Goal: Information Seeking & Learning: Learn about a topic

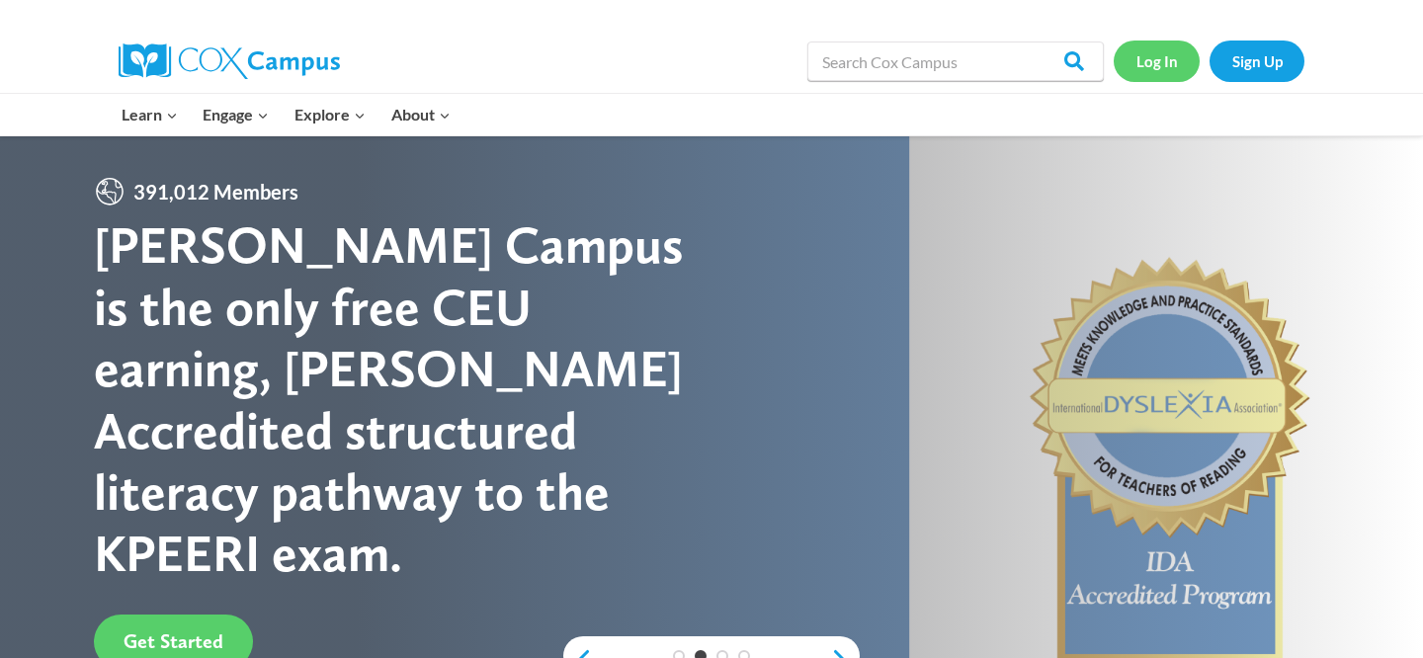
click at [1149, 65] on link "Log In" at bounding box center [1156, 61] width 86 height 41
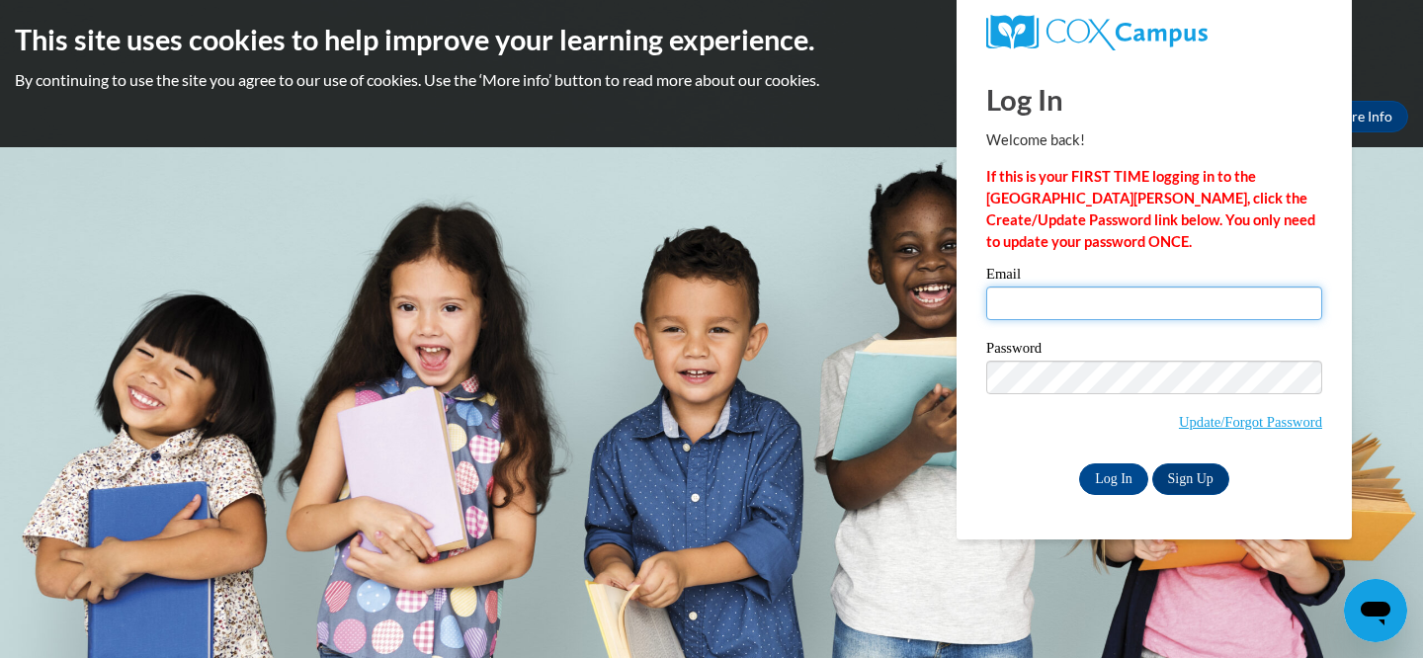
click at [1091, 311] on input "Email" at bounding box center [1154, 303] width 336 height 34
type input "hopph@ripon.k12.wi.us"
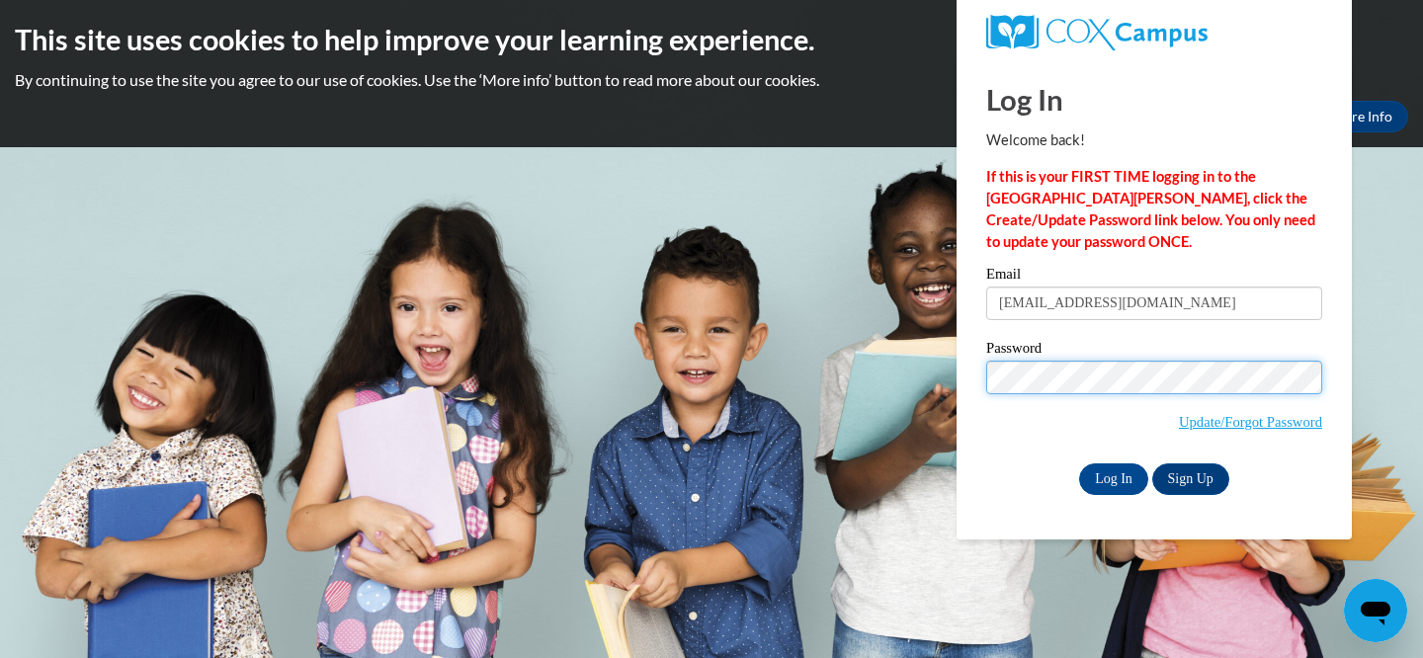
click at [1079, 463] on input "Log In" at bounding box center [1113, 479] width 69 height 32
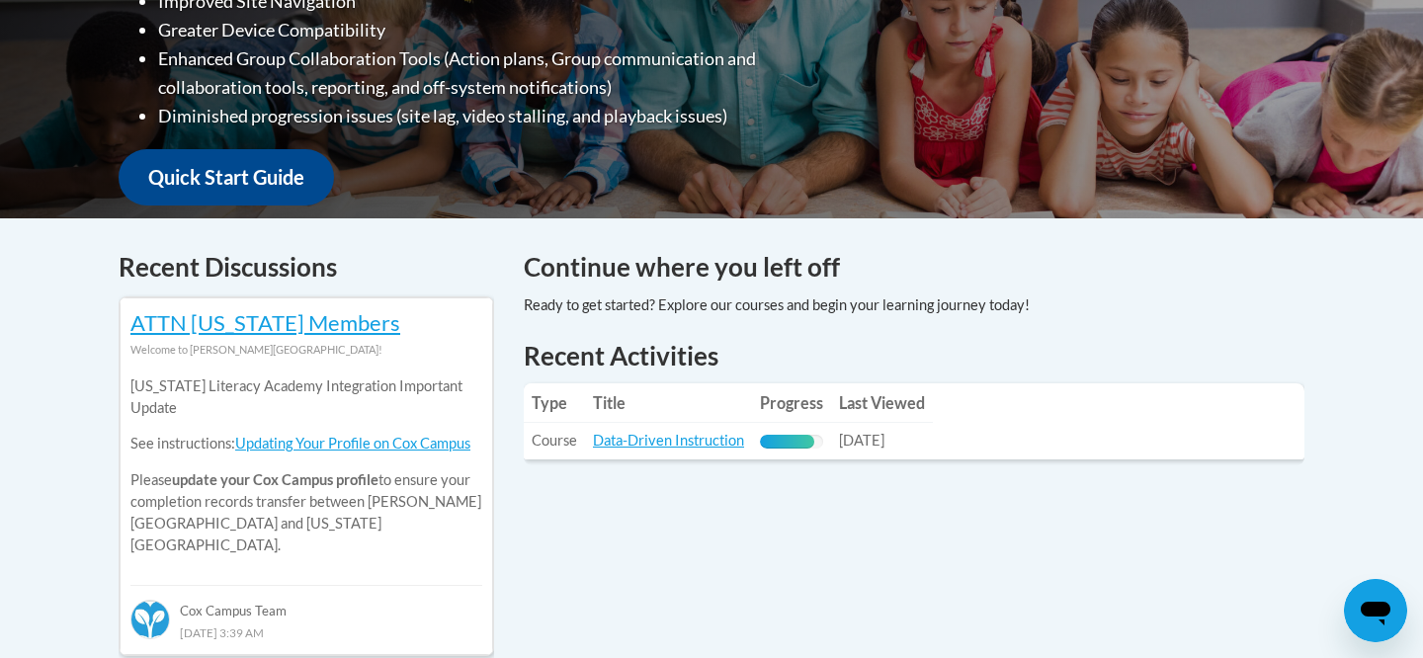
scroll to position [638, 0]
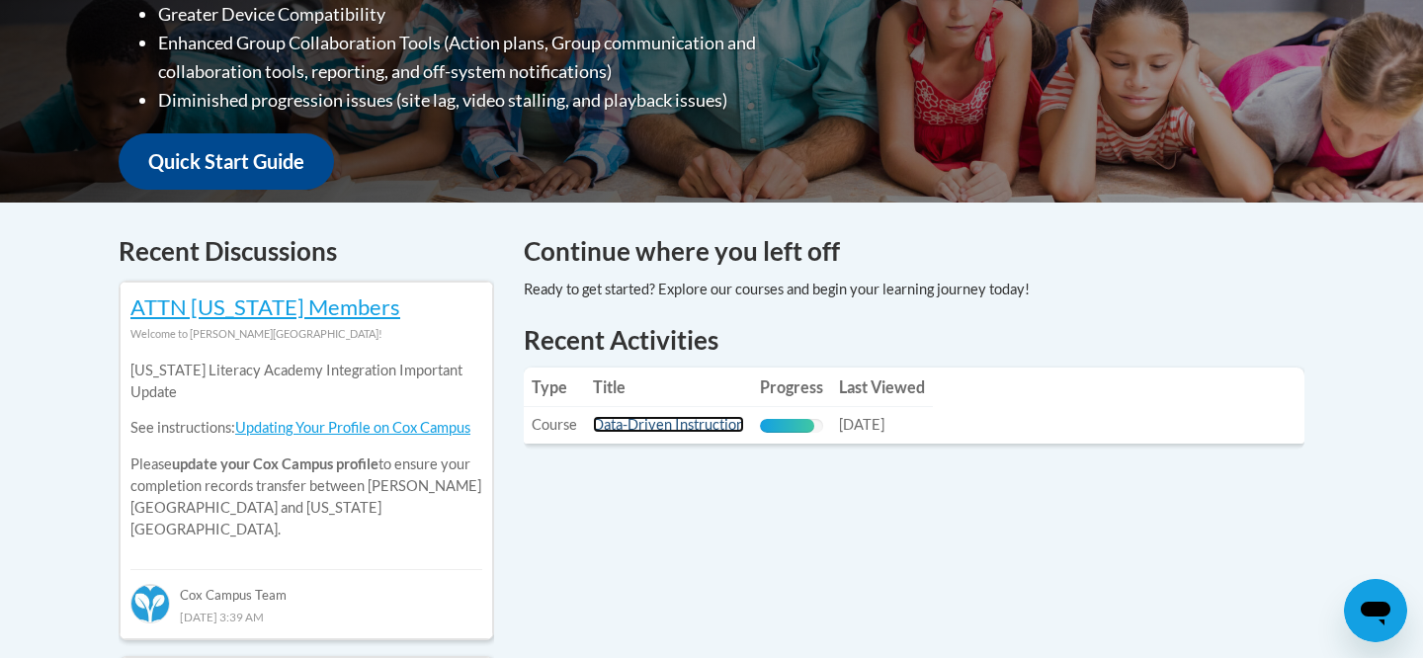
click at [660, 425] on link "Data-Driven Instruction" at bounding box center [668, 424] width 151 height 17
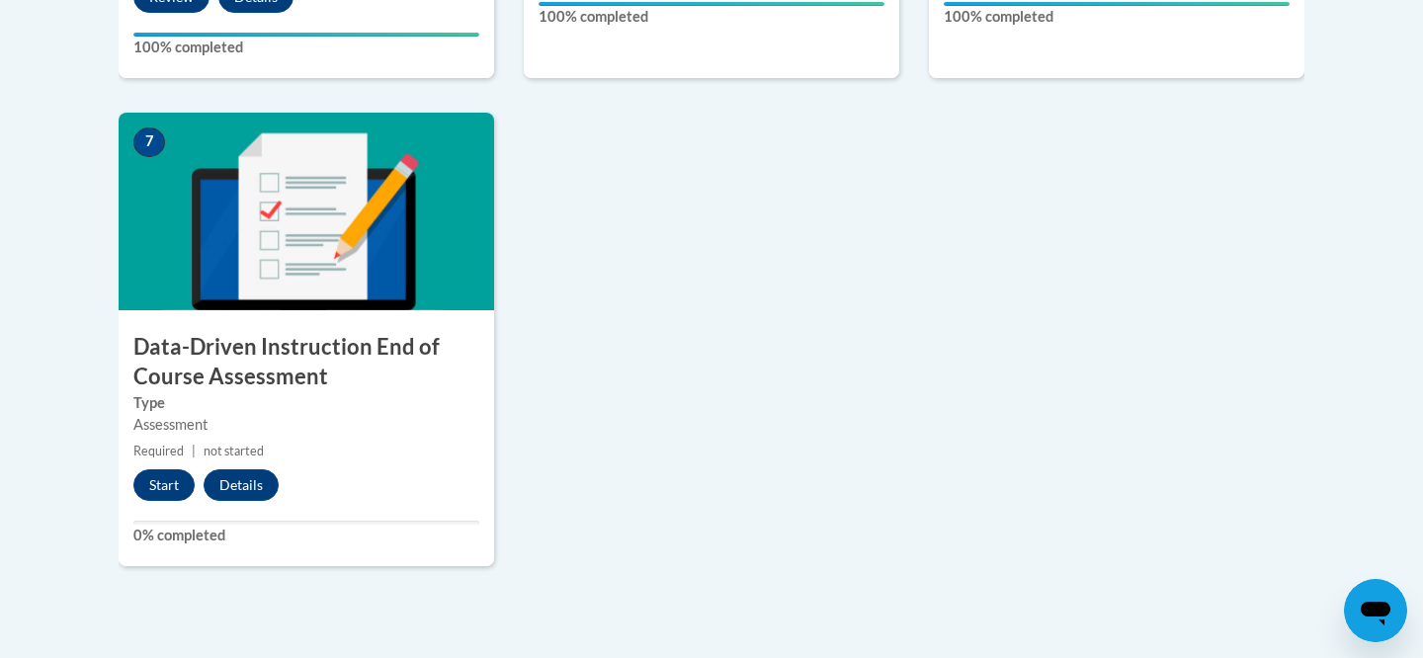
scroll to position [1566, 0]
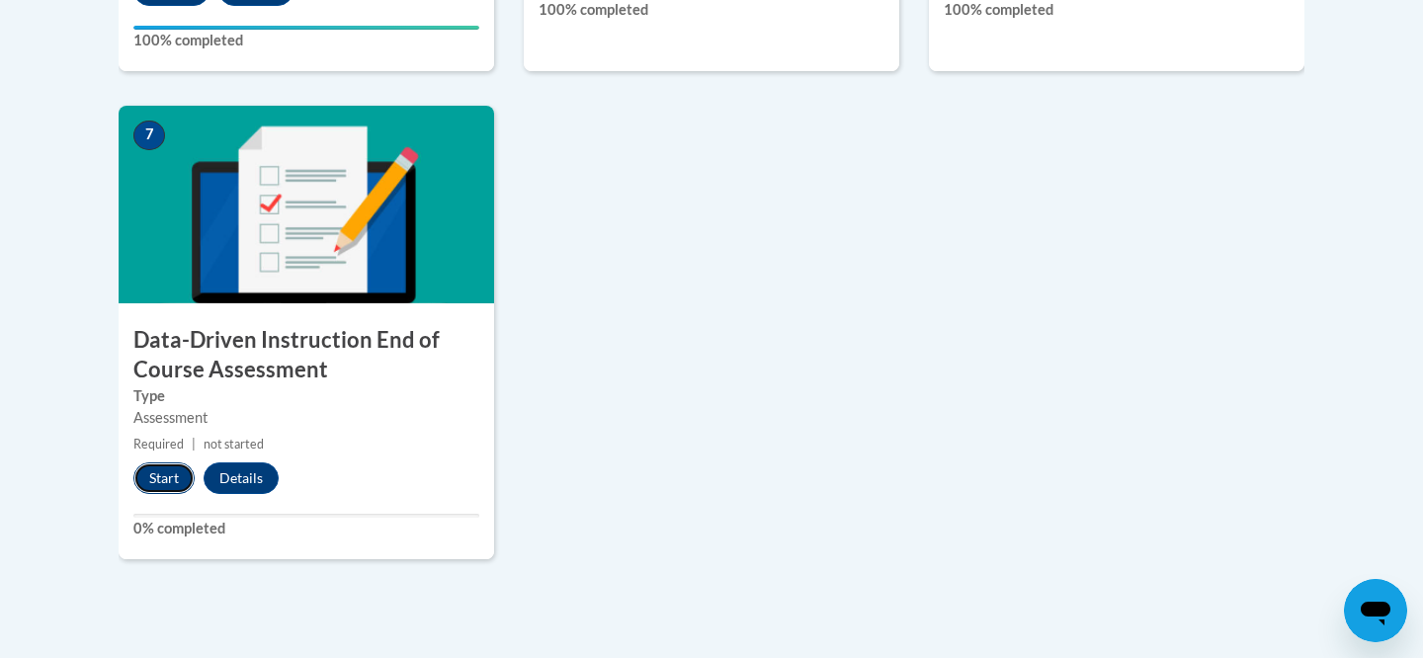
click at [174, 468] on button "Start" at bounding box center [163, 478] width 61 height 32
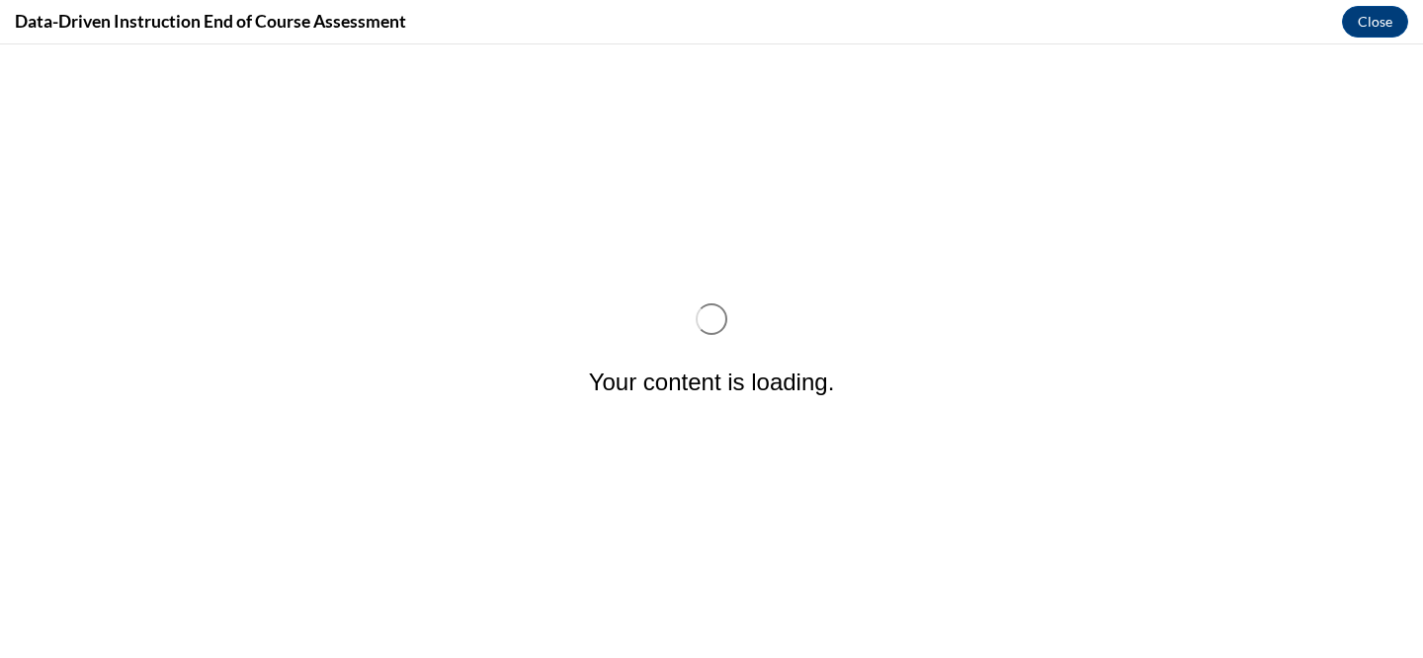
scroll to position [0, 0]
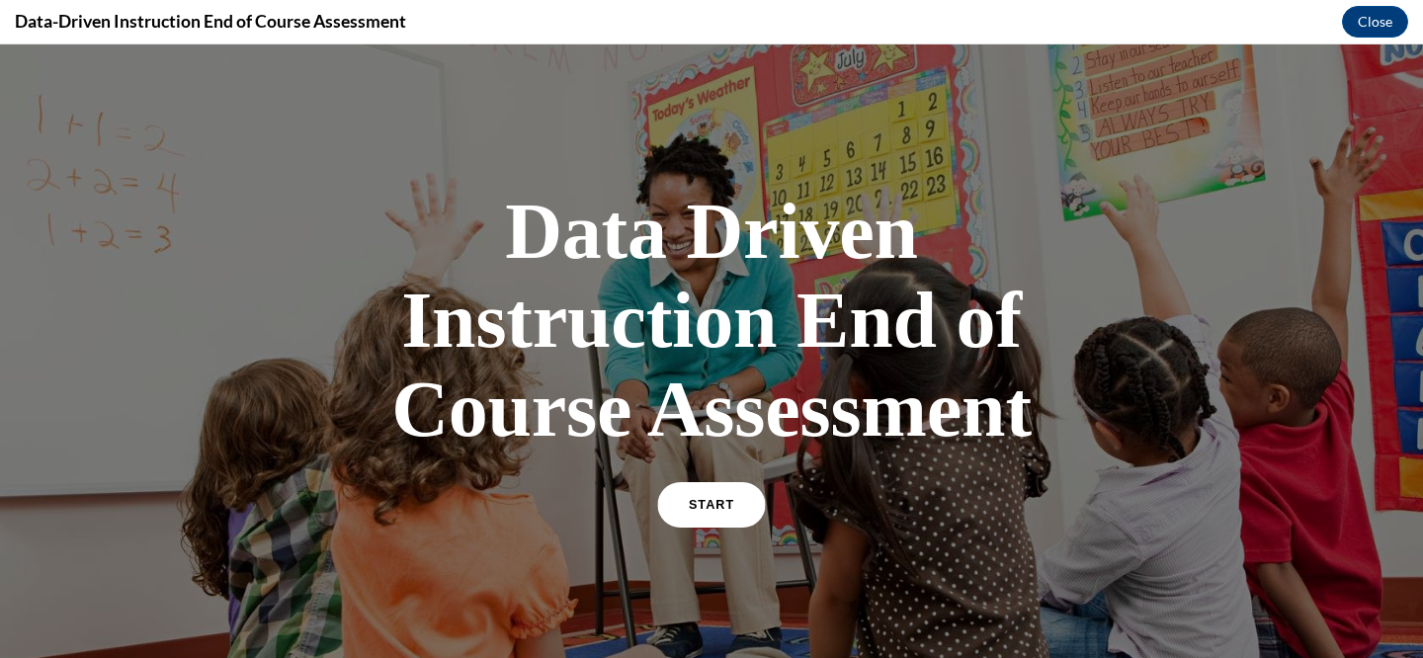
click at [704, 506] on span "START" at bounding box center [711, 505] width 45 height 15
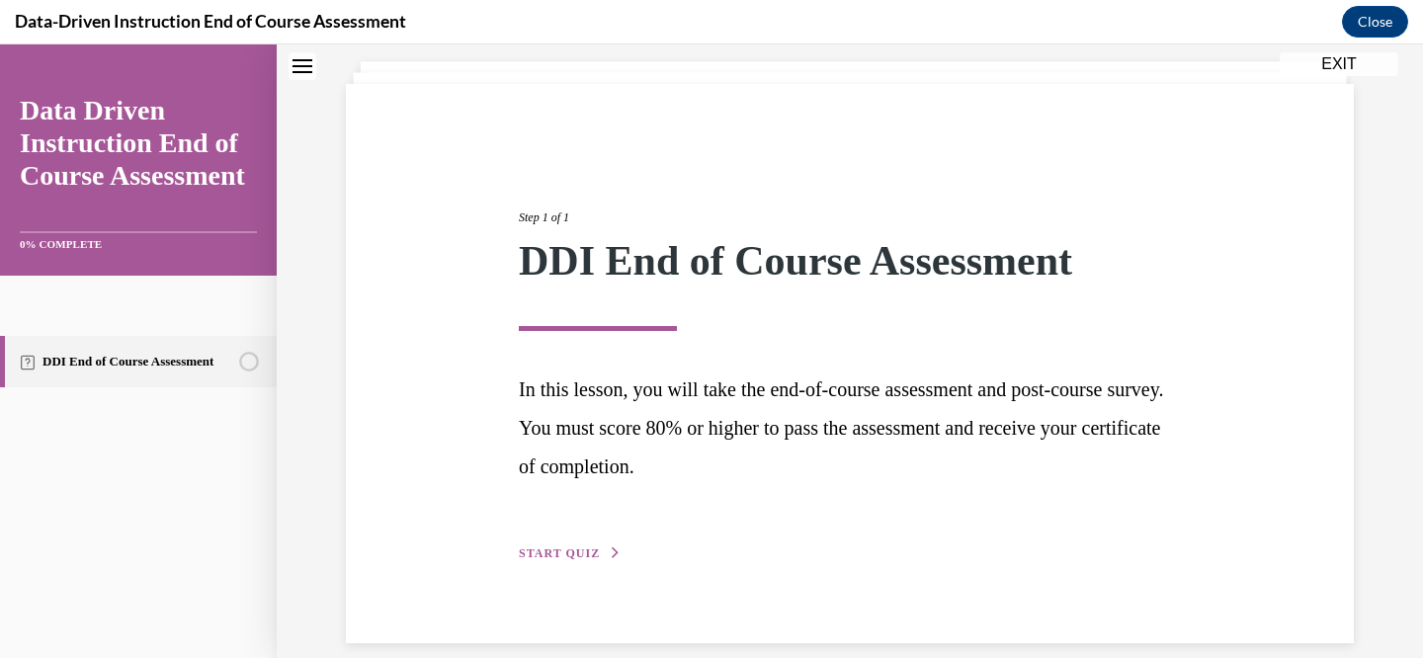
scroll to position [136, 0]
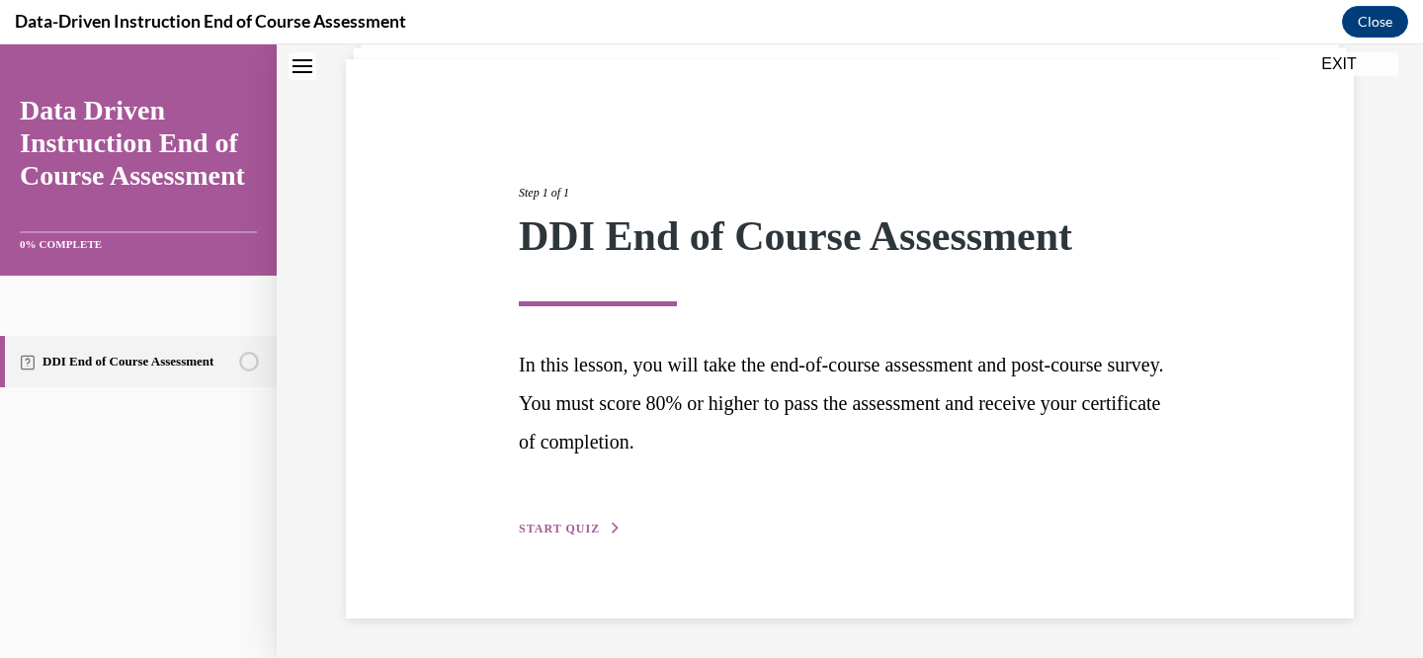
click at [548, 531] on span "START QUIZ" at bounding box center [559, 529] width 81 height 14
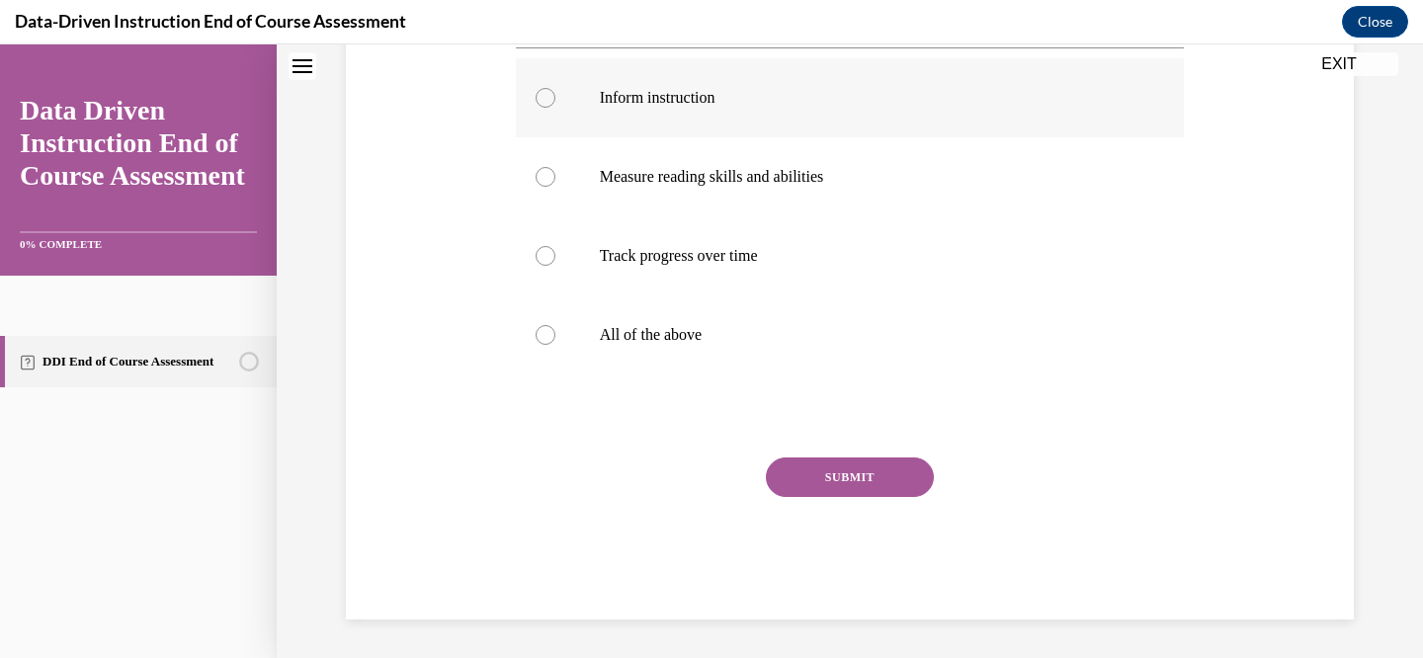
scroll to position [389, 0]
click at [541, 339] on div at bounding box center [545, 334] width 20 height 20
click at [541, 339] on input "All of the above" at bounding box center [545, 334] width 20 height 20
radio input "true"
click at [875, 467] on button "SUBMIT" at bounding box center [850, 476] width 168 height 40
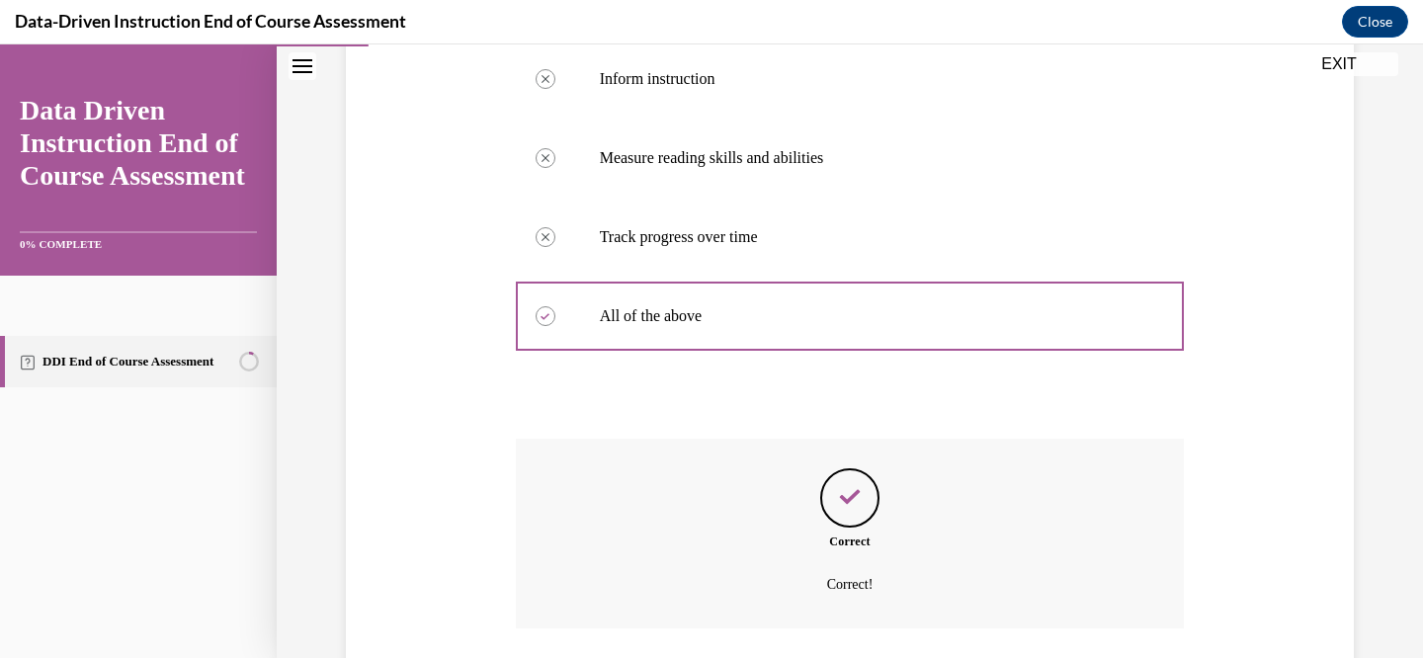
scroll to position [549, 0]
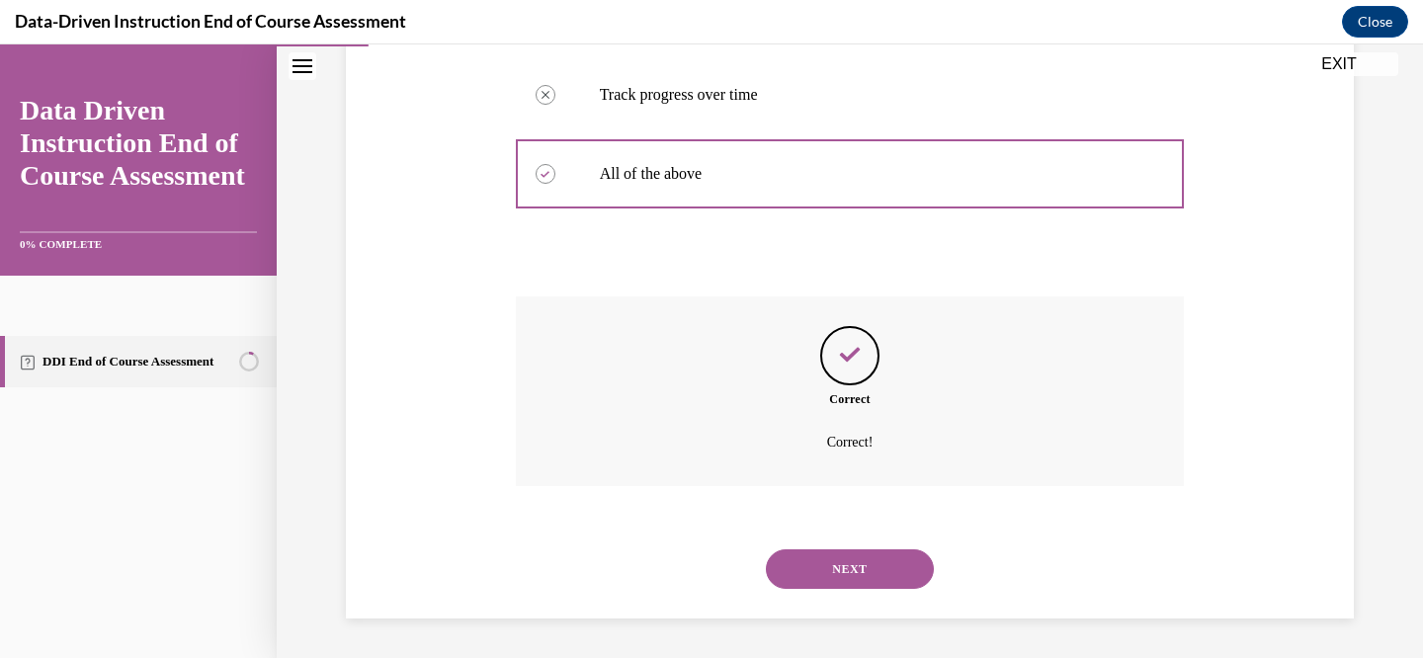
click at [820, 552] on button "NEXT" at bounding box center [850, 569] width 168 height 40
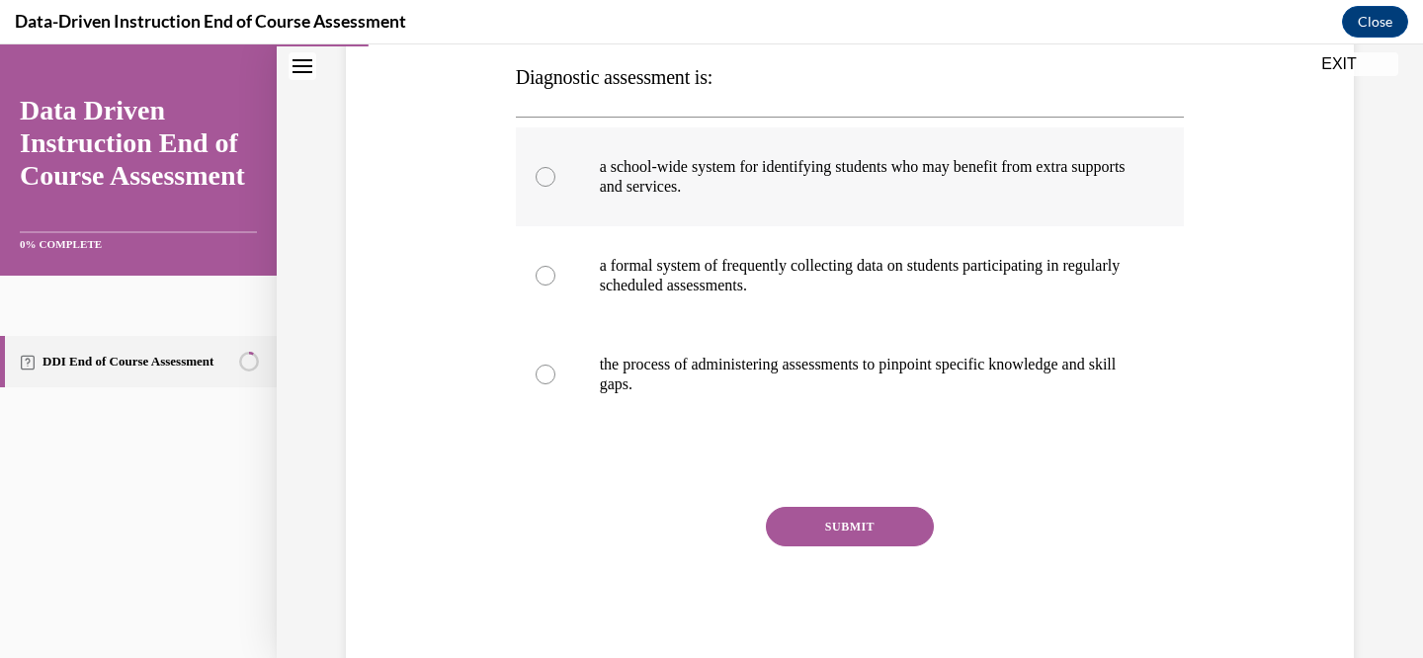
scroll to position [312, 0]
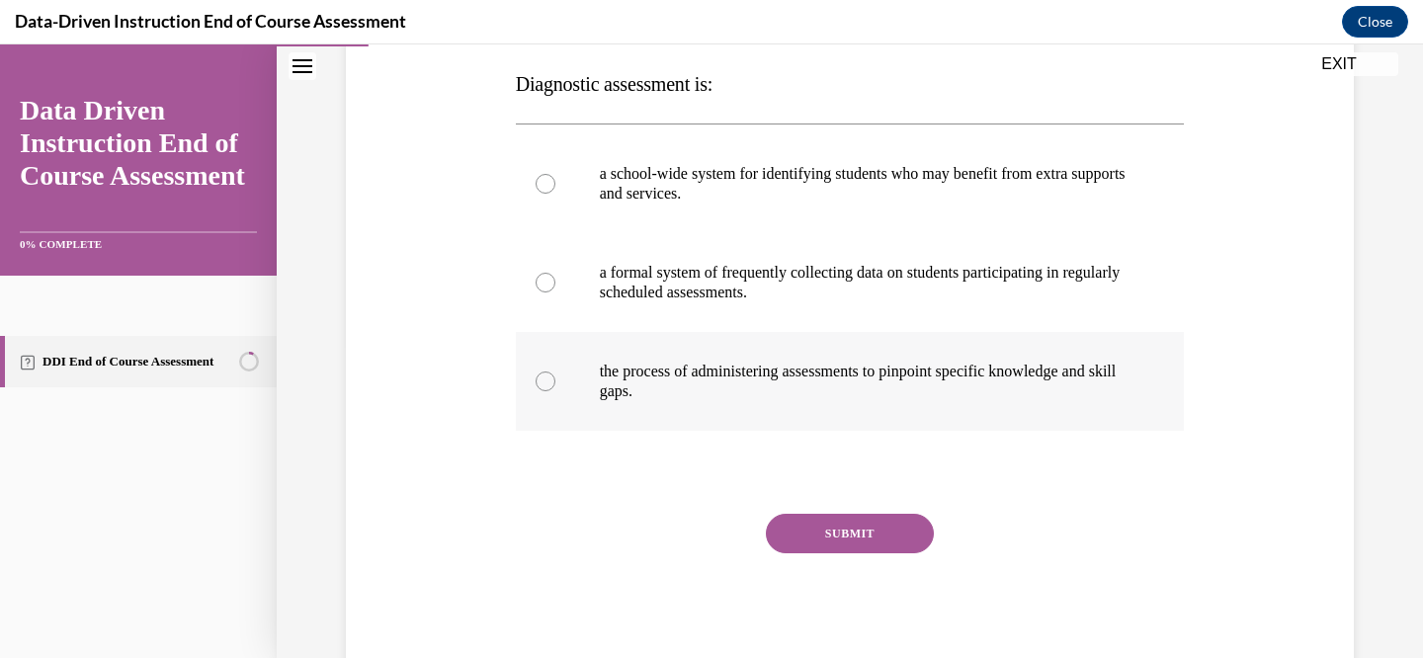
click at [550, 375] on div at bounding box center [545, 381] width 20 height 20
click at [550, 375] on input "the process of administering assessments to pinpoint specific knowledge and ski…" at bounding box center [545, 381] width 20 height 20
radio input "true"
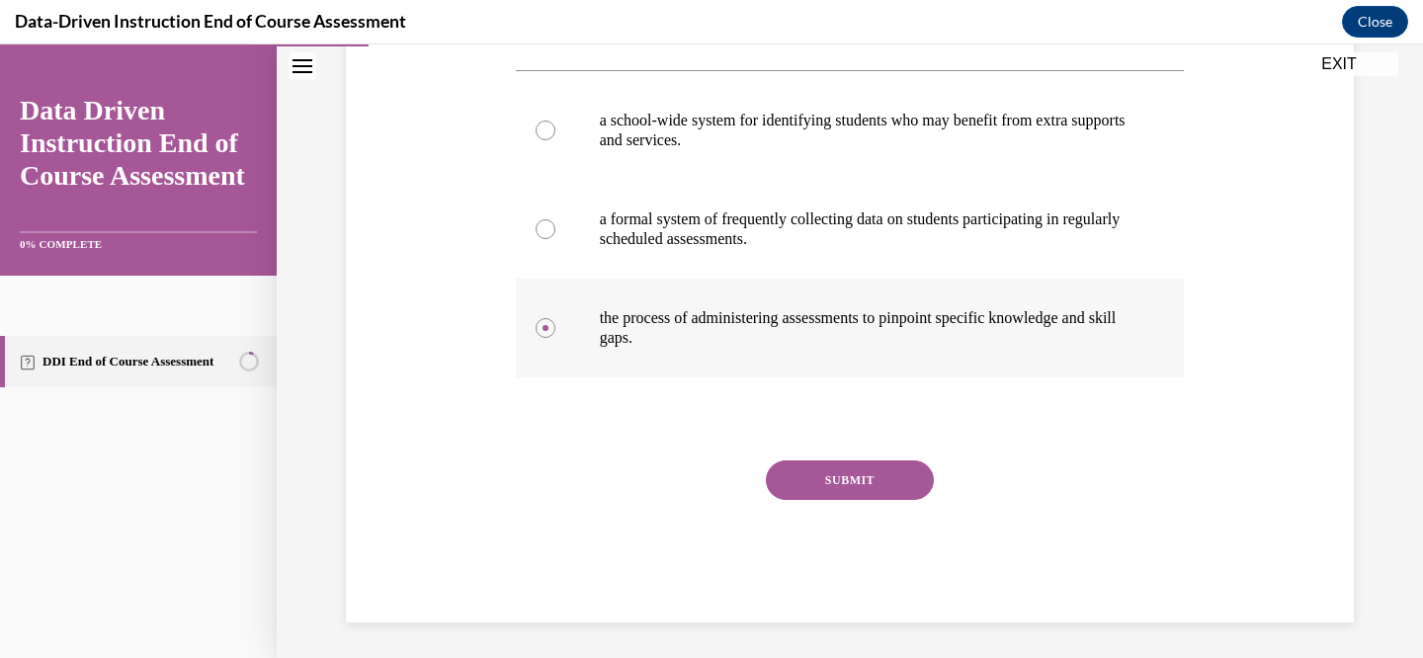
scroll to position [369, 0]
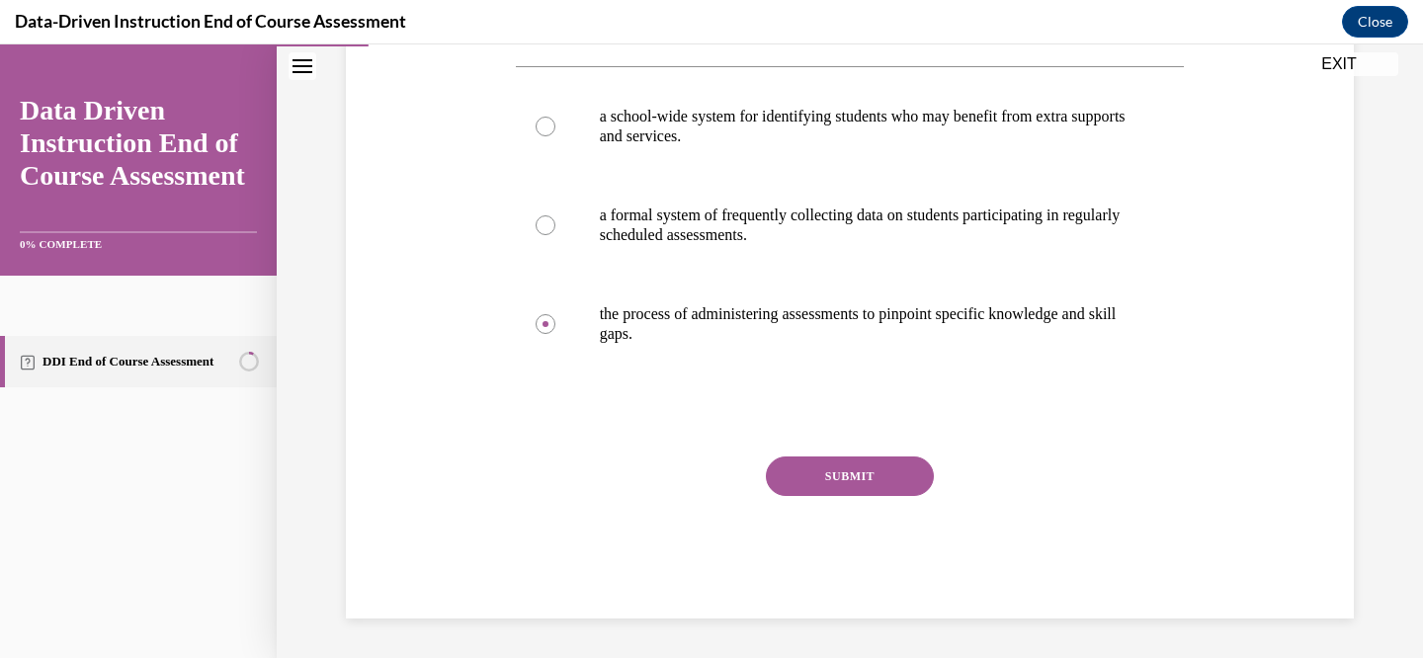
click at [851, 470] on button "SUBMIT" at bounding box center [850, 476] width 168 height 40
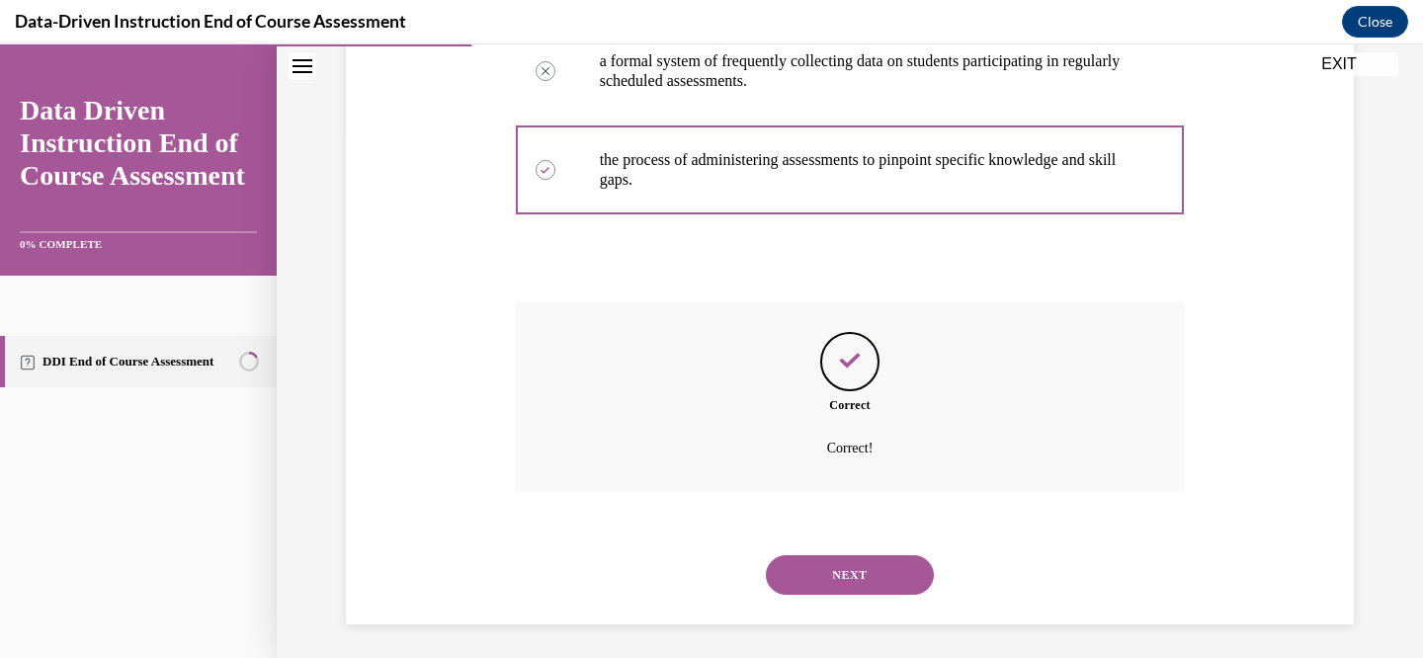
scroll to position [529, 0]
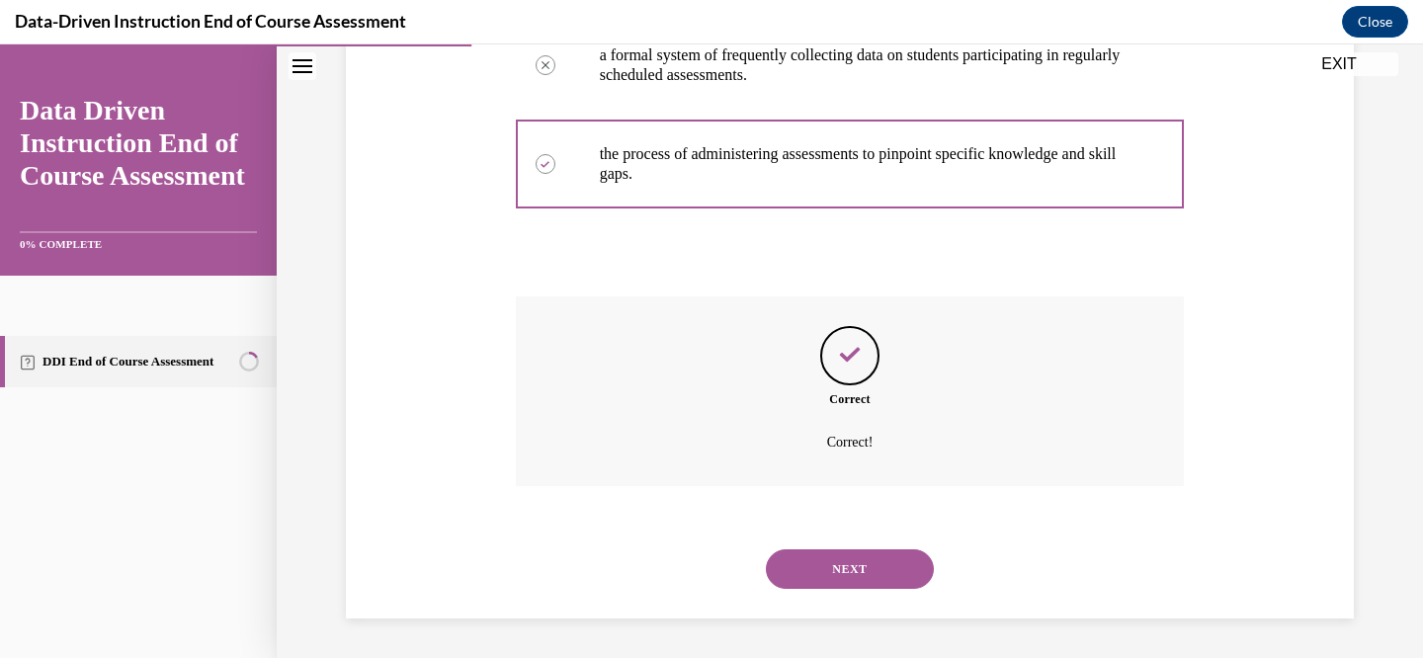
click at [844, 557] on button "NEXT" at bounding box center [850, 569] width 168 height 40
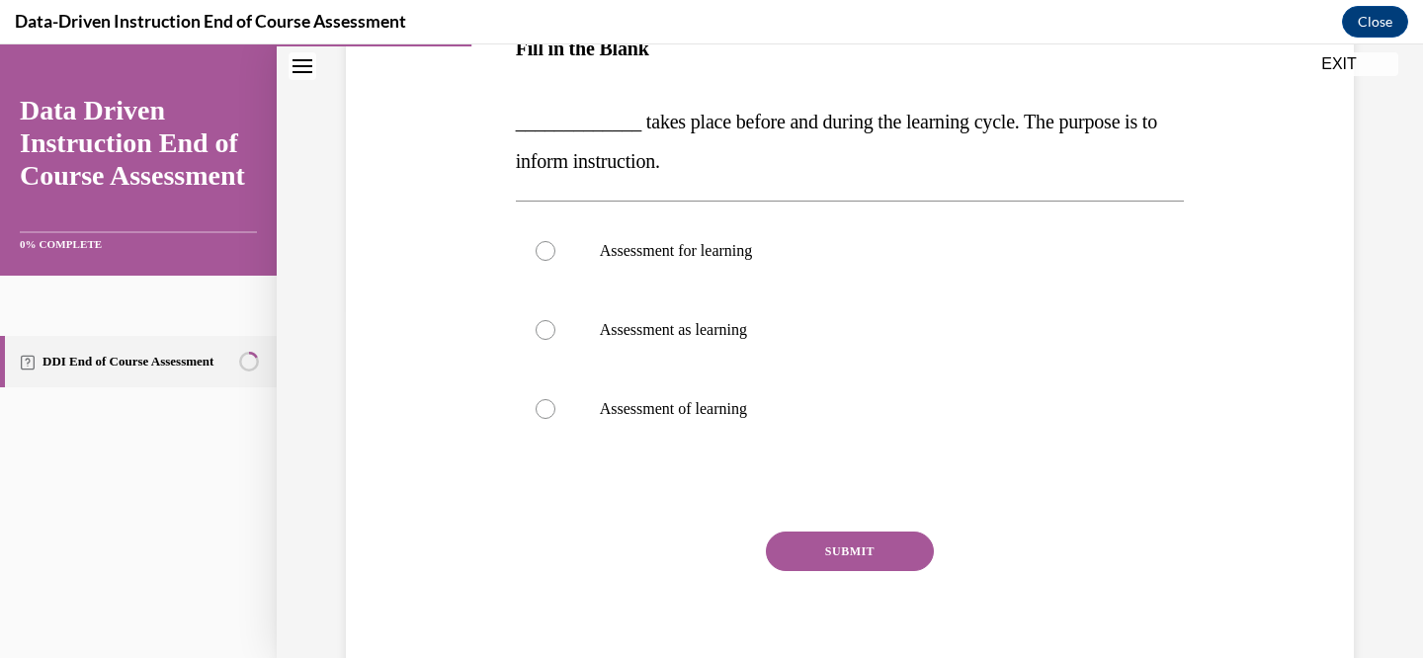
scroll to position [356, 0]
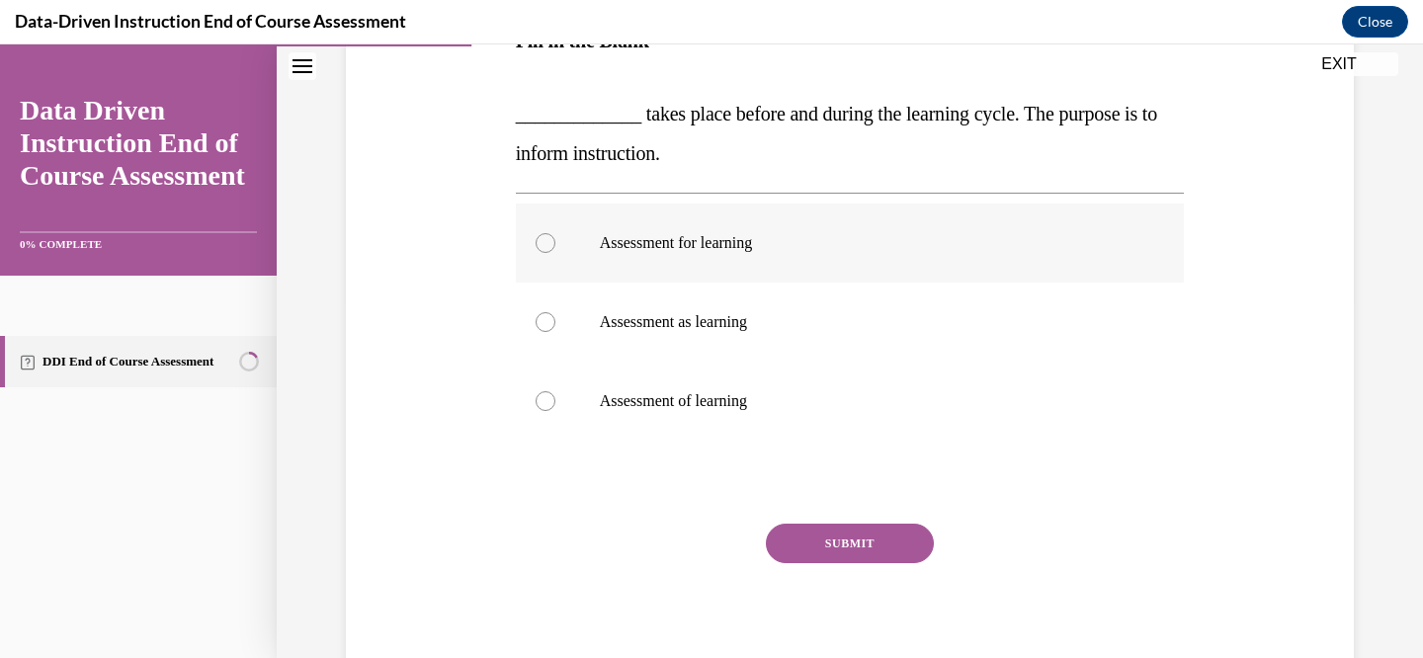
click at [547, 242] on div at bounding box center [545, 243] width 20 height 20
click at [547, 242] on input "Assessment for learning" at bounding box center [545, 243] width 20 height 20
radio input "true"
click at [876, 547] on button "SUBMIT" at bounding box center [850, 544] width 168 height 40
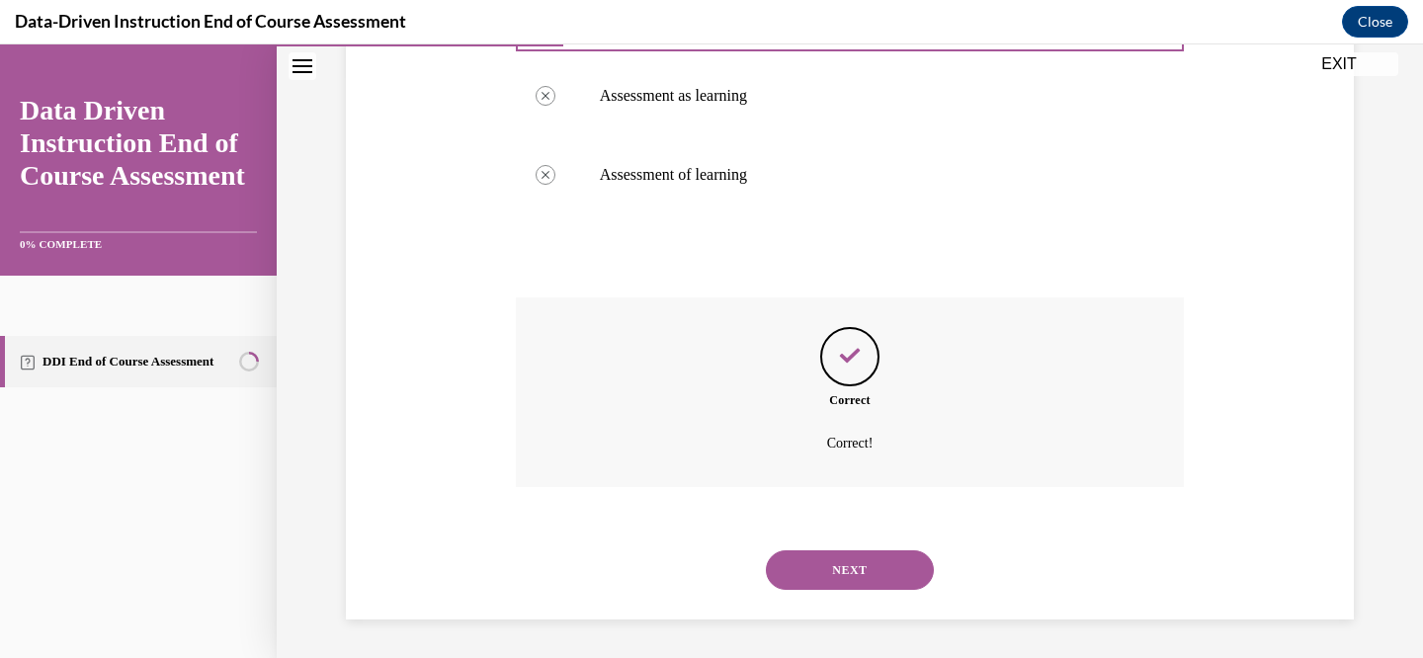
scroll to position [583, 0]
click at [852, 561] on button "NEXT" at bounding box center [850, 569] width 168 height 40
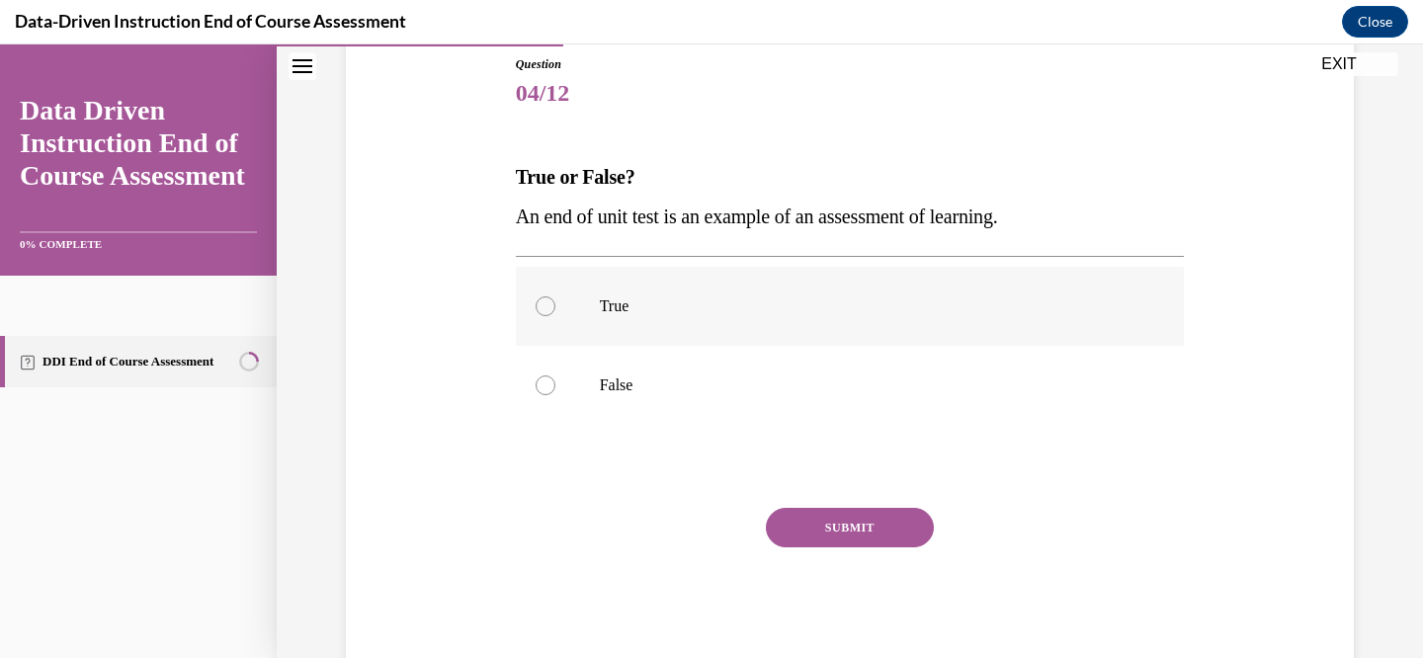
click at [552, 307] on div at bounding box center [545, 306] width 20 height 20
click at [552, 307] on input "True" at bounding box center [545, 306] width 20 height 20
radio input "true"
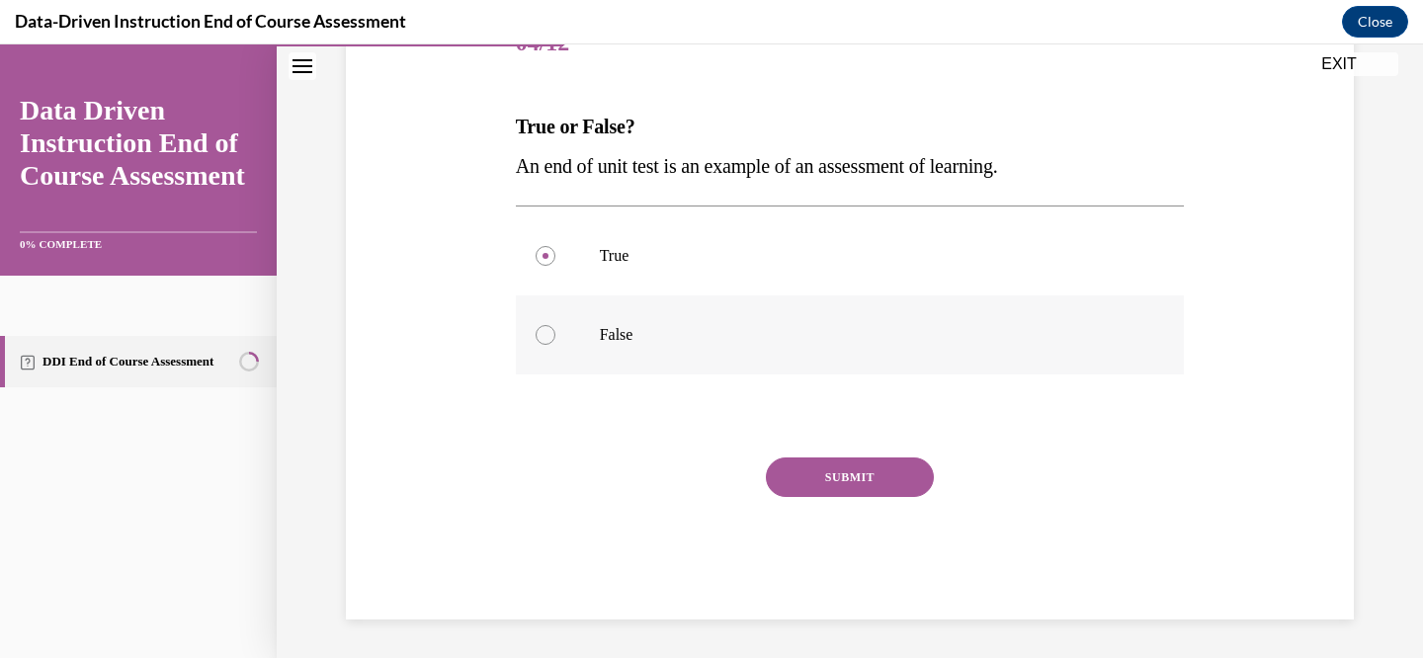
scroll to position [271, 0]
click at [903, 460] on button "SUBMIT" at bounding box center [850, 476] width 168 height 40
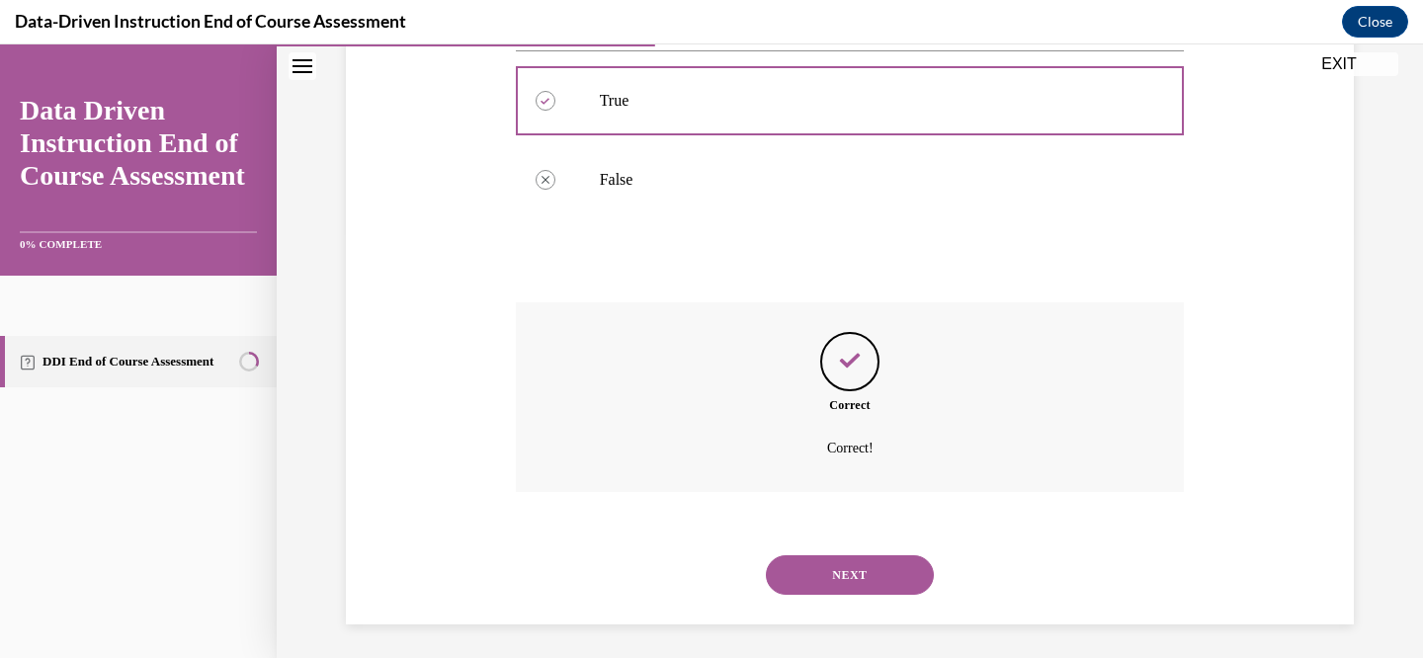
scroll to position [431, 0]
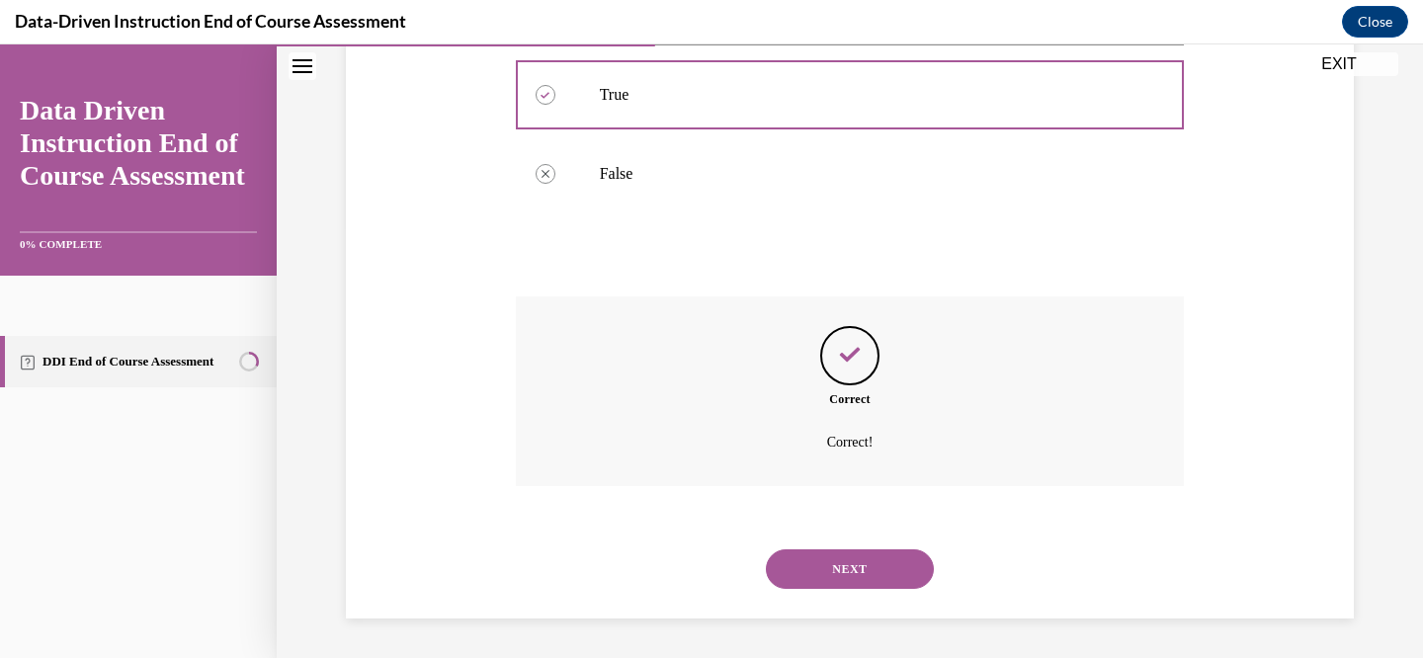
click at [849, 558] on button "NEXT" at bounding box center [850, 569] width 168 height 40
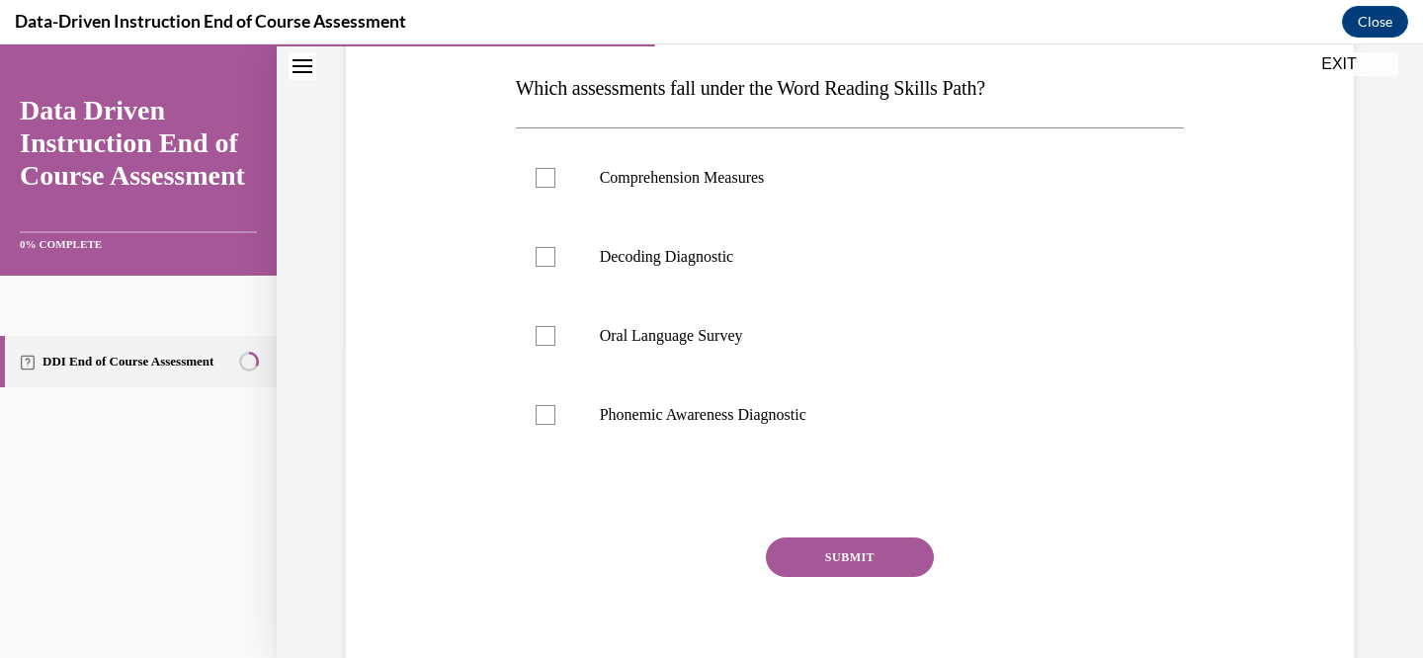
scroll to position [309, 0]
click at [548, 331] on div at bounding box center [545, 335] width 20 height 20
click at [548, 331] on input "Oral Language Survey" at bounding box center [545, 335] width 20 height 20
checkbox input "true"
click at [549, 262] on div at bounding box center [545, 256] width 20 height 20
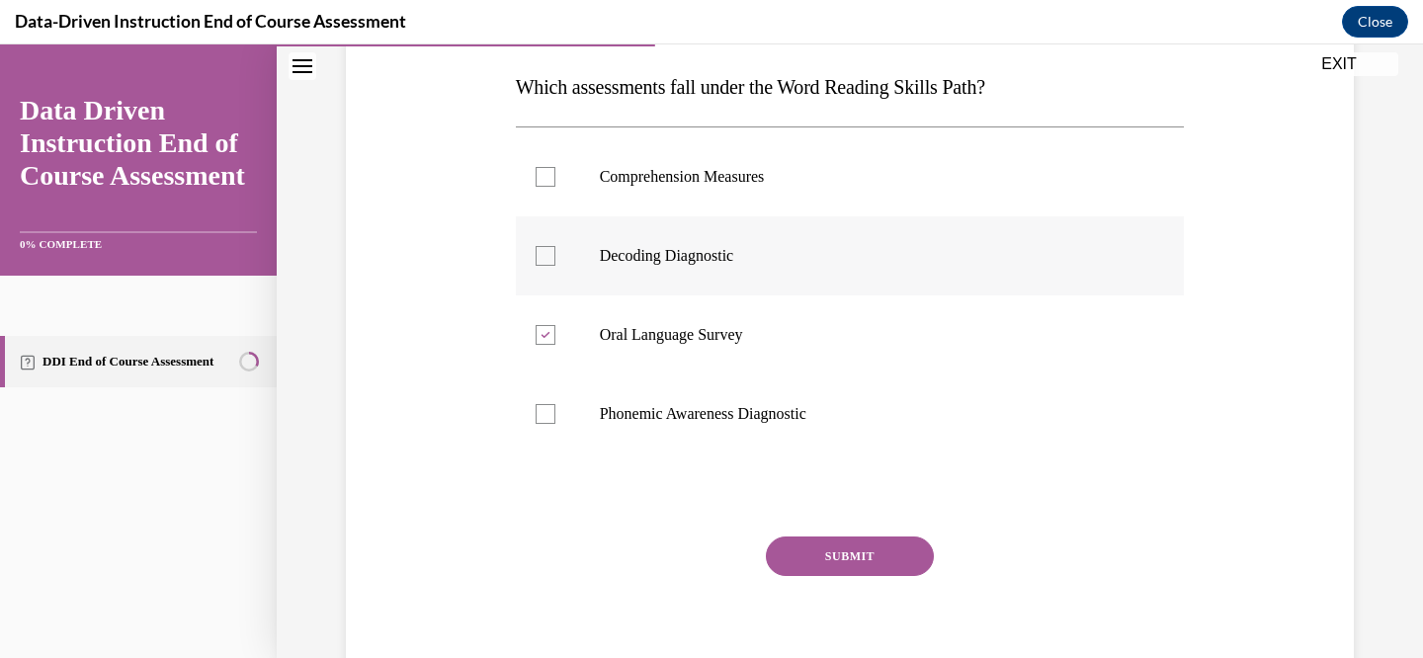
click at [549, 262] on input "Decoding Diagnostic" at bounding box center [545, 256] width 20 height 20
checkbox input "true"
click at [550, 337] on div at bounding box center [545, 335] width 20 height 20
click at [550, 337] on input "Oral Language Survey" at bounding box center [545, 335] width 20 height 20
checkbox input "false"
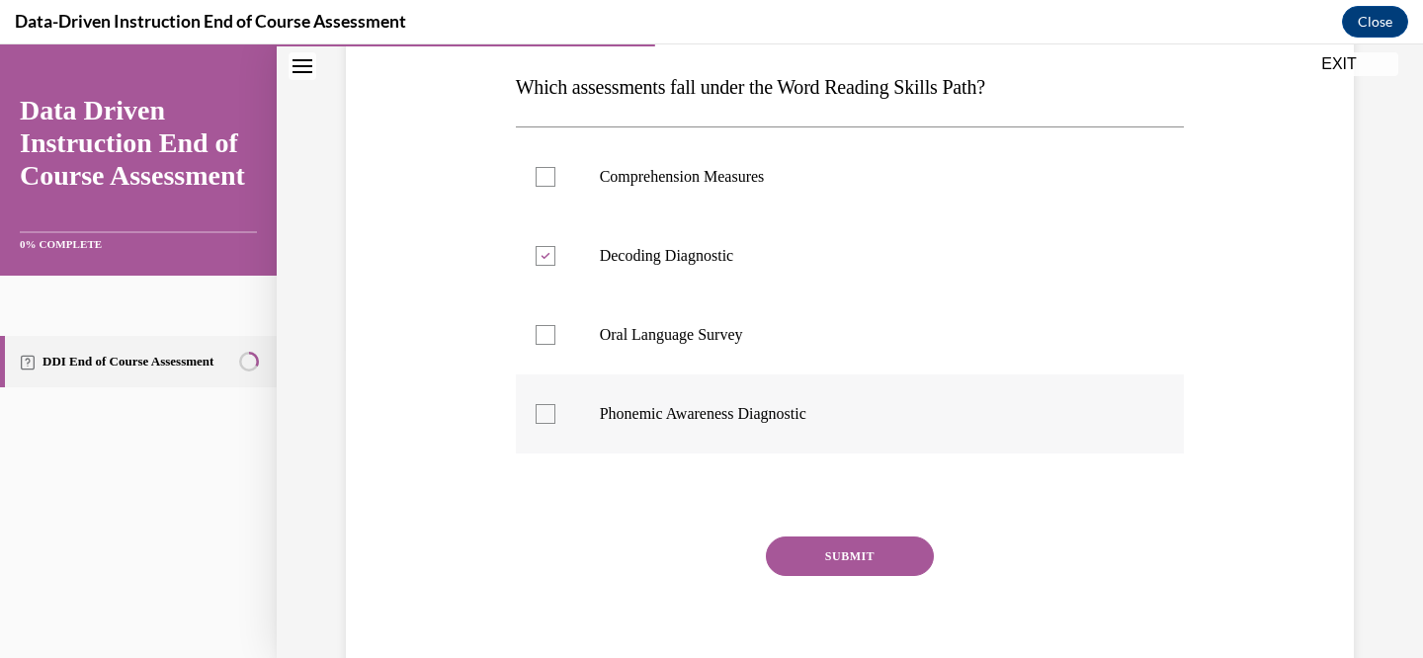
click at [547, 409] on div at bounding box center [545, 414] width 20 height 20
click at [547, 409] on input "Phonemic Awareness Diagnostic" at bounding box center [545, 414] width 20 height 20
checkbox input "true"
click at [911, 550] on button "SUBMIT" at bounding box center [850, 556] width 168 height 40
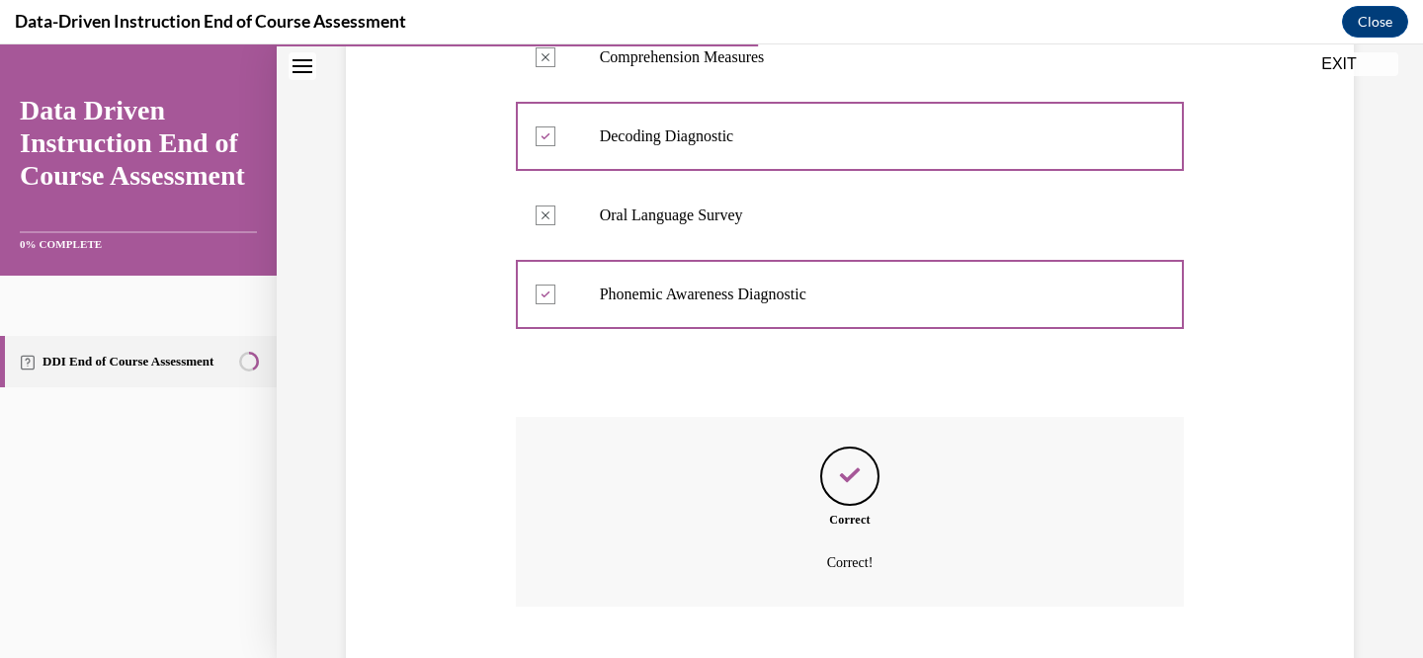
scroll to position [549, 0]
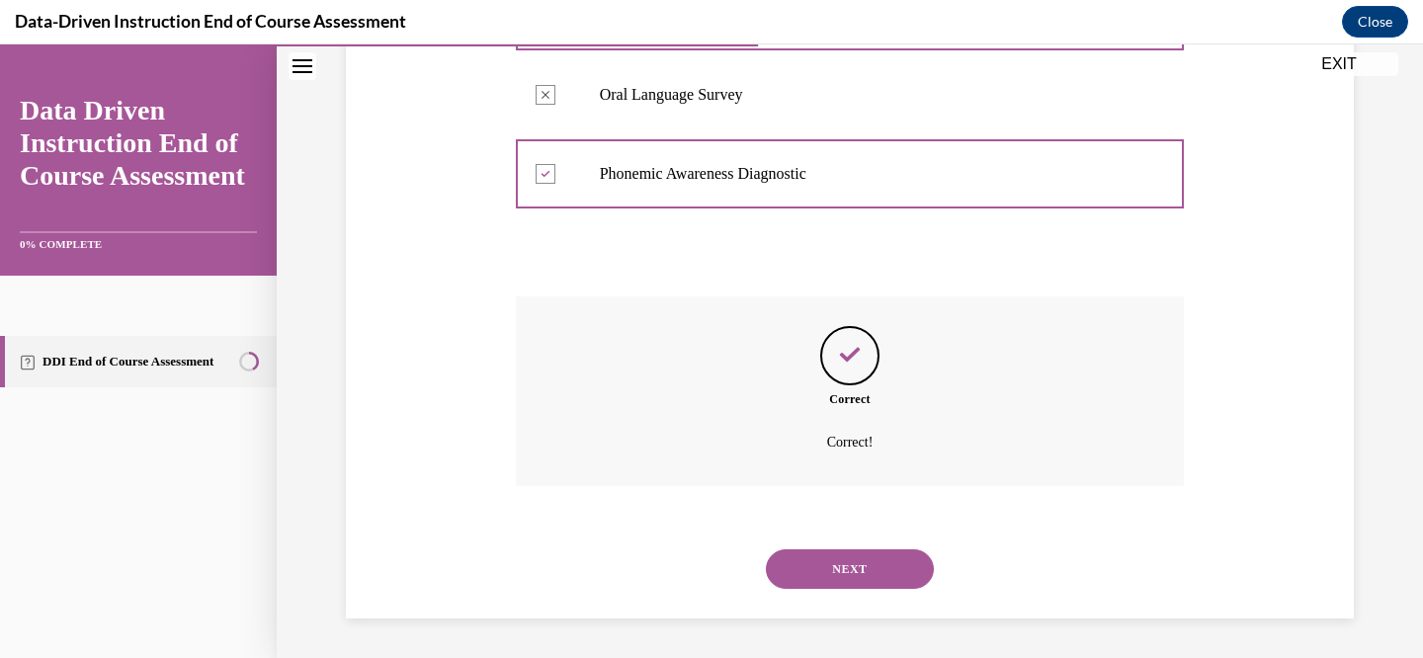
click at [870, 575] on button "NEXT" at bounding box center [850, 569] width 168 height 40
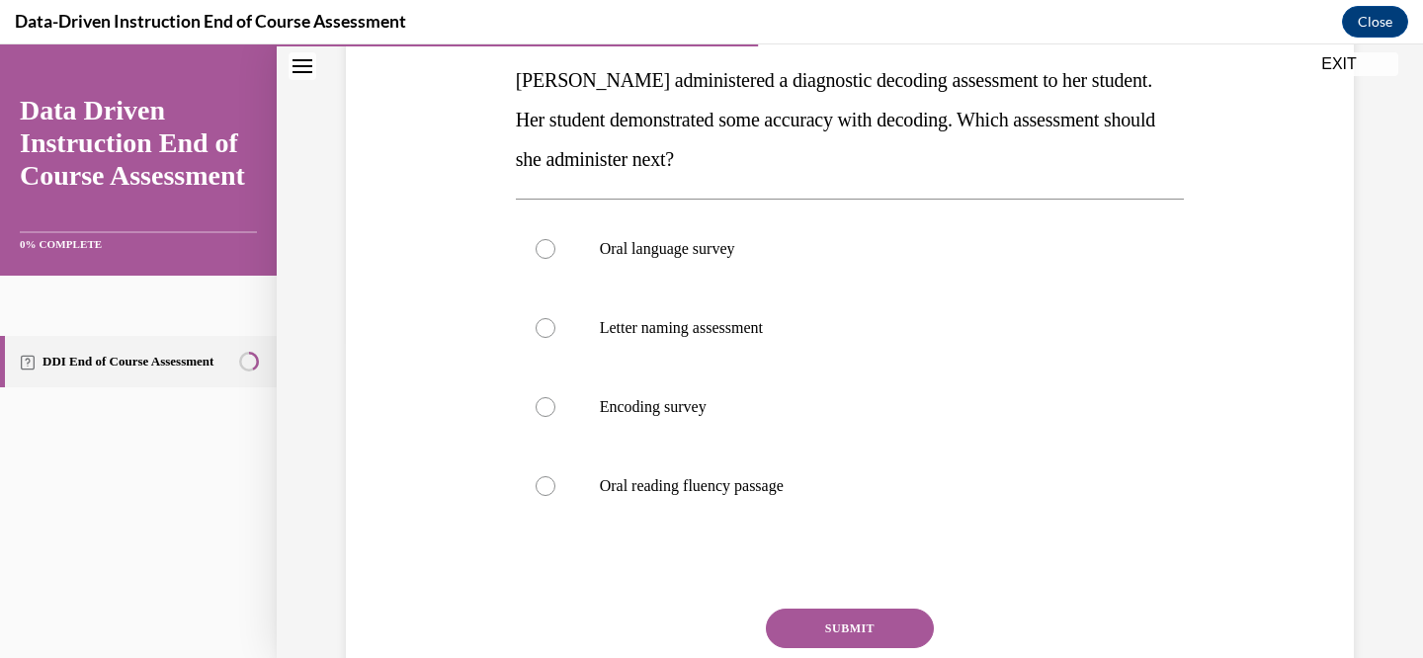
scroll to position [312, 0]
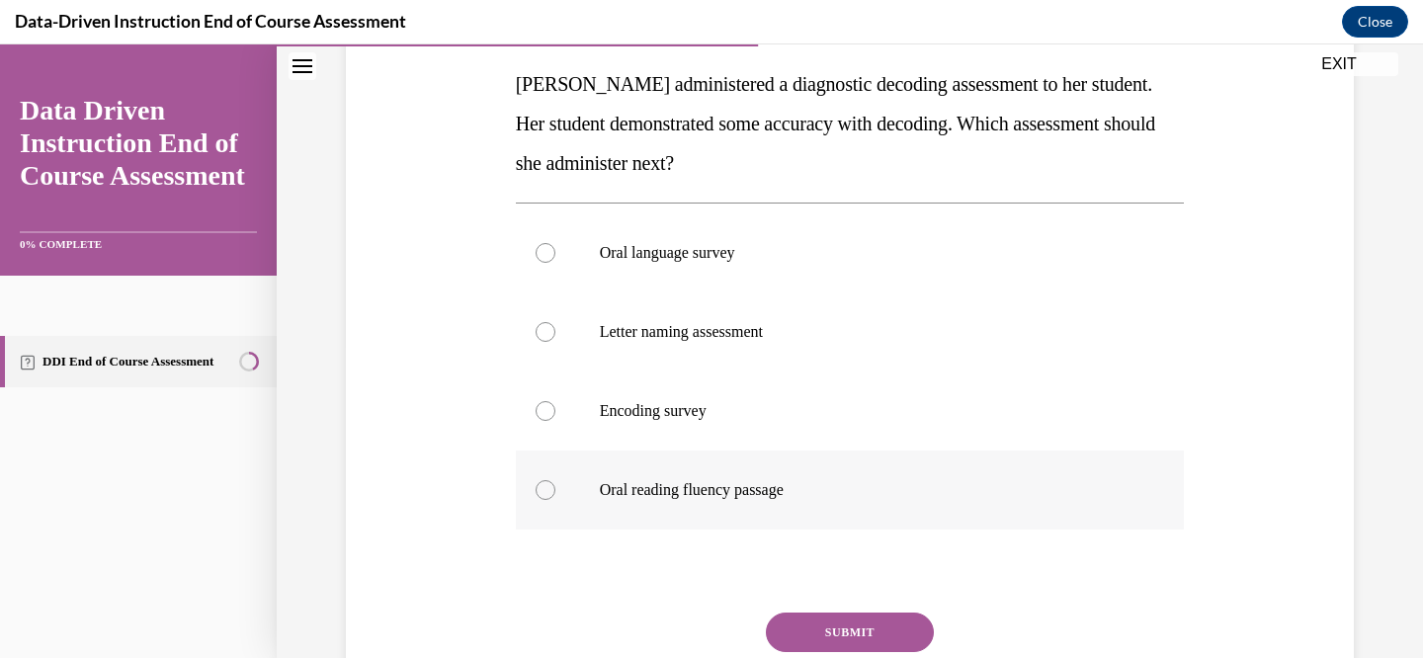
click at [545, 488] on div at bounding box center [545, 490] width 20 height 20
click at [545, 488] on input "Oral reading fluency passage" at bounding box center [545, 490] width 20 height 20
radio input "true"
click at [886, 628] on button "SUBMIT" at bounding box center [850, 632] width 168 height 40
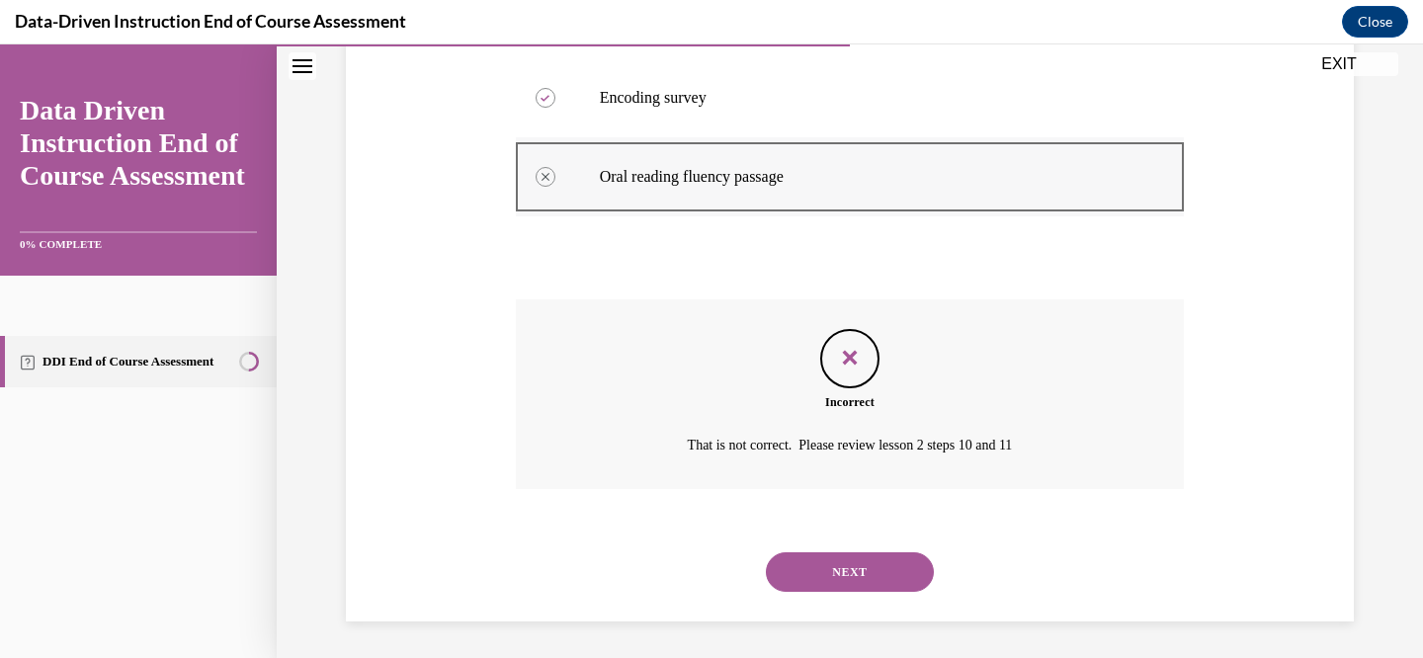
scroll to position [628, 0]
click at [864, 573] on button "NEXT" at bounding box center [850, 569] width 168 height 40
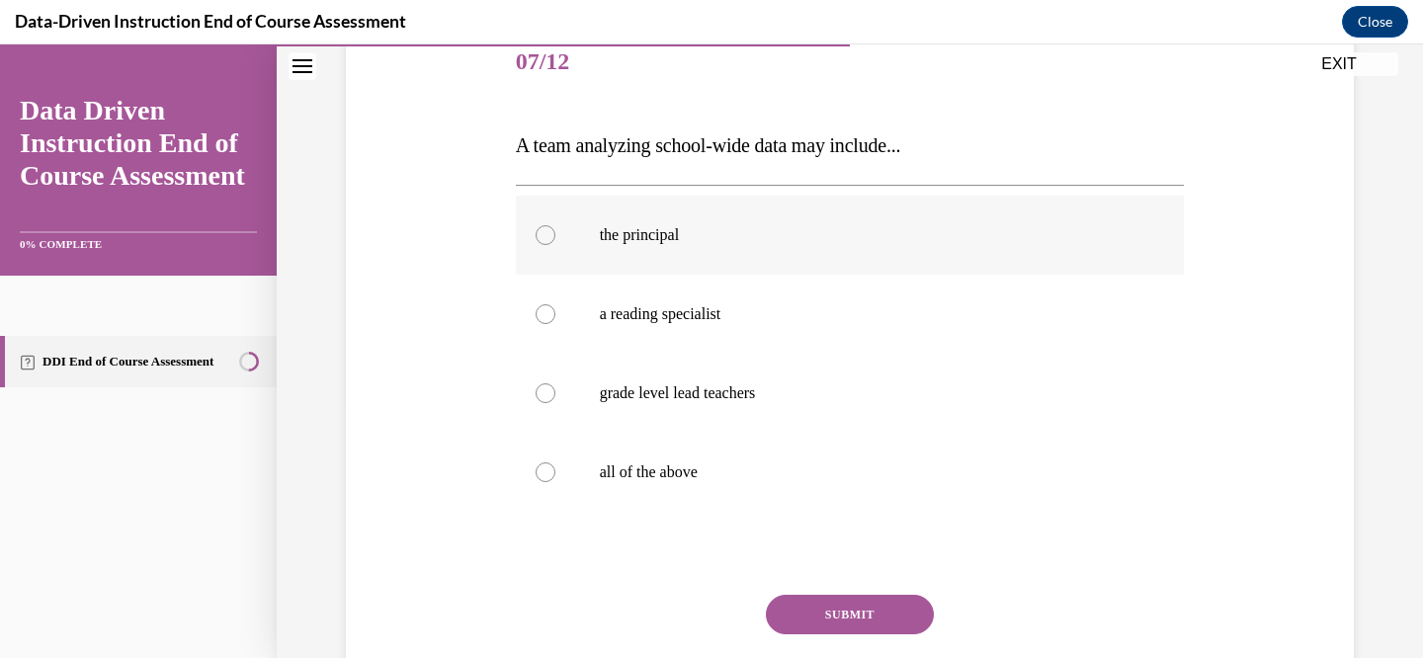
scroll to position [253, 0]
click at [544, 462] on div at bounding box center [545, 470] width 20 height 20
click at [544, 462] on input "all of the above" at bounding box center [545, 470] width 20 height 20
radio input "true"
click at [864, 614] on button "SUBMIT" at bounding box center [850, 613] width 168 height 40
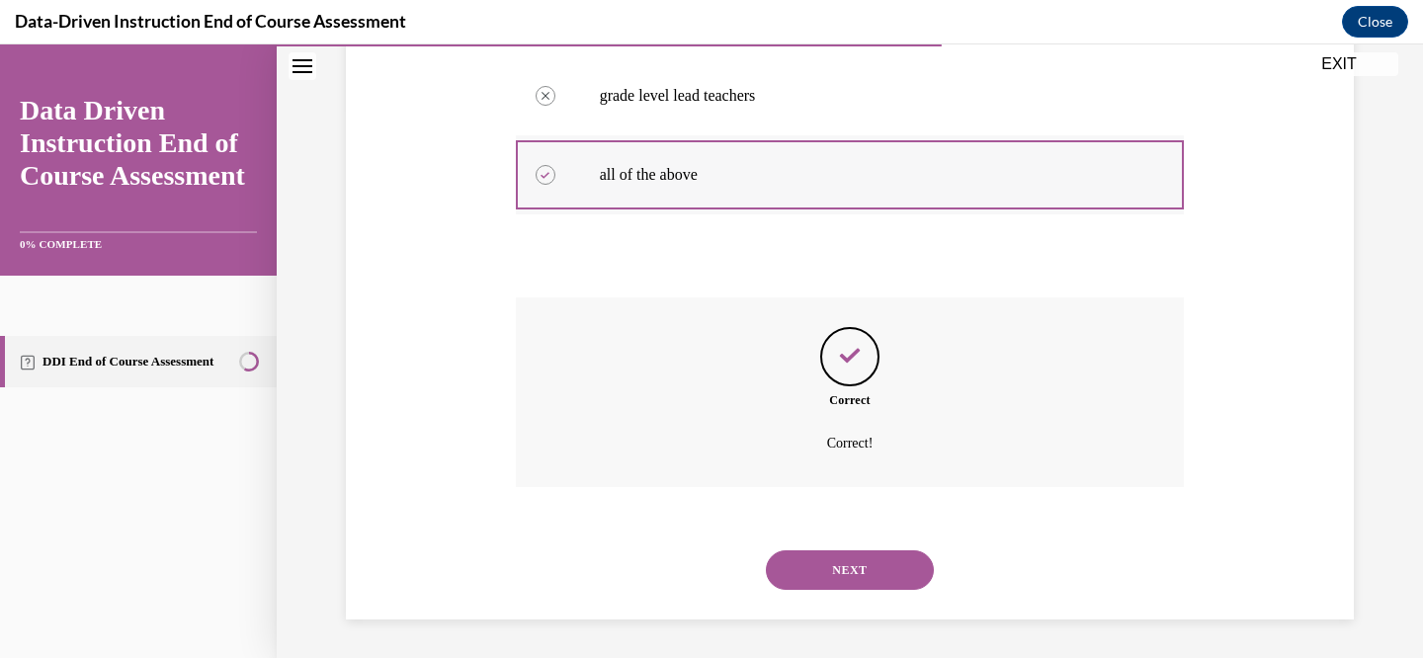
scroll to position [549, 0]
click at [838, 566] on button "NEXT" at bounding box center [850, 569] width 168 height 40
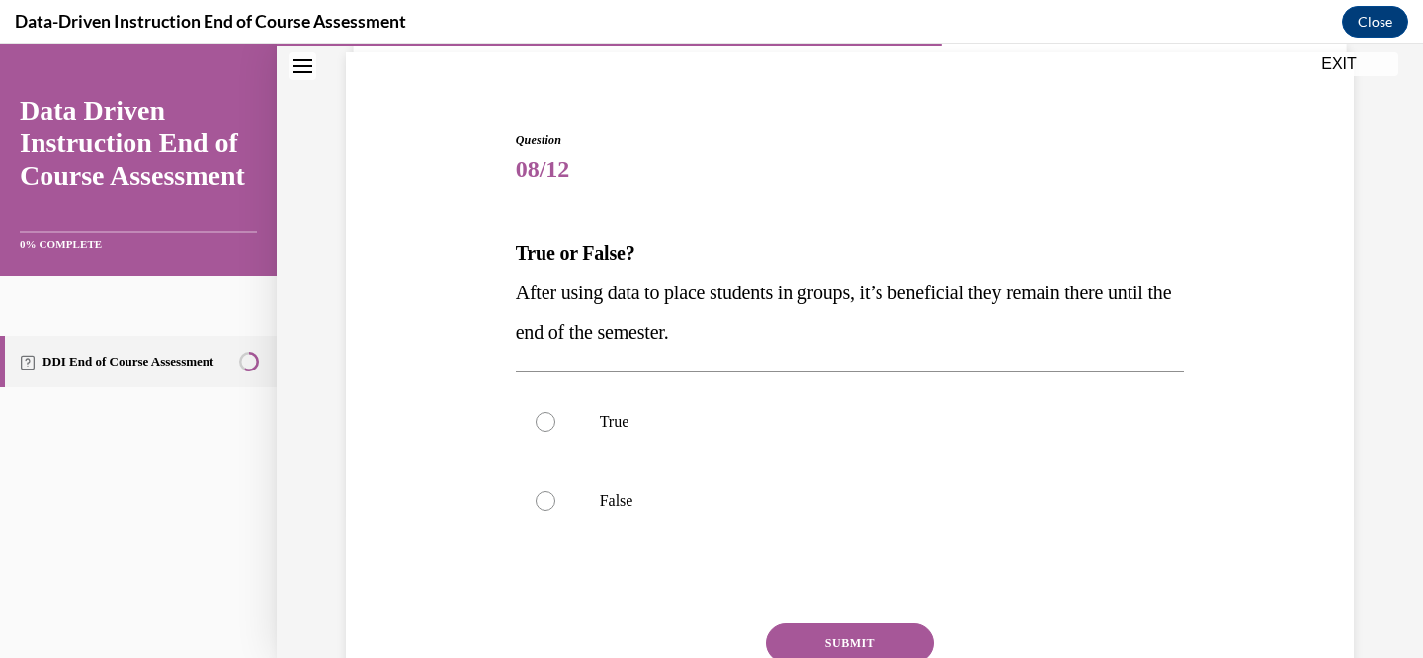
scroll to position [163, 0]
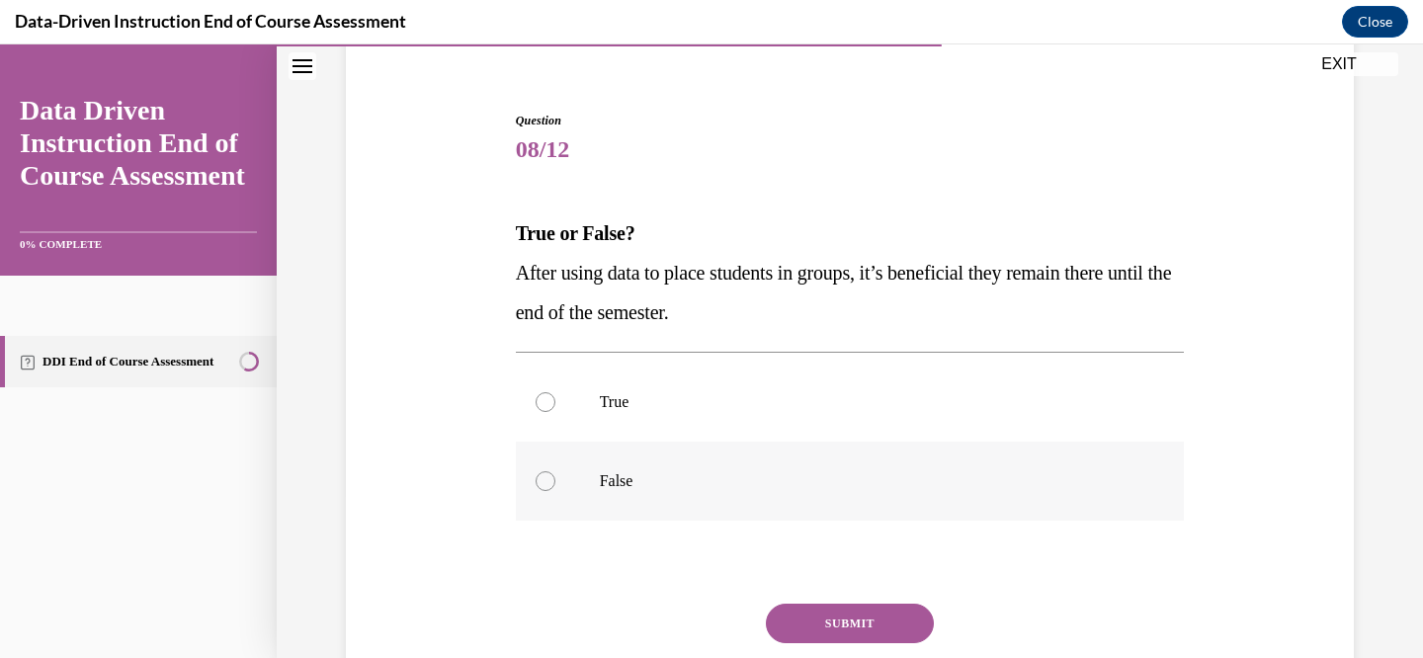
click at [545, 481] on div at bounding box center [545, 481] width 20 height 20
click at [545, 481] on input "False" at bounding box center [545, 481] width 20 height 20
radio input "true"
click at [864, 611] on button "SUBMIT" at bounding box center [850, 624] width 168 height 40
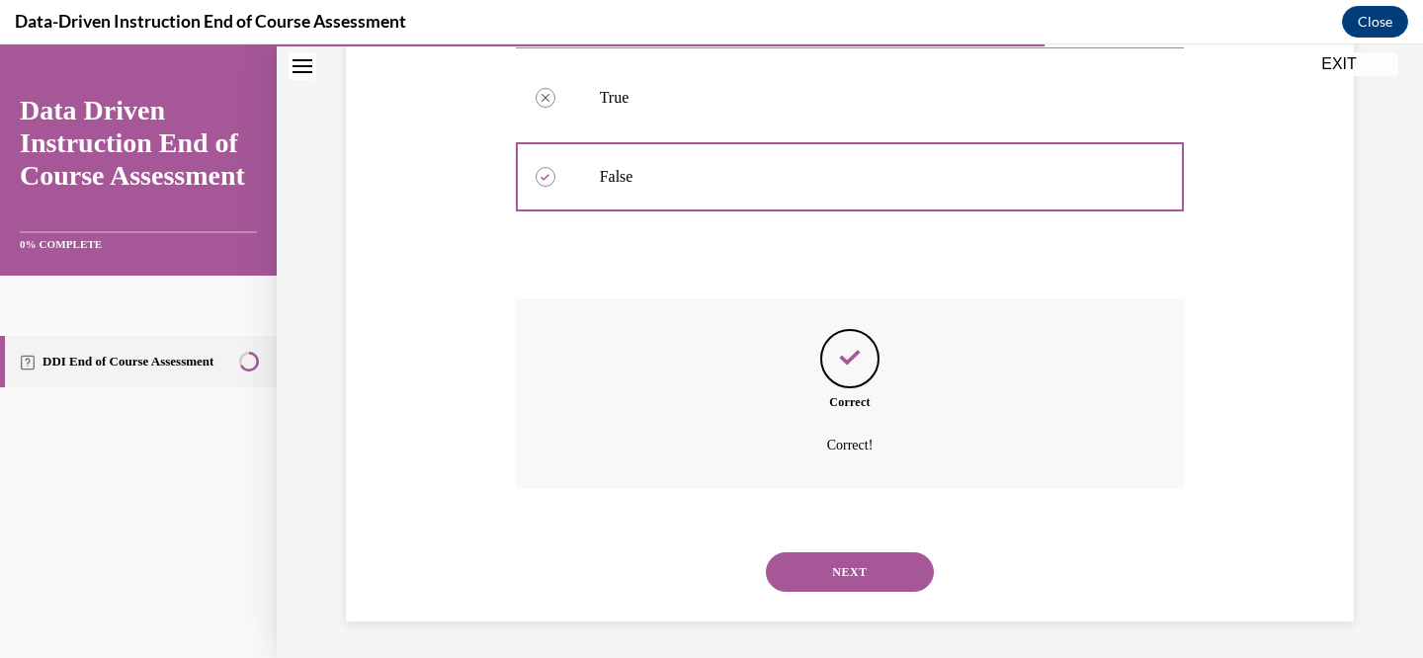
scroll to position [470, 0]
click at [860, 568] on button "NEXT" at bounding box center [850, 569] width 168 height 40
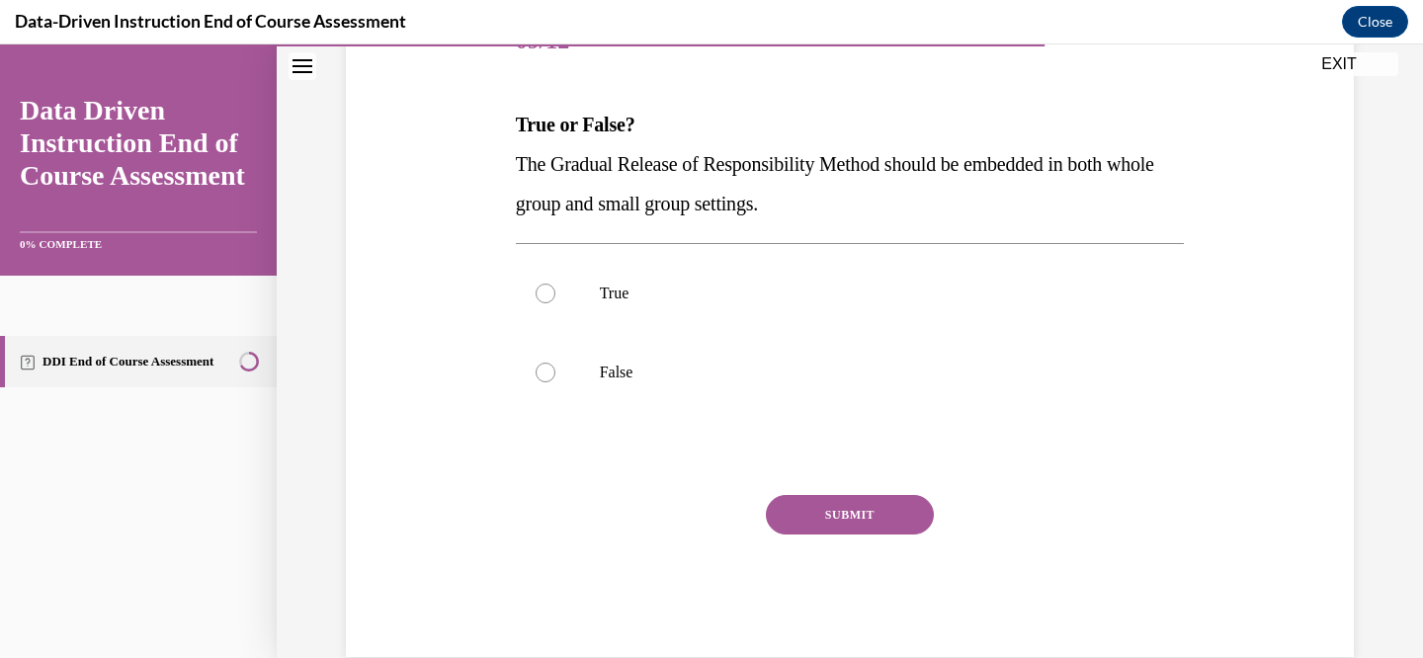
scroll to position [274, 0]
click at [548, 288] on div at bounding box center [545, 292] width 20 height 20
click at [548, 288] on input "True" at bounding box center [545, 292] width 20 height 20
radio input "true"
click at [875, 512] on button "SUBMIT" at bounding box center [850, 513] width 168 height 40
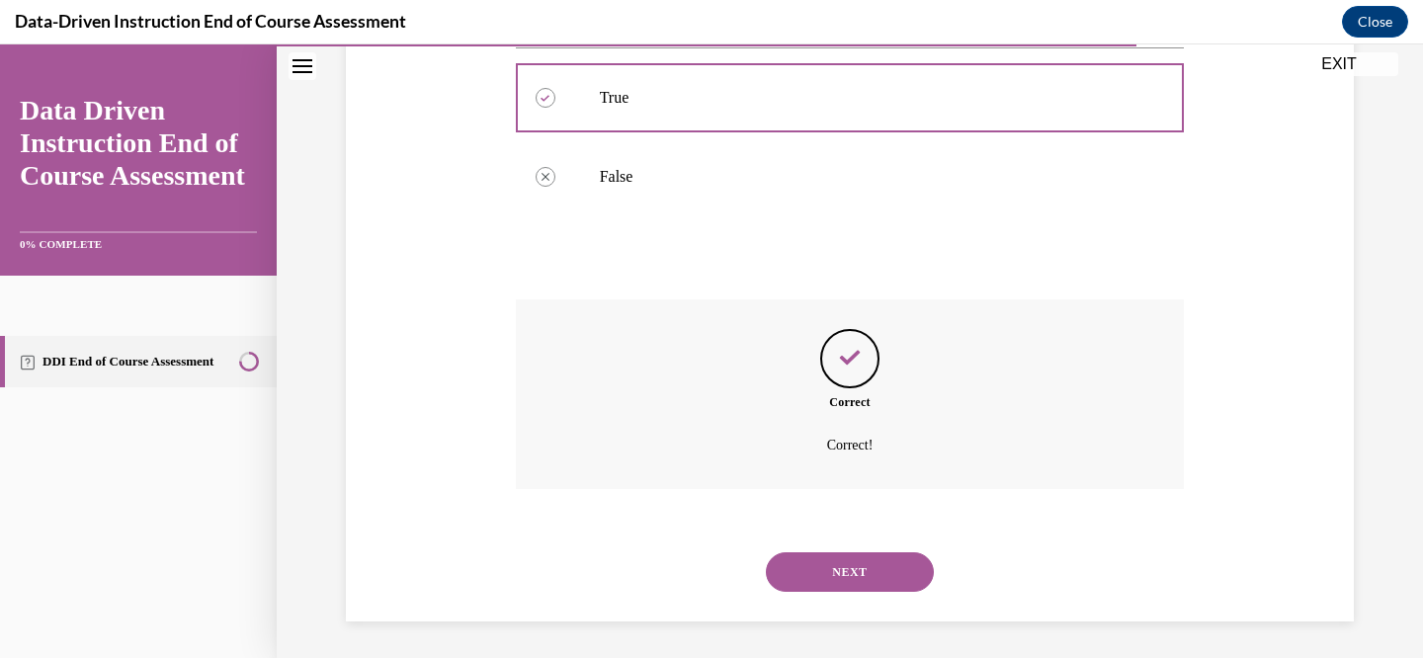
scroll to position [470, 0]
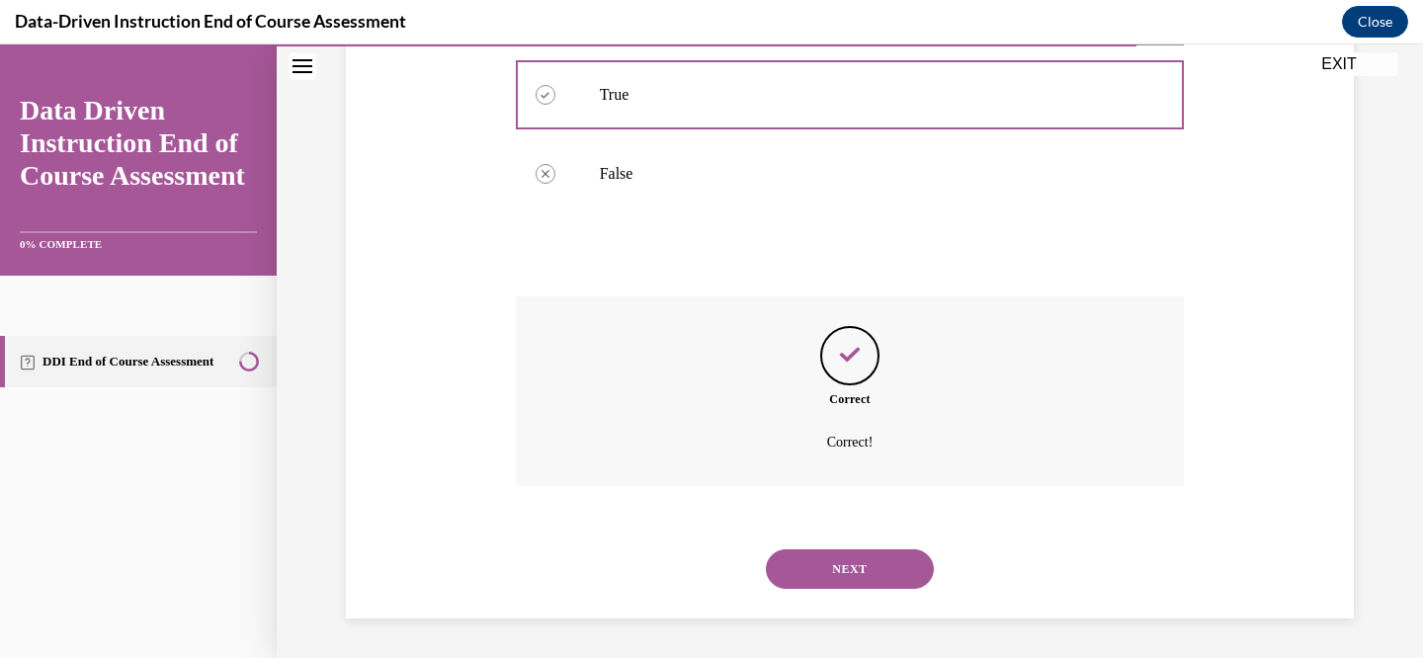
click at [865, 552] on button "NEXT" at bounding box center [850, 569] width 168 height 40
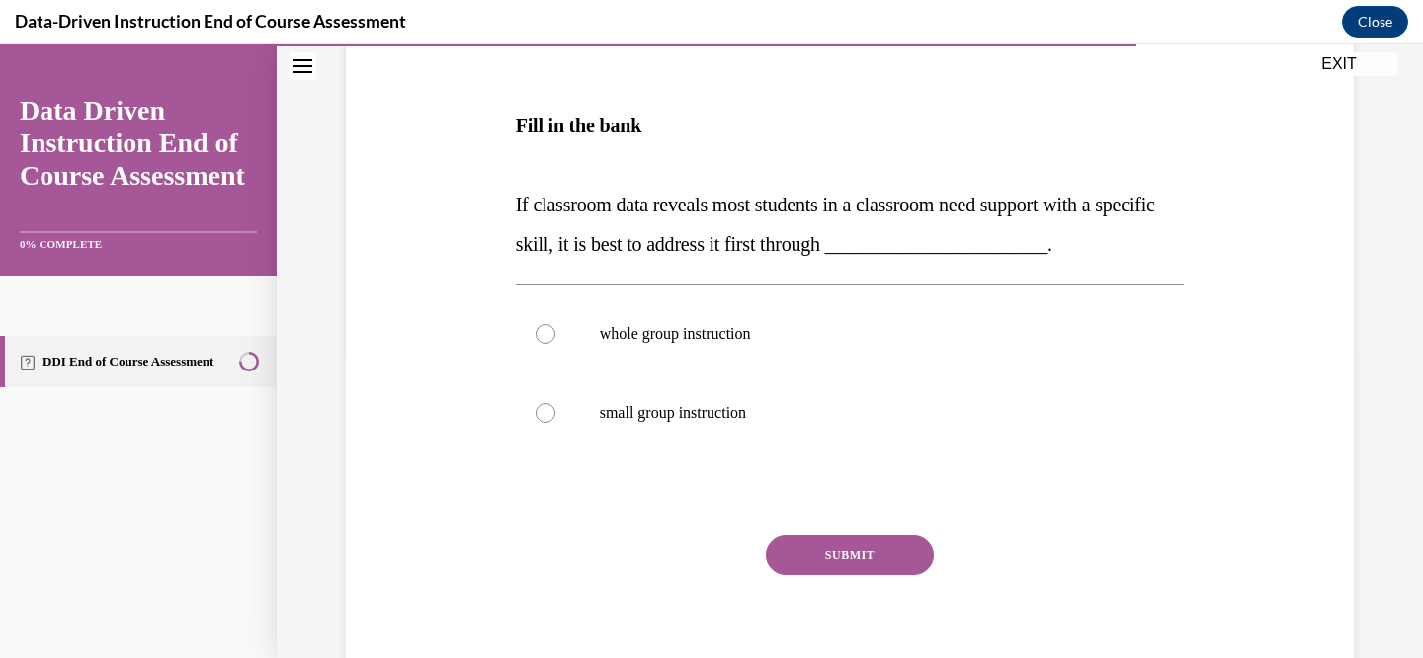
scroll to position [318, 0]
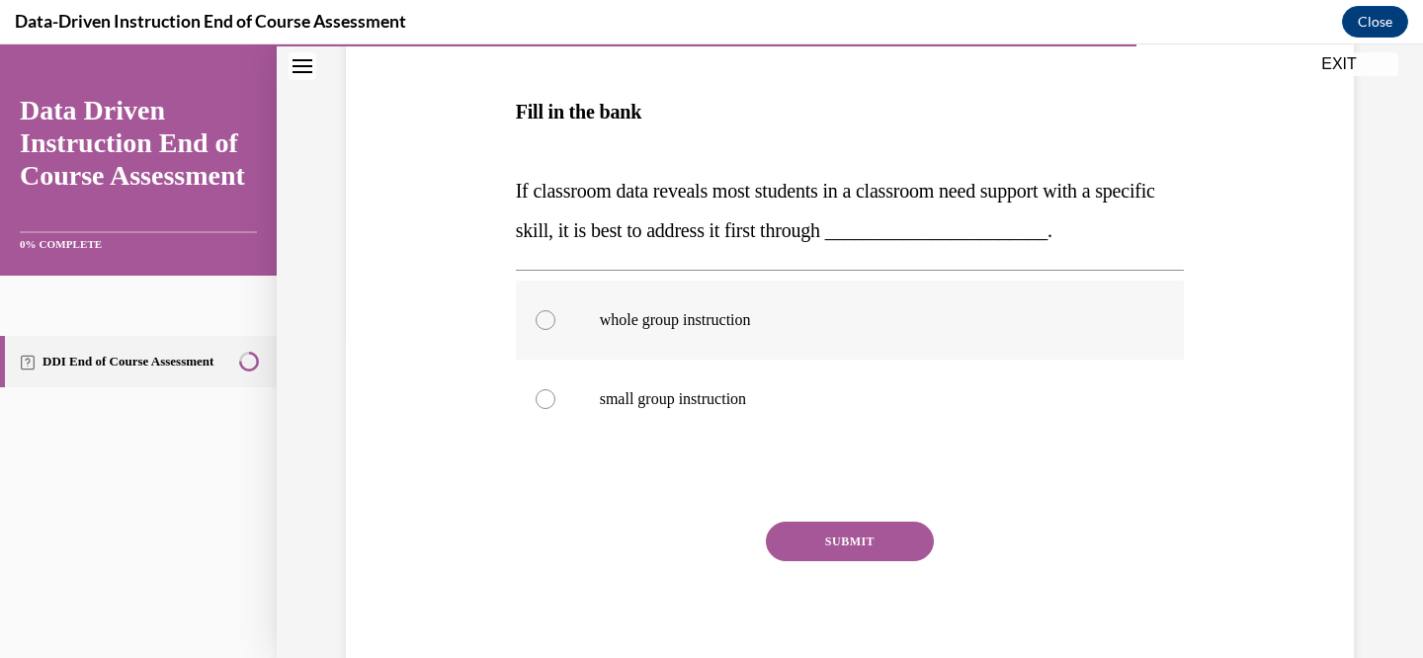
click at [540, 322] on div at bounding box center [545, 320] width 20 height 20
click at [540, 322] on input "whole group instruction" at bounding box center [545, 320] width 20 height 20
radio input "true"
click at [820, 533] on button "SUBMIT" at bounding box center [850, 542] width 168 height 40
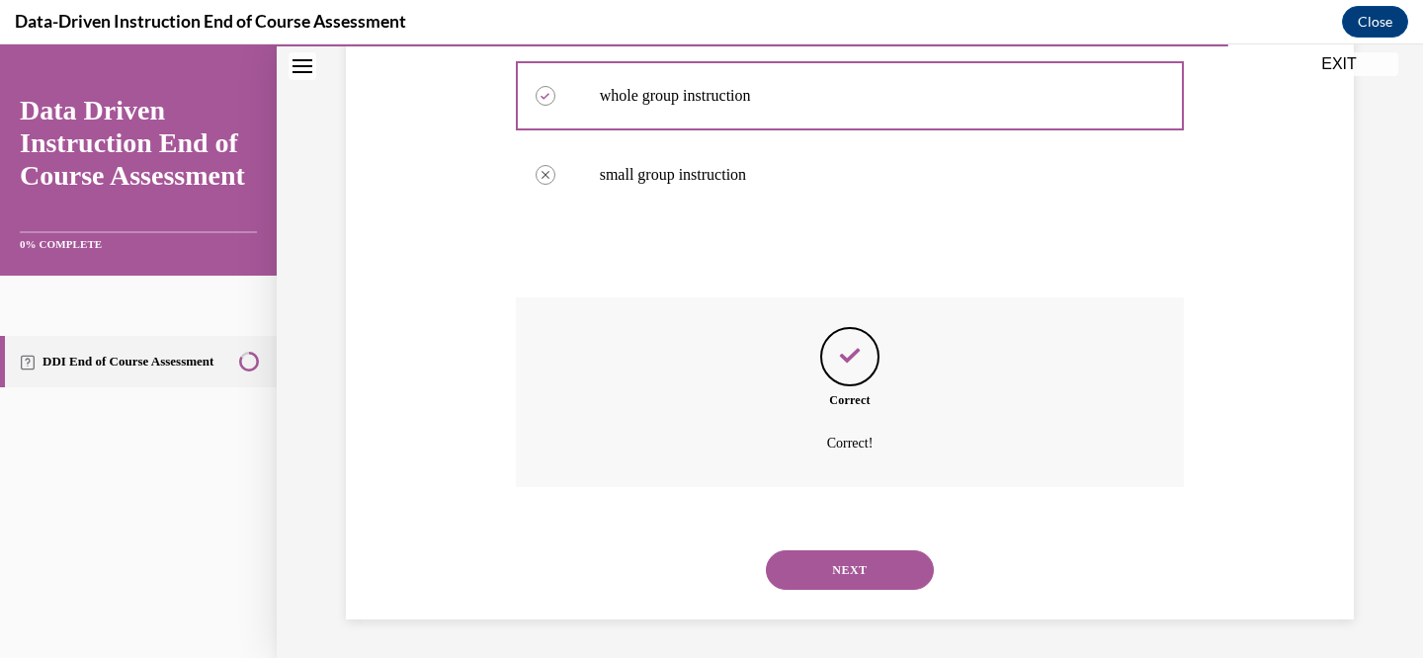
scroll to position [543, 0]
click at [833, 558] on button "NEXT" at bounding box center [850, 569] width 168 height 40
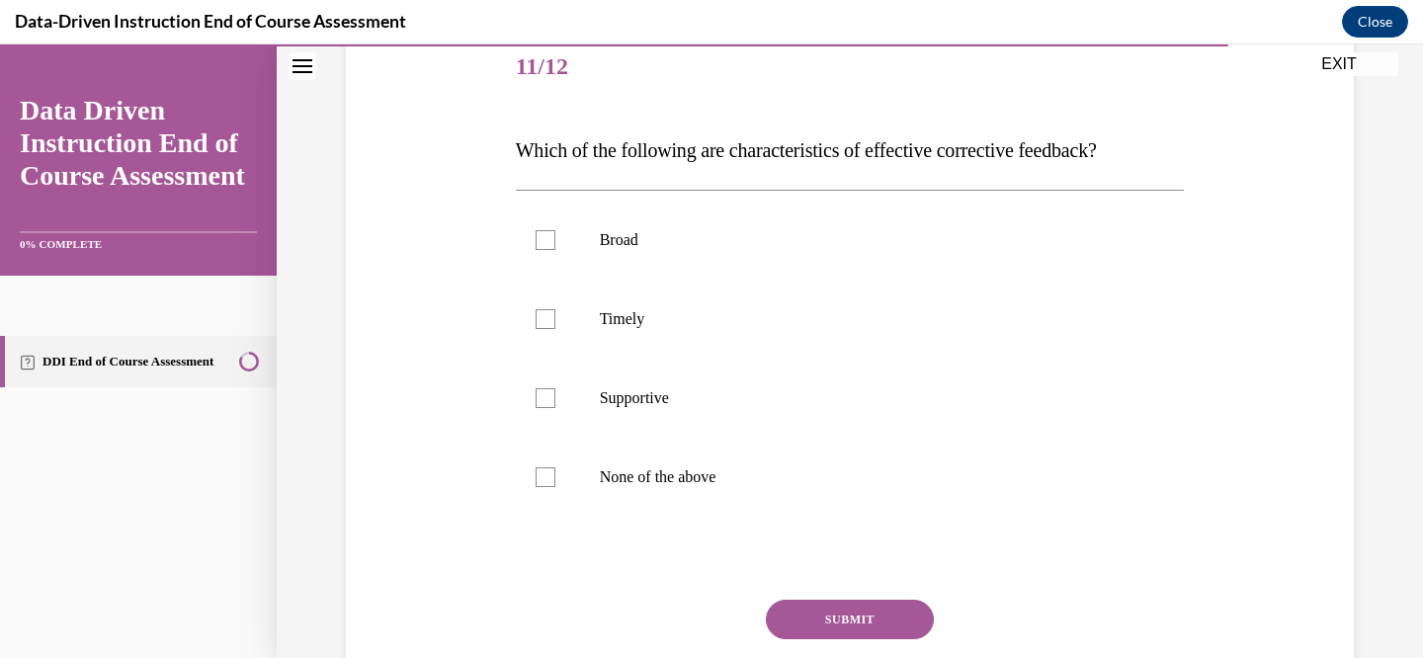
scroll to position [250, 0]
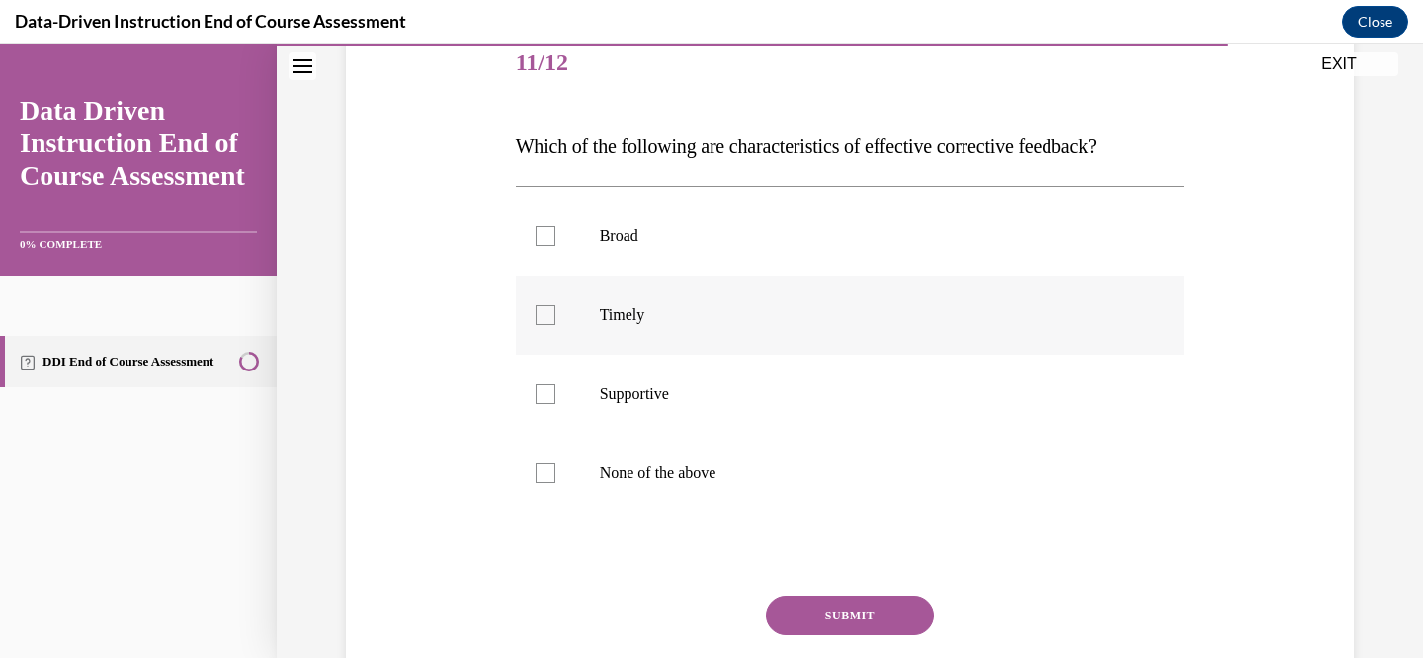
click at [549, 315] on div at bounding box center [545, 315] width 20 height 20
click at [549, 315] on input "Timely" at bounding box center [545, 315] width 20 height 20
checkbox input "true"
click at [555, 397] on label "Supportive" at bounding box center [850, 394] width 669 height 79
click at [555, 397] on input "Supportive" at bounding box center [545, 394] width 20 height 20
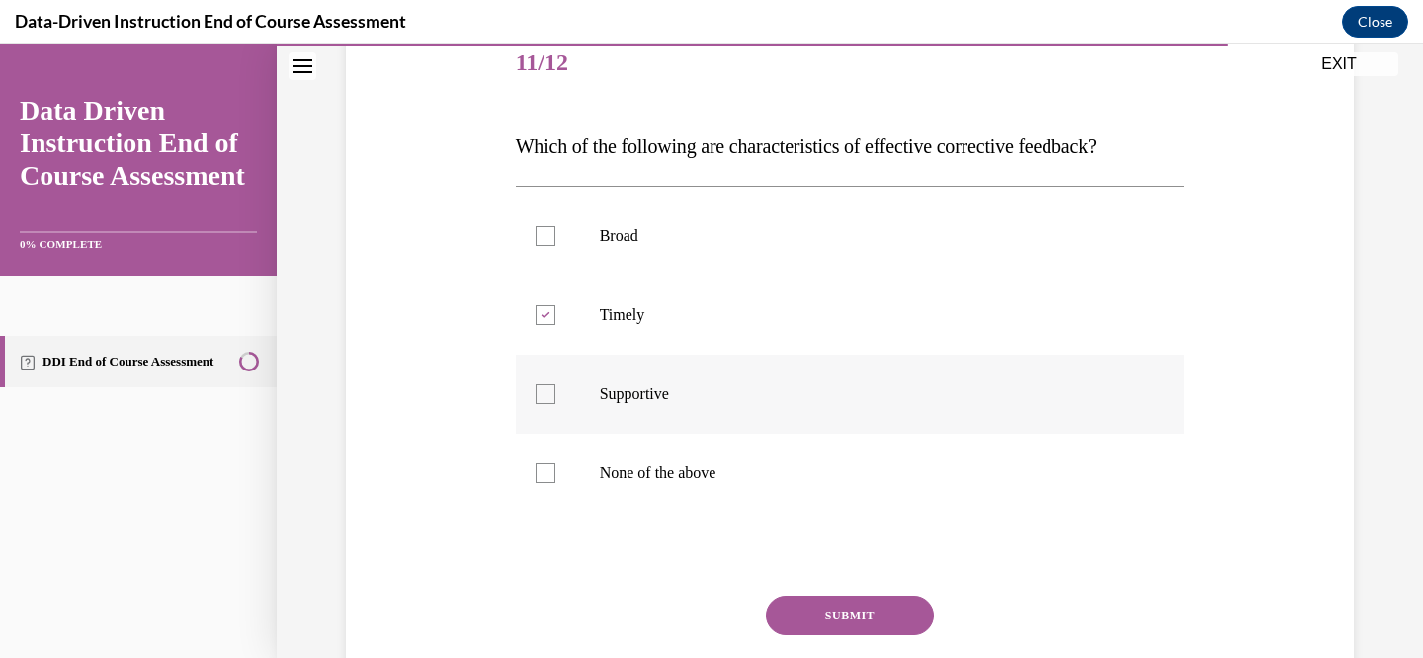
checkbox input "true"
click at [853, 609] on button "SUBMIT" at bounding box center [850, 616] width 168 height 40
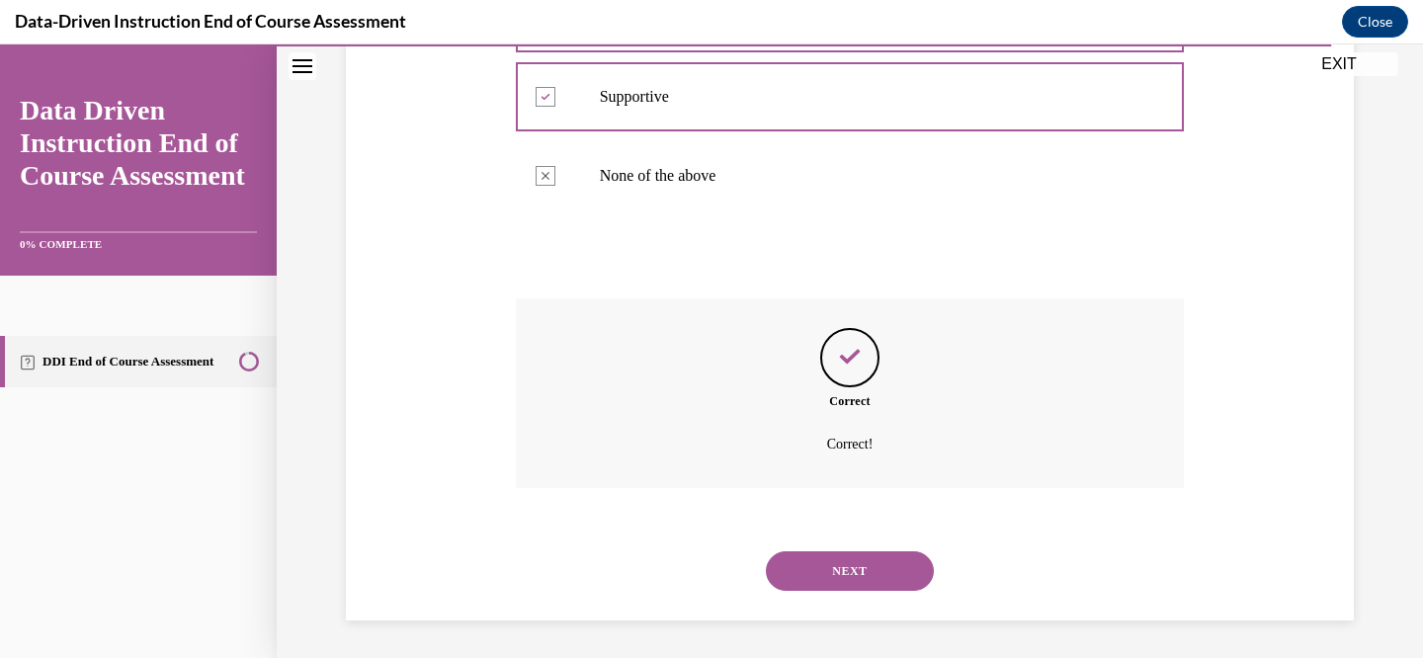
scroll to position [549, 0]
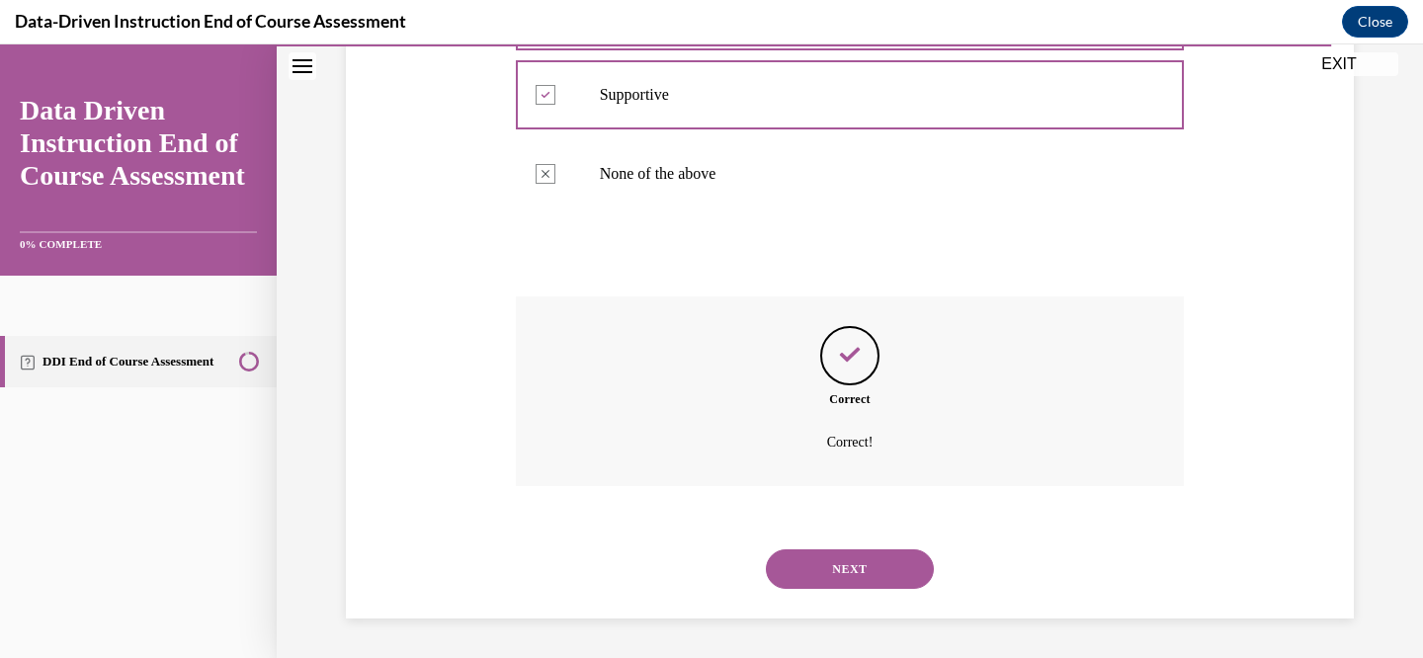
click at [857, 570] on button "NEXT" at bounding box center [850, 569] width 168 height 40
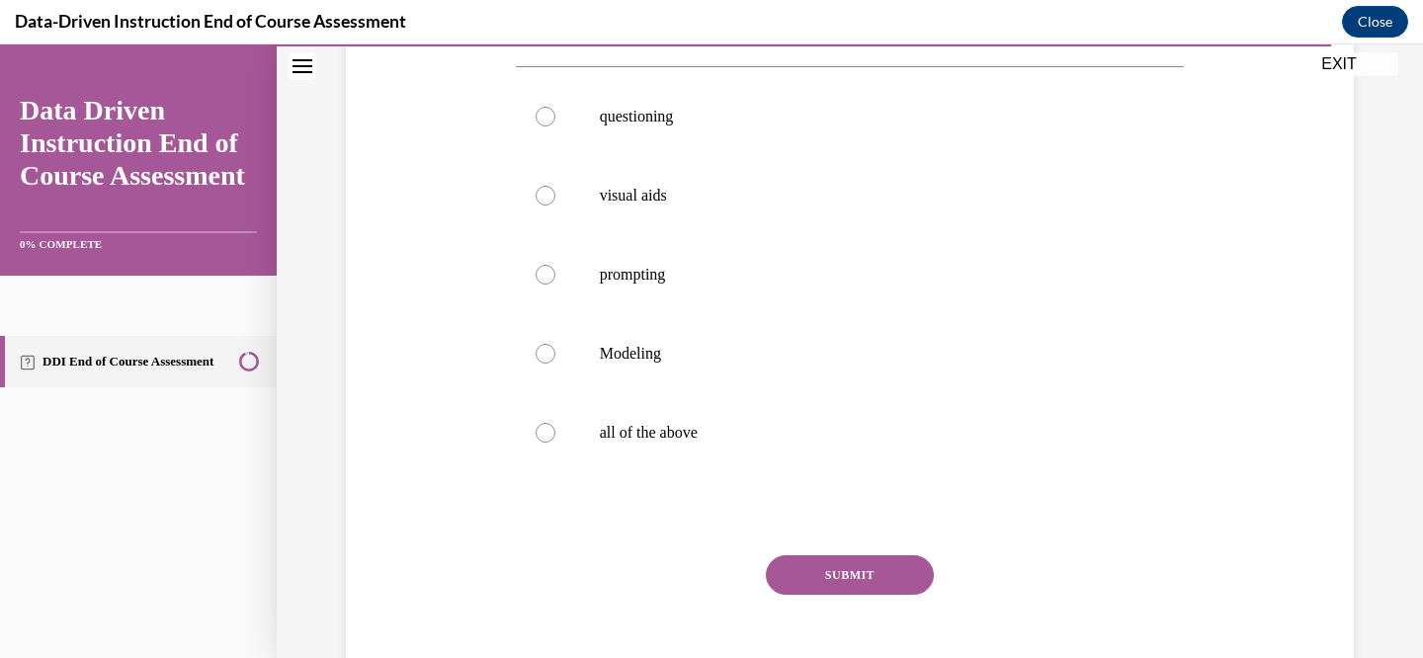
scroll to position [398, 0]
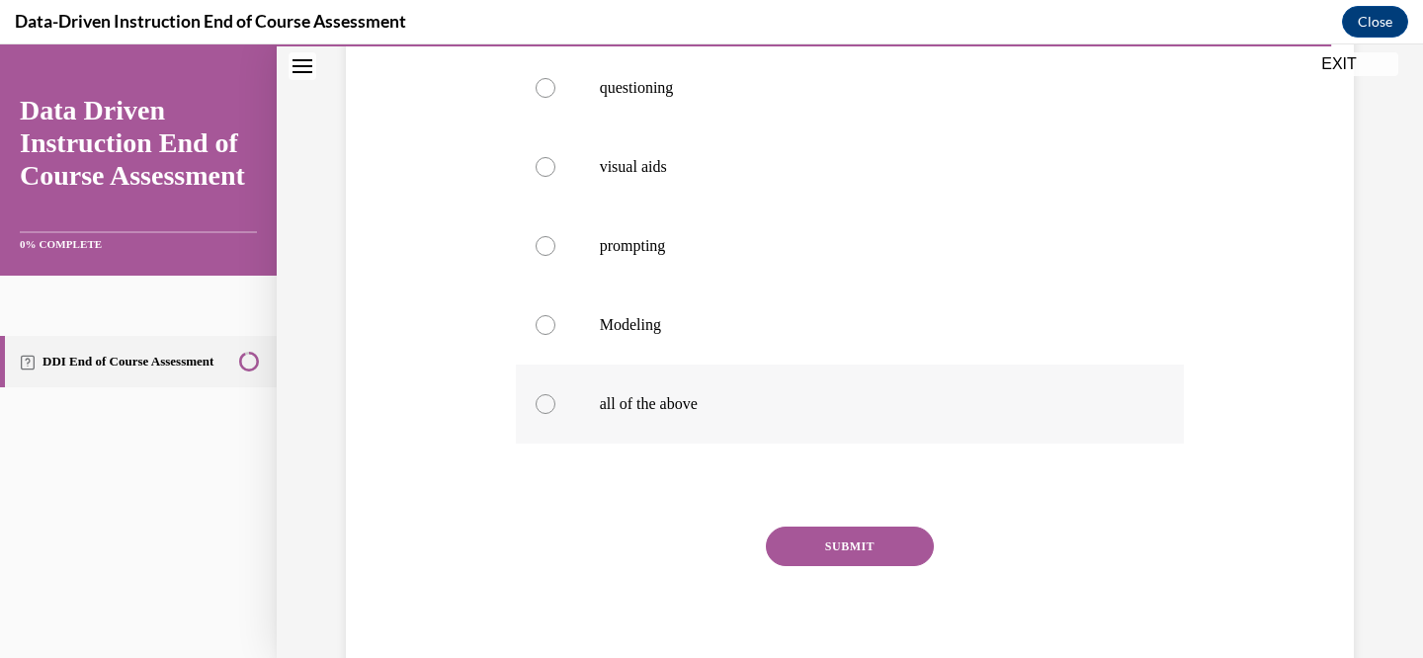
click at [547, 401] on div at bounding box center [545, 404] width 20 height 20
click at [547, 401] on input "all of the above" at bounding box center [545, 404] width 20 height 20
radio input "true"
click at [860, 543] on button "SUBMIT" at bounding box center [850, 547] width 168 height 40
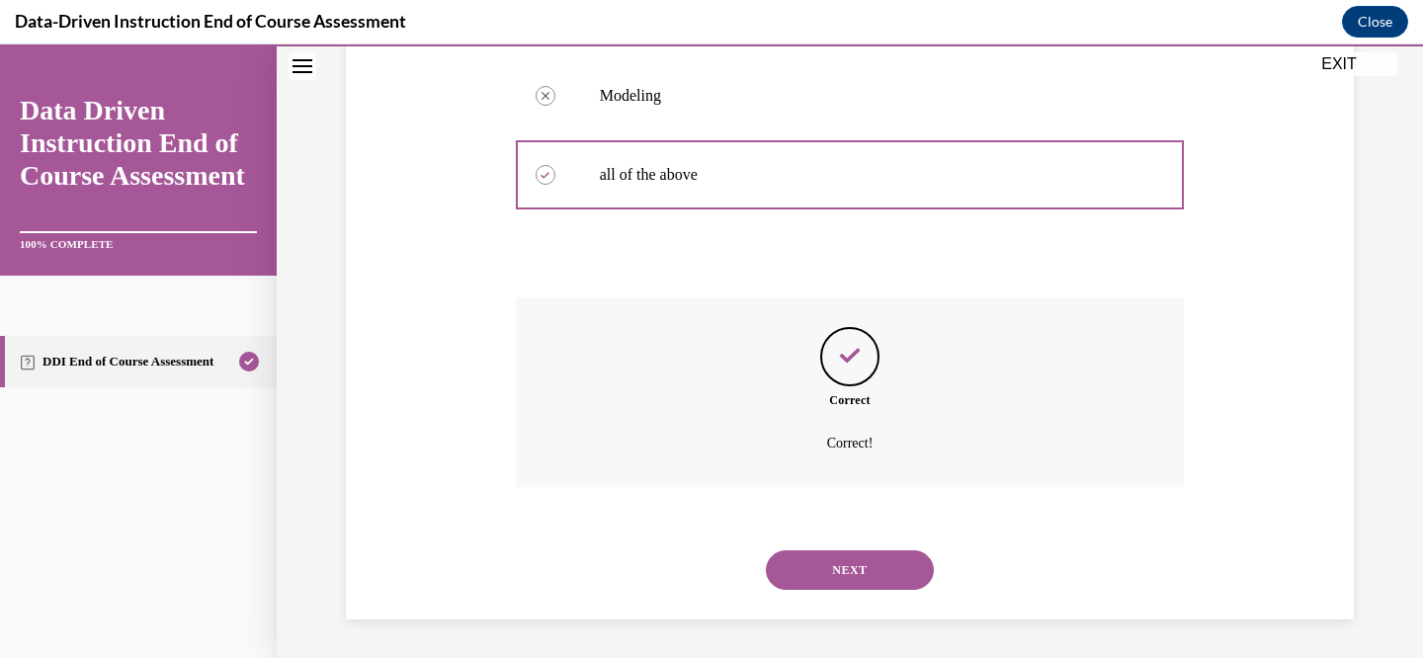
scroll to position [628, 0]
click at [856, 558] on button "NEXT" at bounding box center [850, 569] width 168 height 40
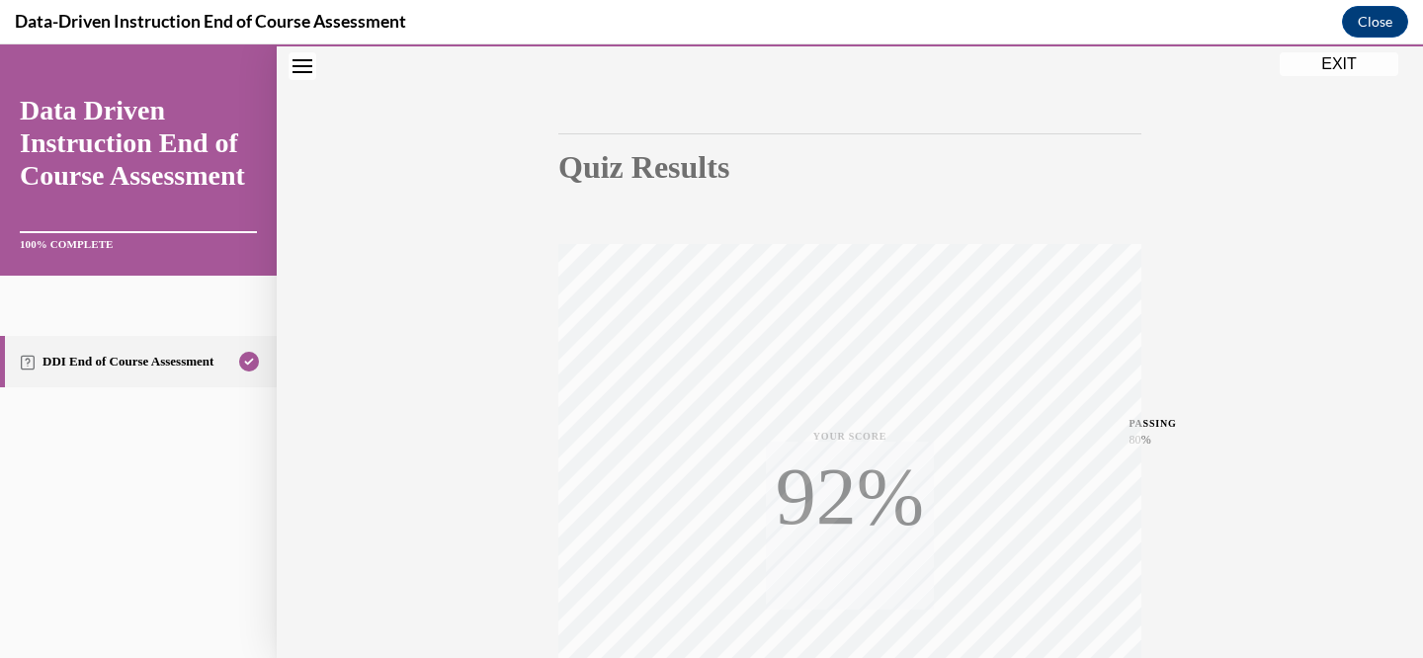
scroll to position [399, 0]
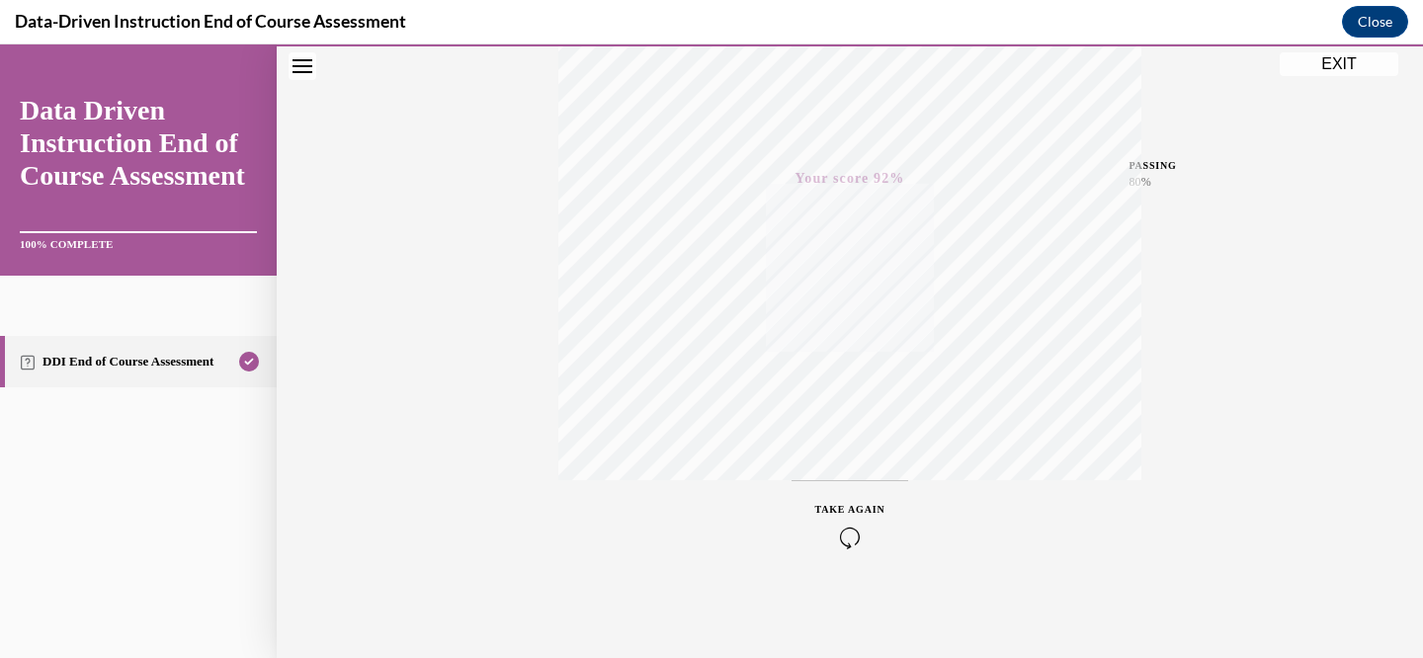
click at [1319, 72] on button "EXIT" at bounding box center [1338, 64] width 119 height 24
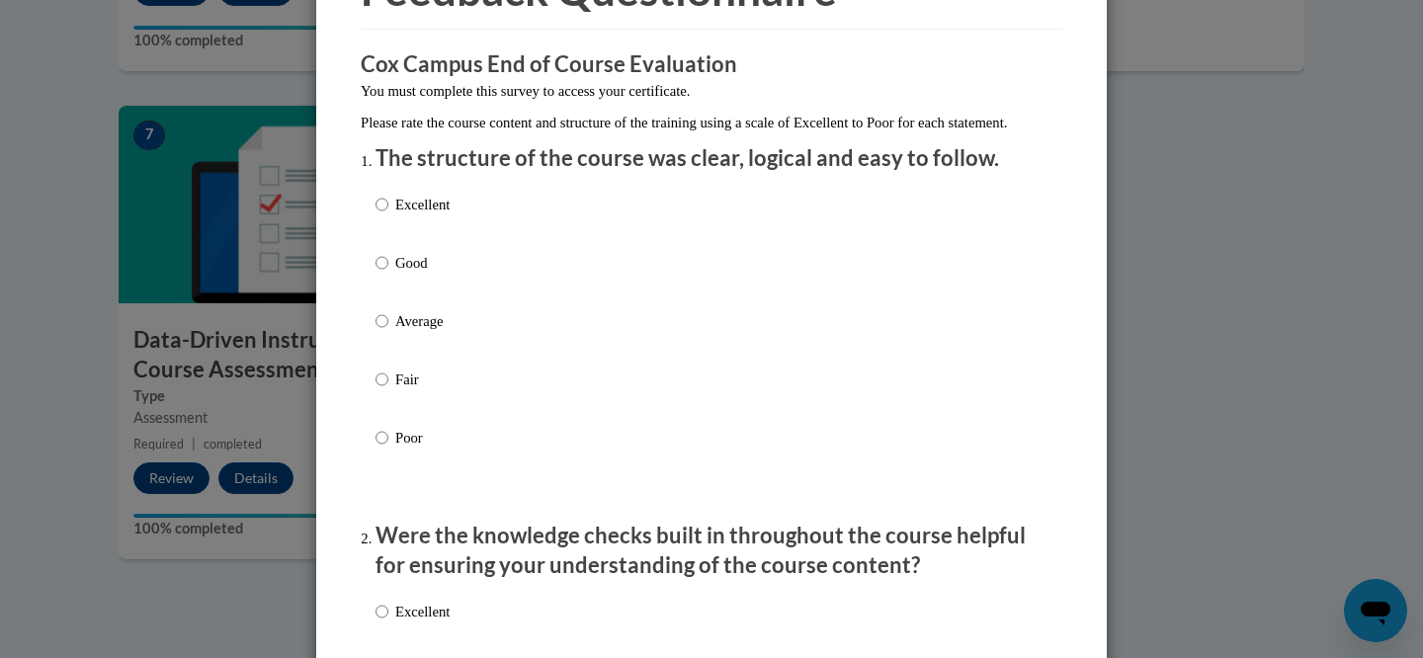
scroll to position [140, 0]
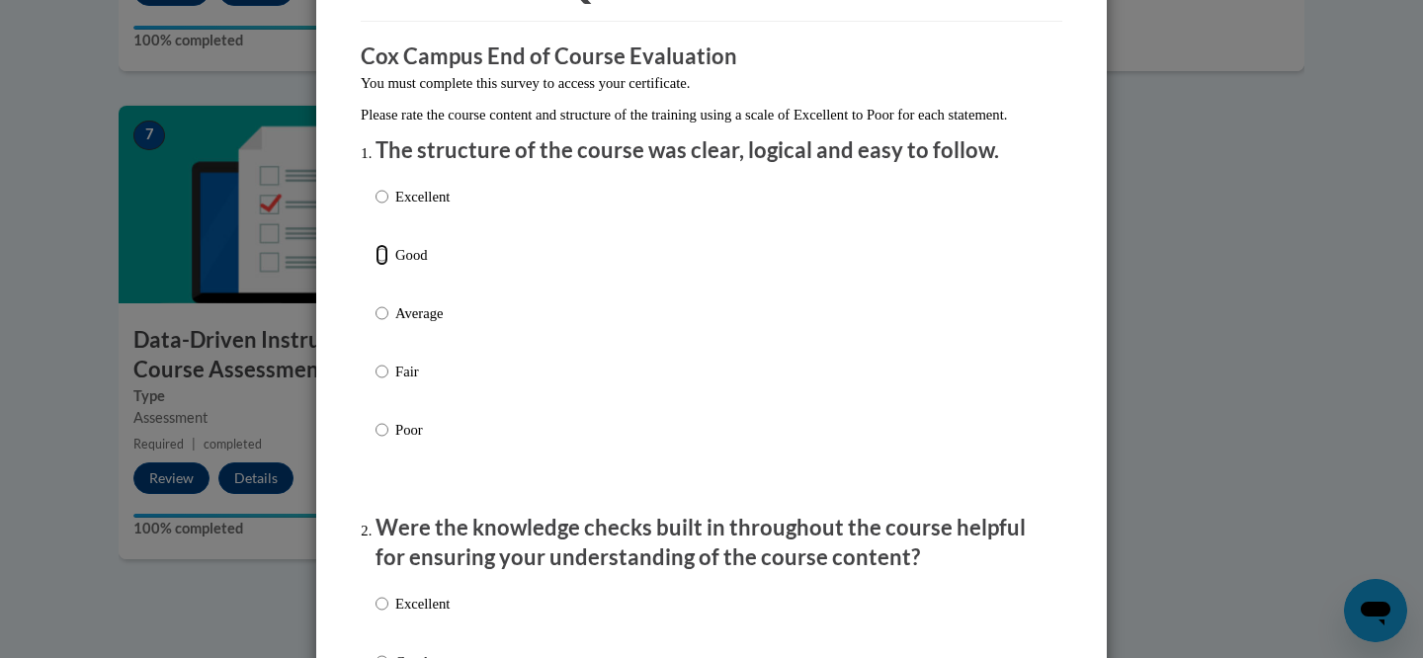
click at [382, 266] on input "Good" at bounding box center [381, 255] width 13 height 22
radio input "true"
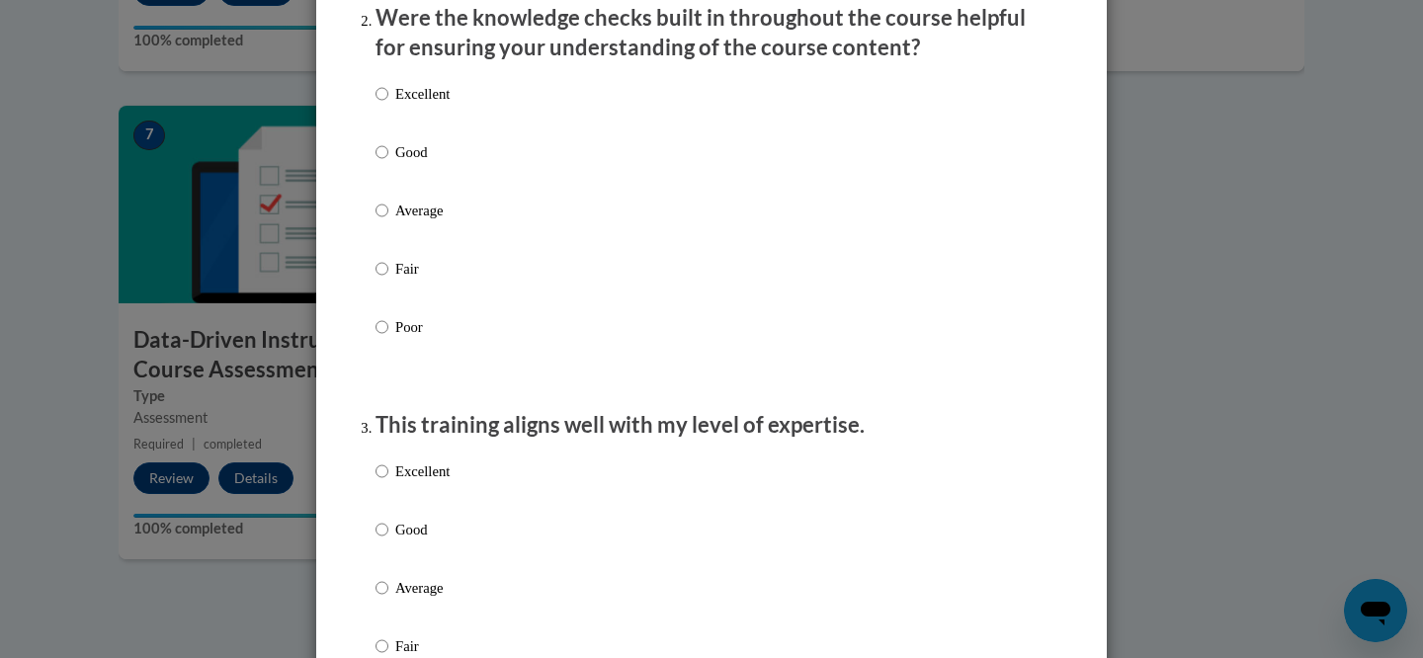
scroll to position [654, 0]
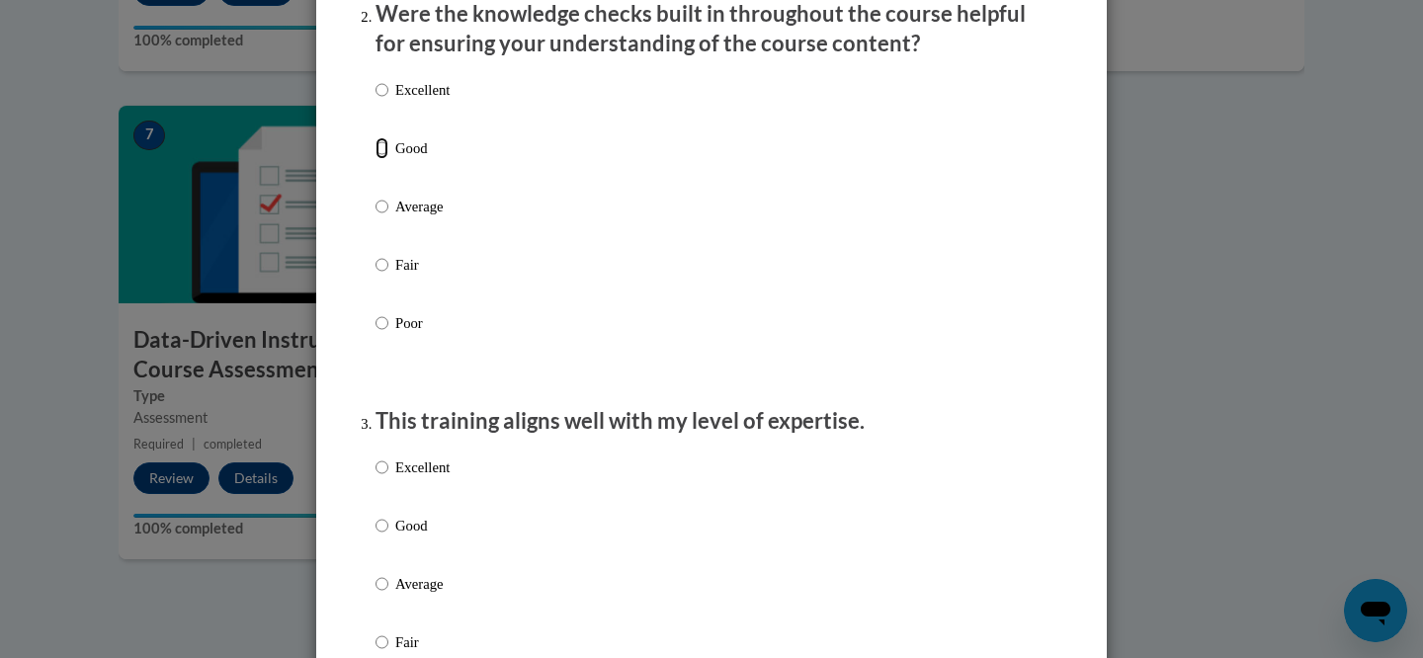
click at [384, 159] on input "Good" at bounding box center [381, 148] width 13 height 22
radio input "true"
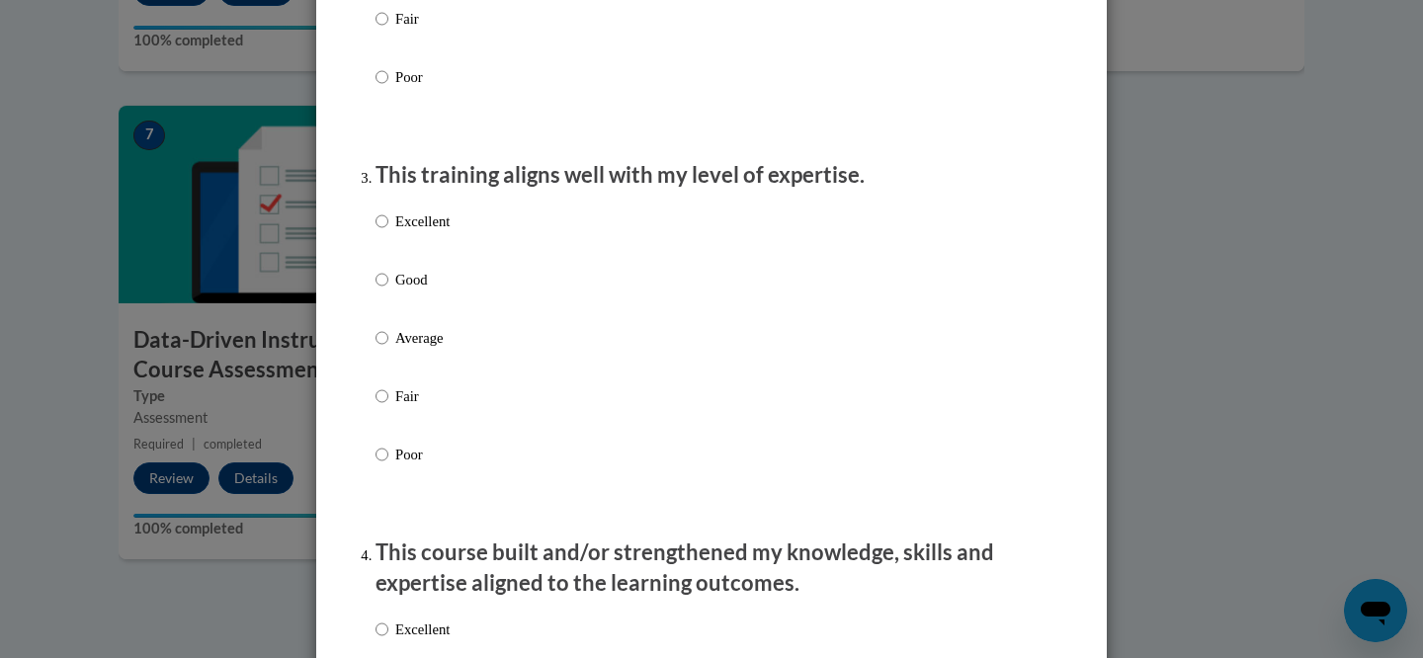
scroll to position [905, 0]
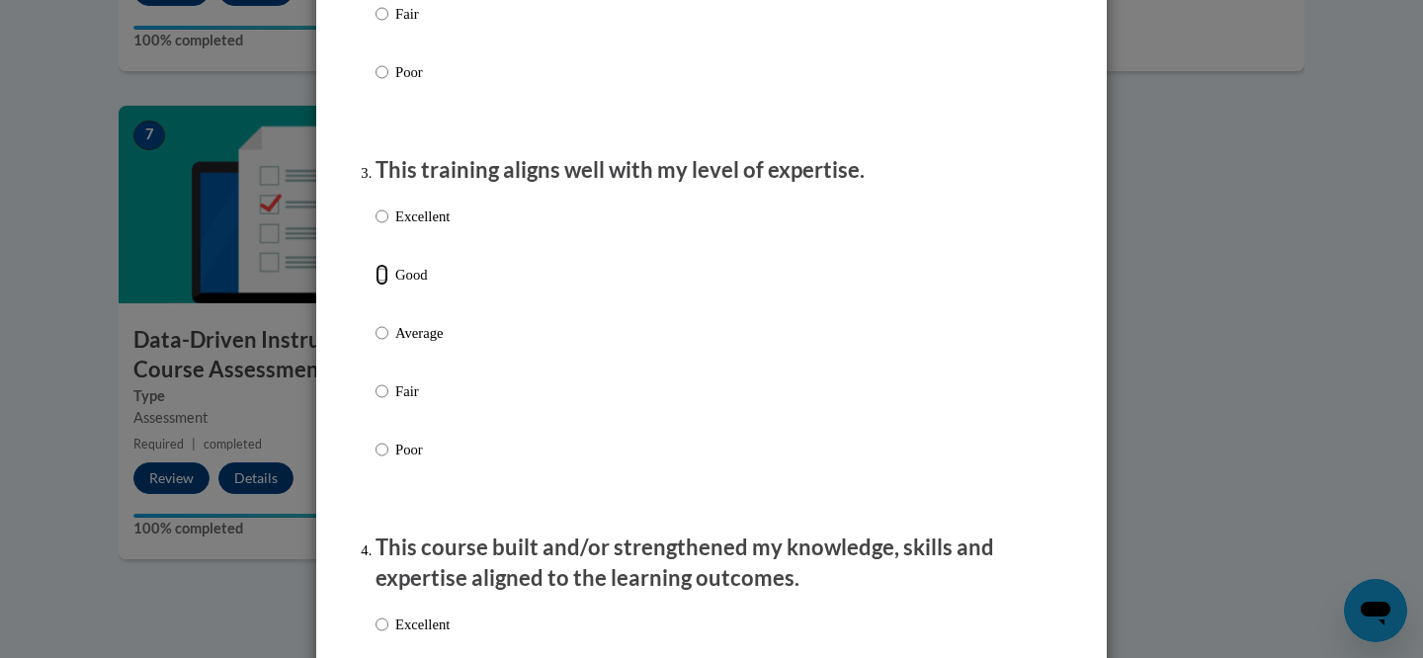
click at [381, 285] on input "Good" at bounding box center [381, 275] width 13 height 22
radio input "true"
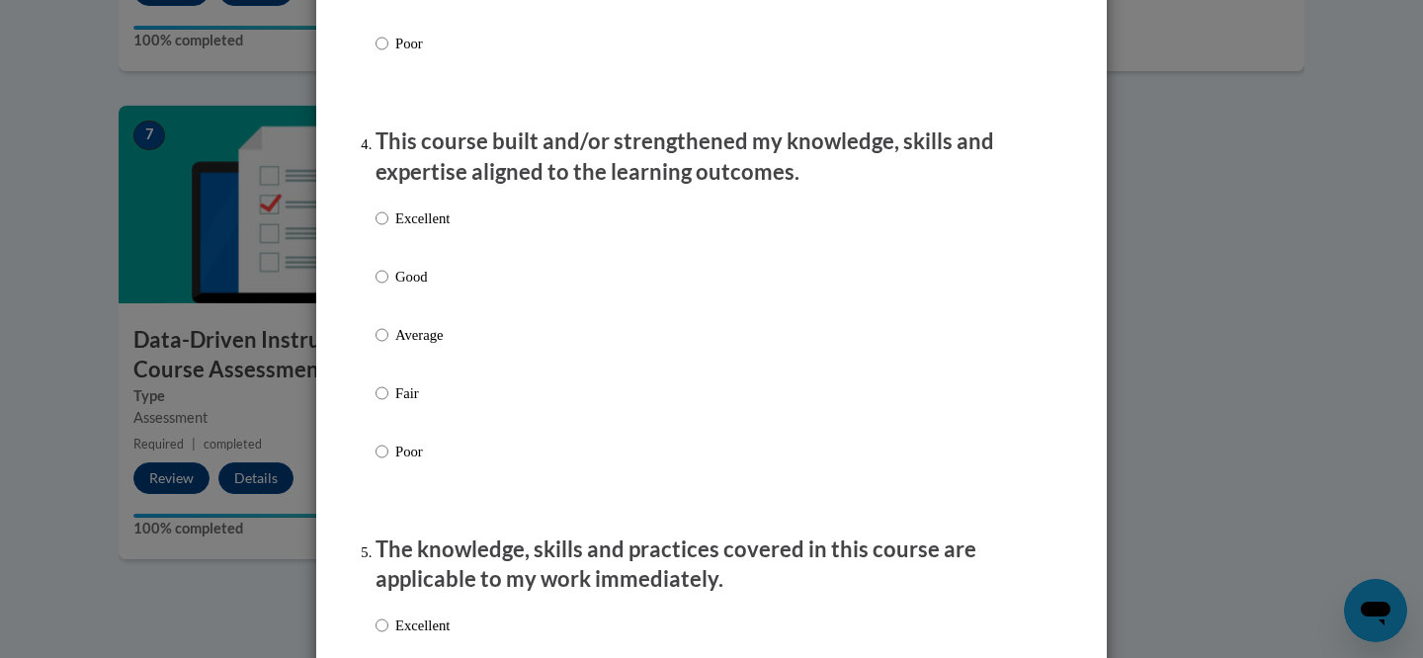
scroll to position [1318, 0]
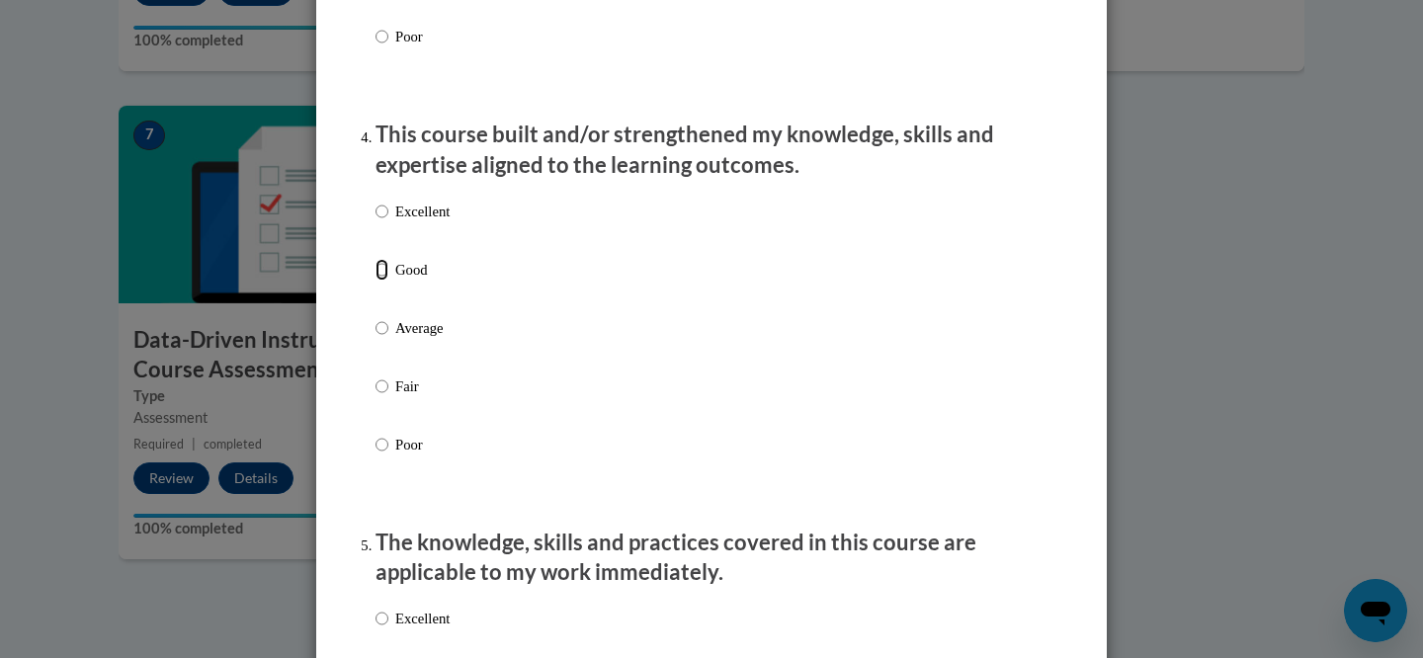
click at [383, 281] on input "Good" at bounding box center [381, 270] width 13 height 22
radio input "true"
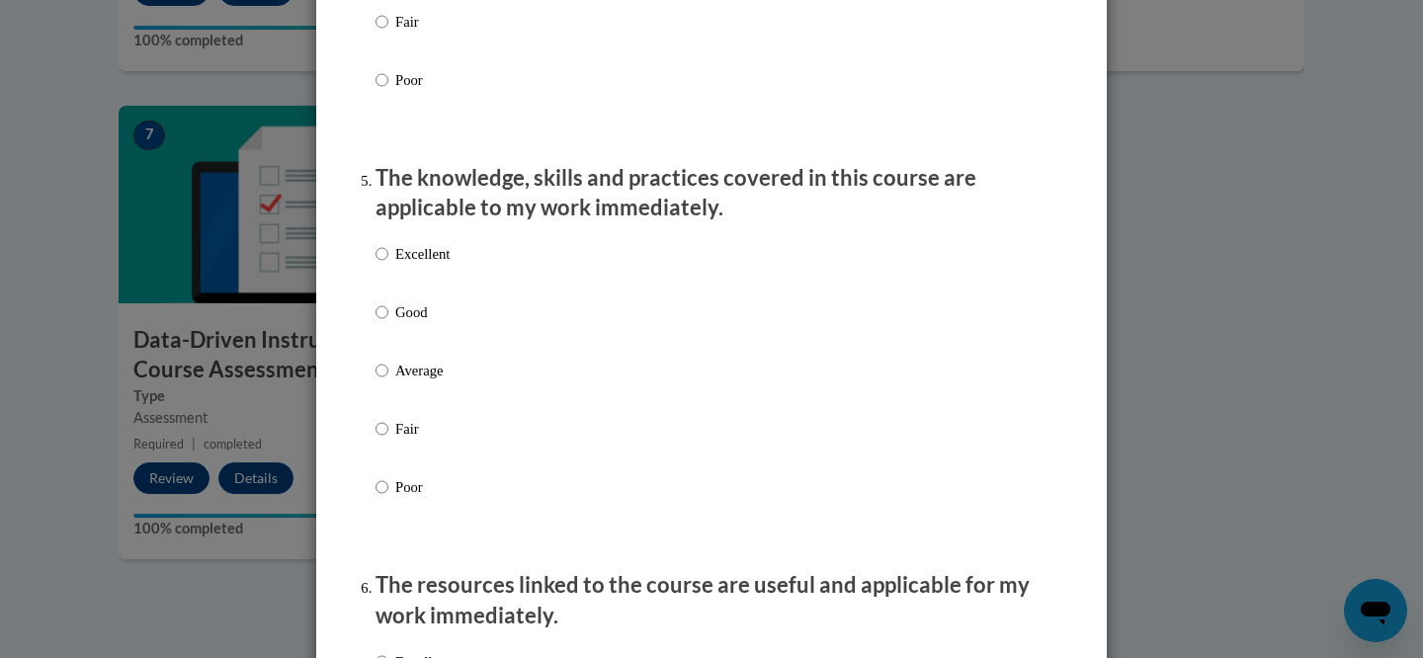
scroll to position [1735, 0]
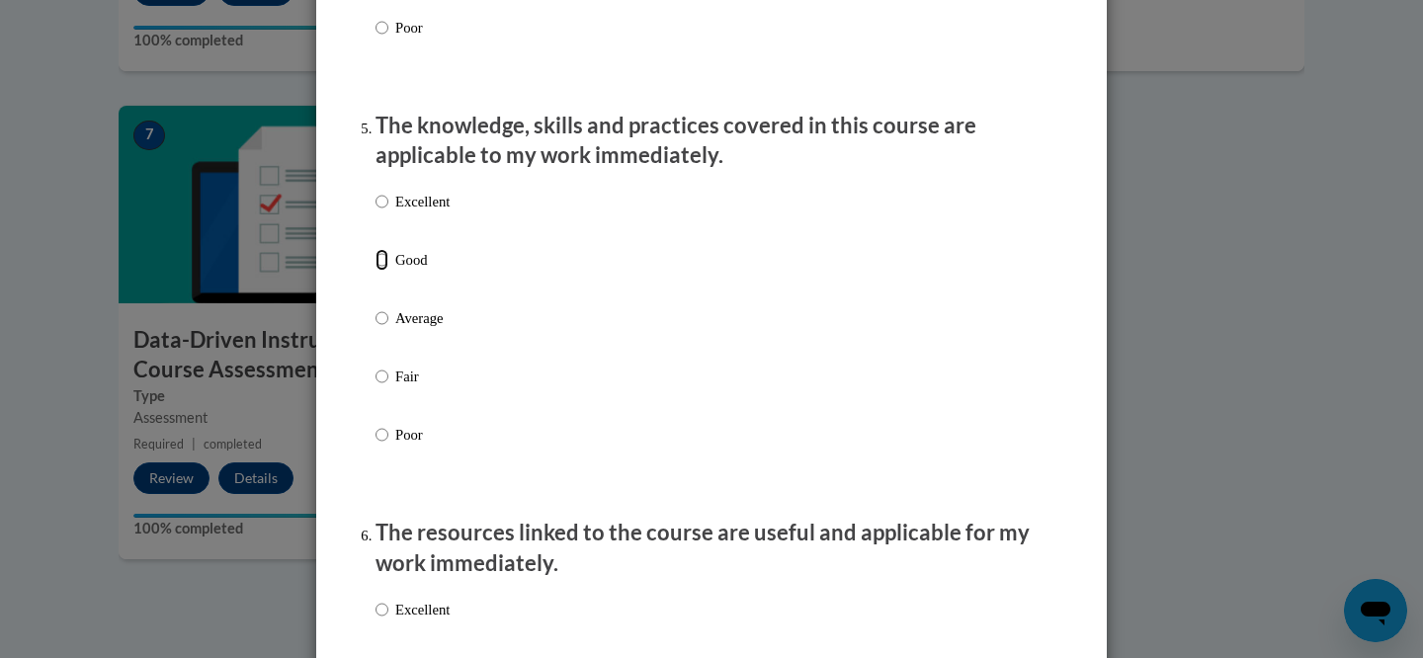
click at [382, 271] on input "Good" at bounding box center [381, 260] width 13 height 22
radio input "true"
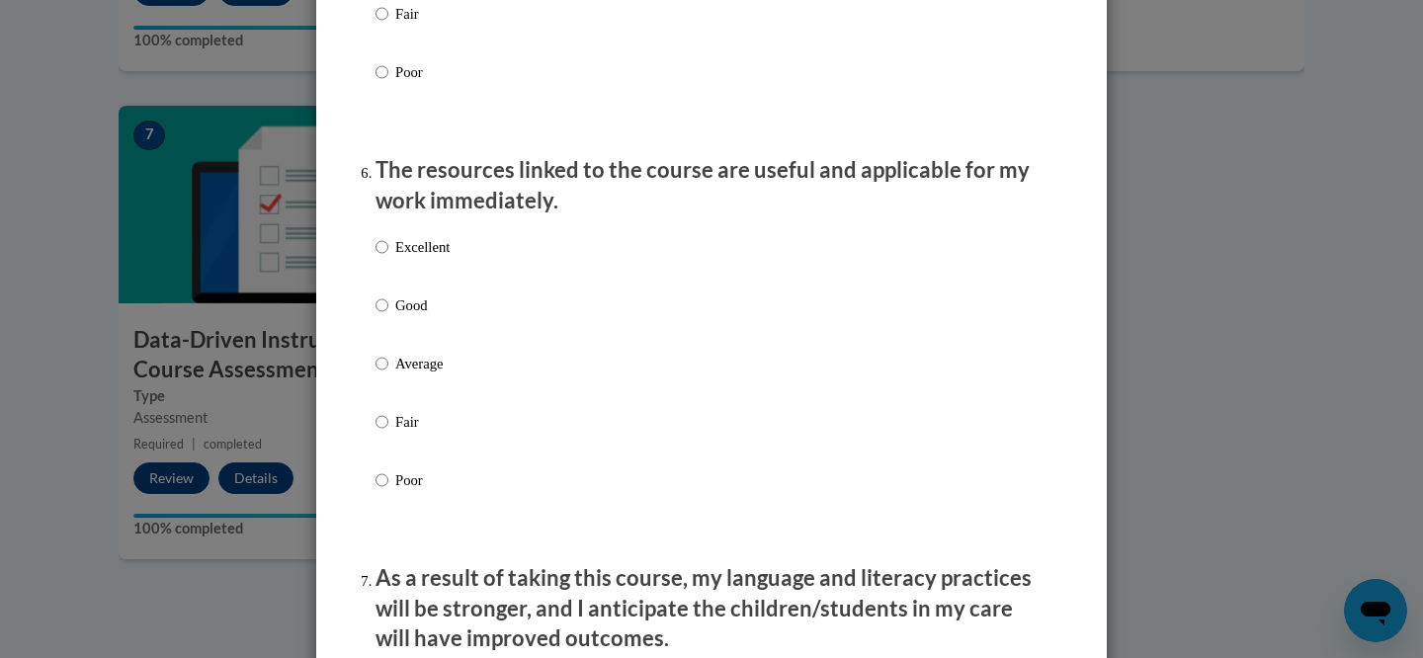
scroll to position [2103, 0]
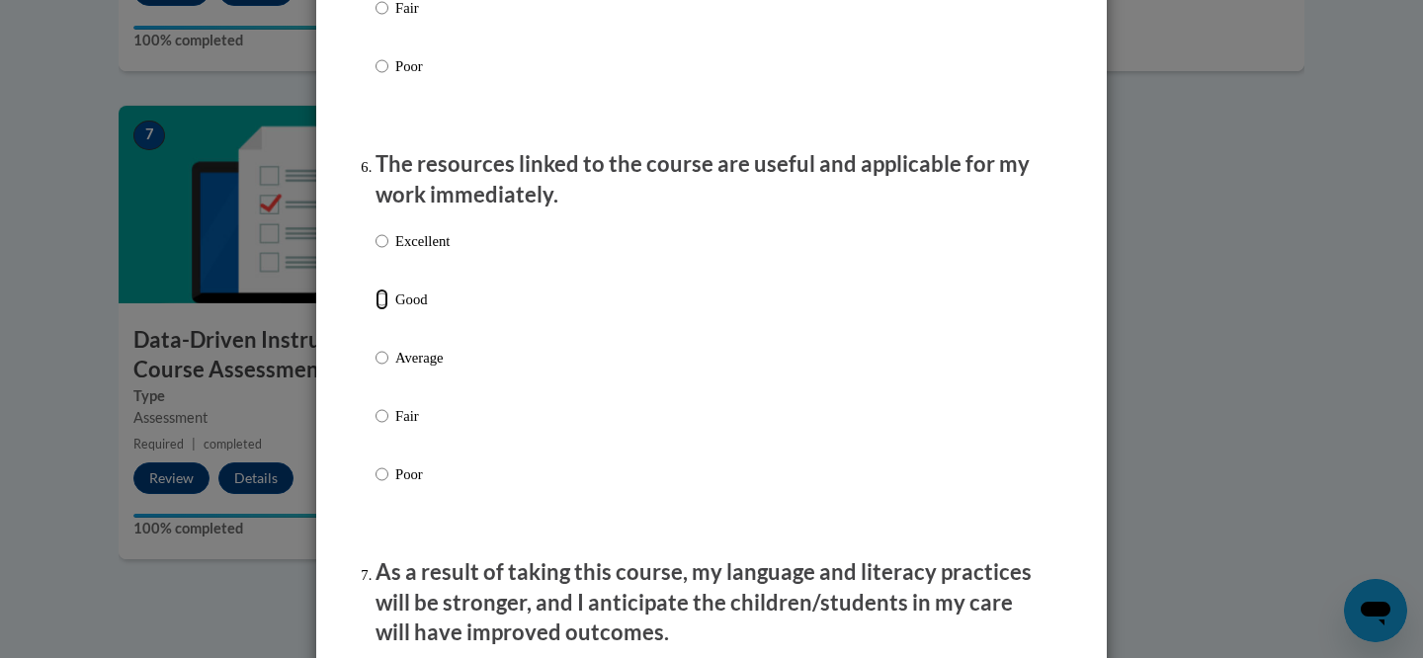
click at [382, 310] on input "Good" at bounding box center [381, 299] width 13 height 22
radio input "true"
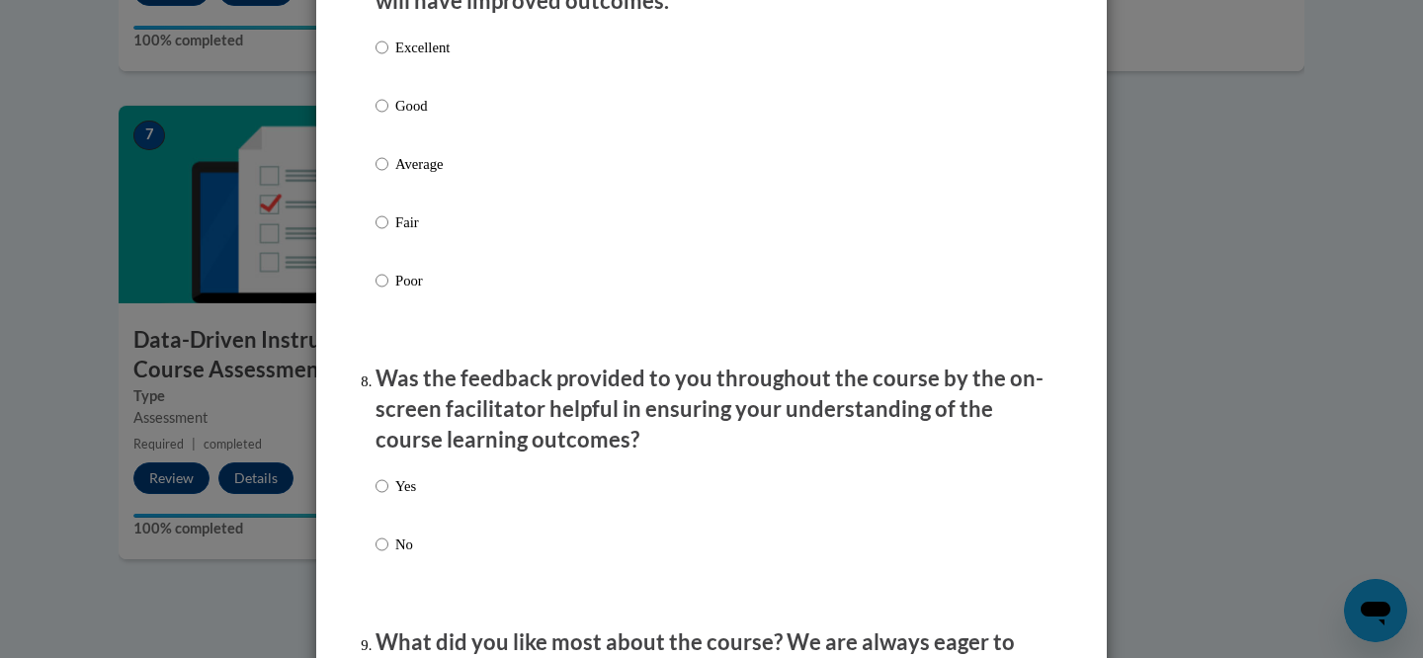
scroll to position [2740, 0]
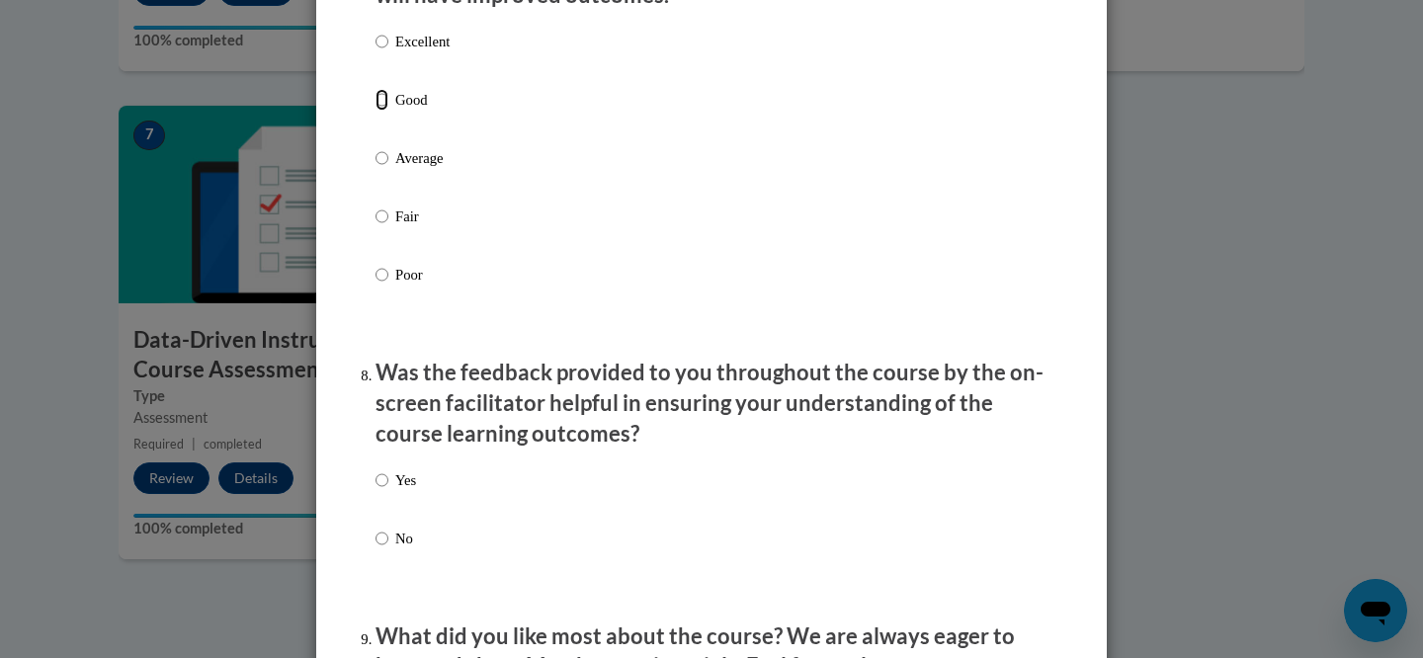
click at [386, 111] on input "Good" at bounding box center [381, 100] width 13 height 22
radio input "true"
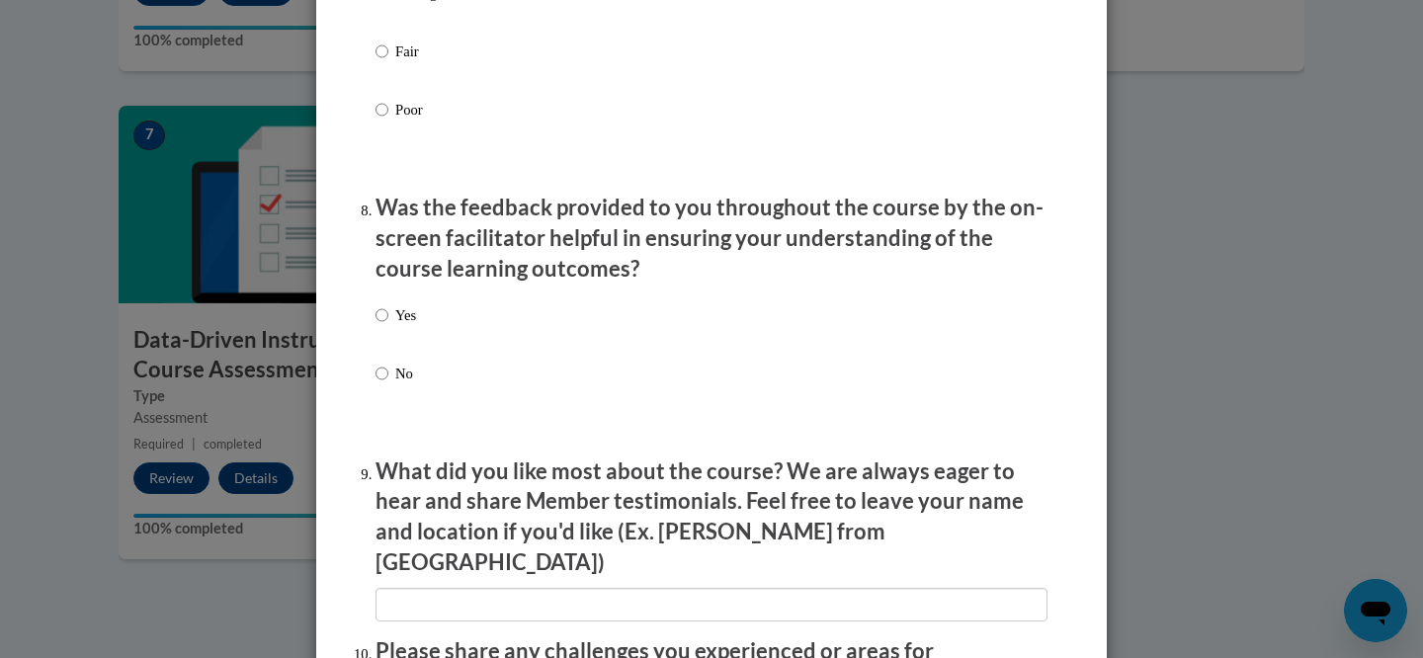
scroll to position [2906, 0]
click at [376, 325] on input "Yes" at bounding box center [381, 314] width 13 height 22
radio input "true"
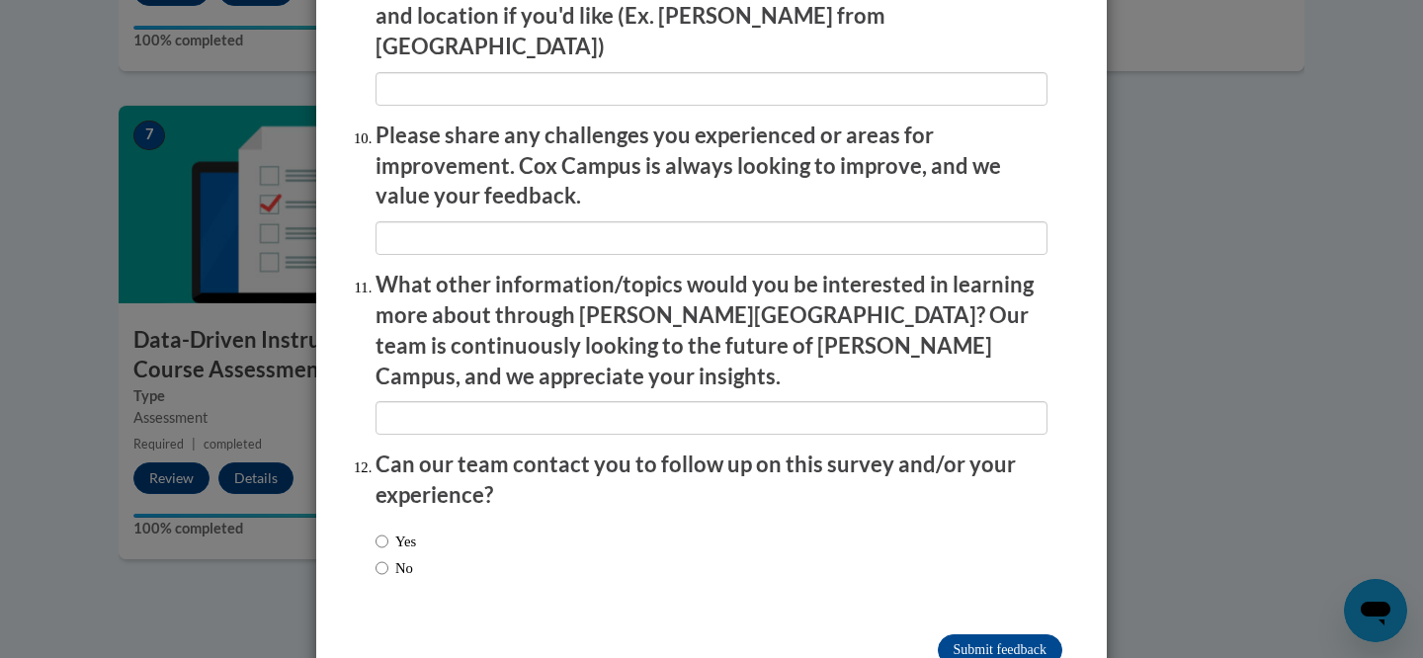
scroll to position [3452, 0]
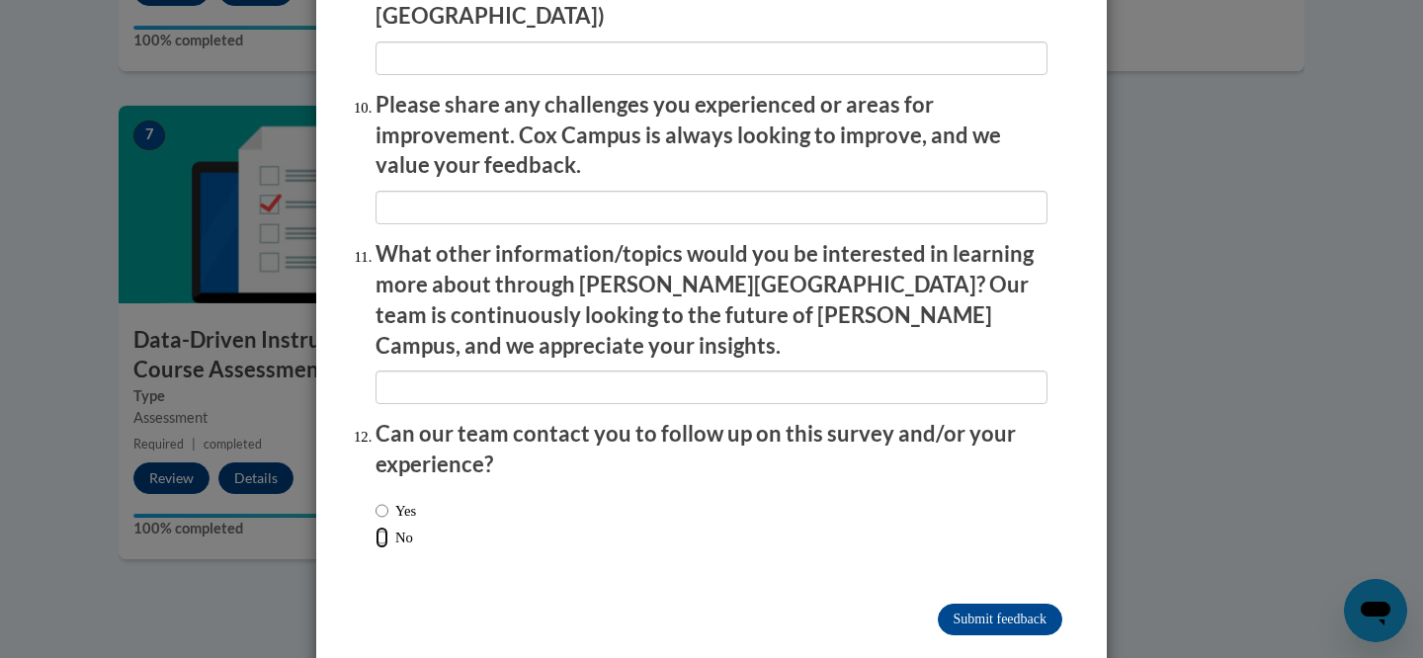
click at [381, 527] on input "No" at bounding box center [381, 538] width 13 height 22
radio input "true"
click at [1024, 604] on input "Submit feedback" at bounding box center [999, 620] width 124 height 32
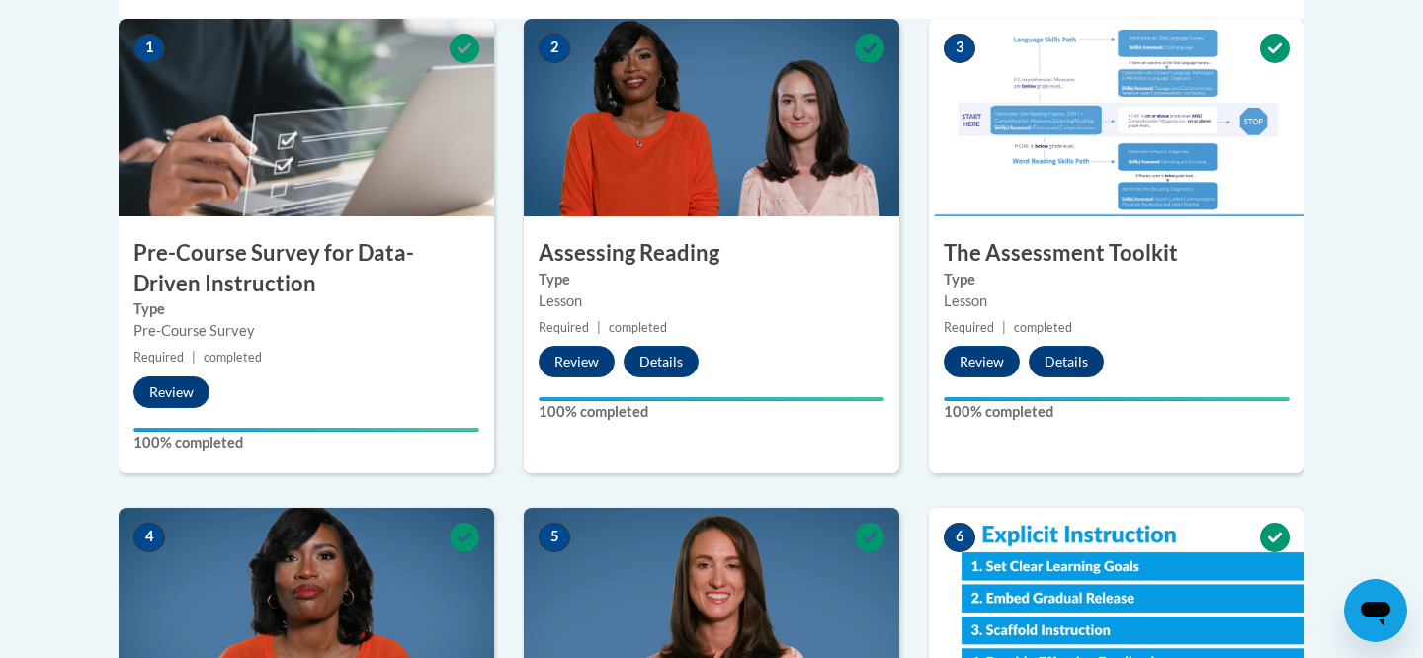
scroll to position [722, 0]
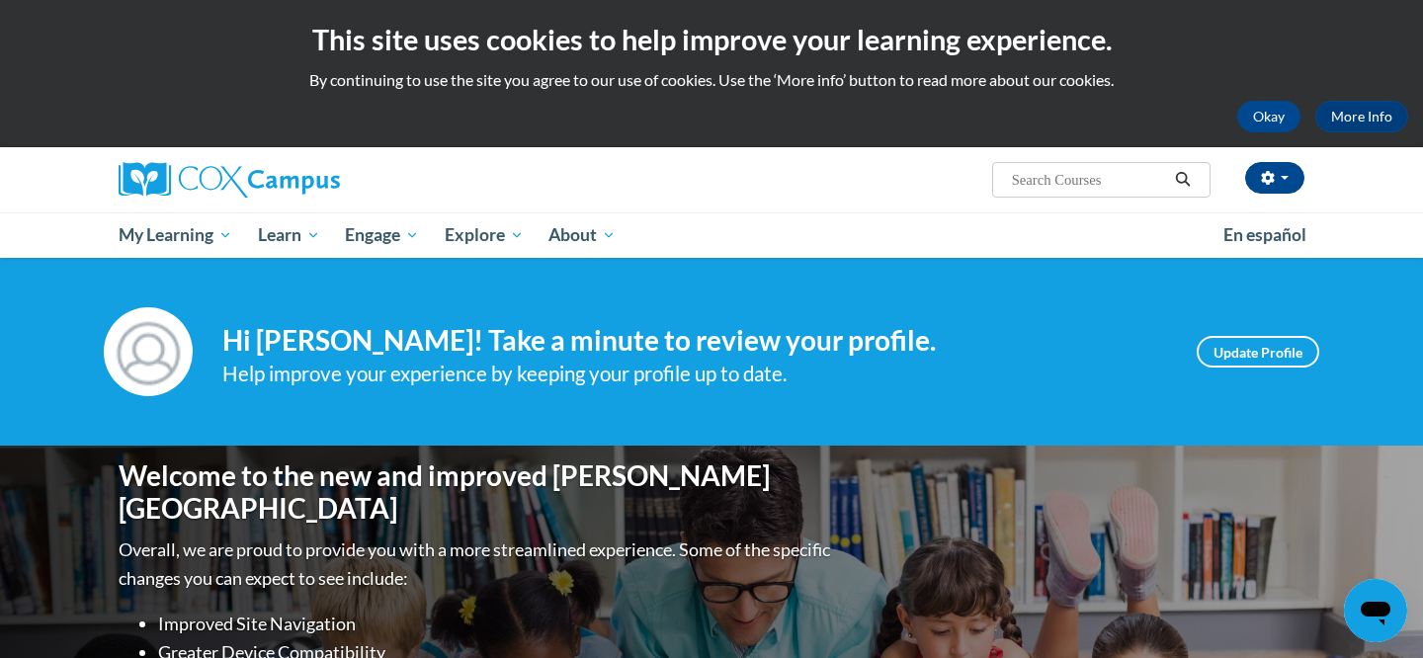
click at [1021, 191] on input "Search..." at bounding box center [1089, 180] width 158 height 24
type input "response"
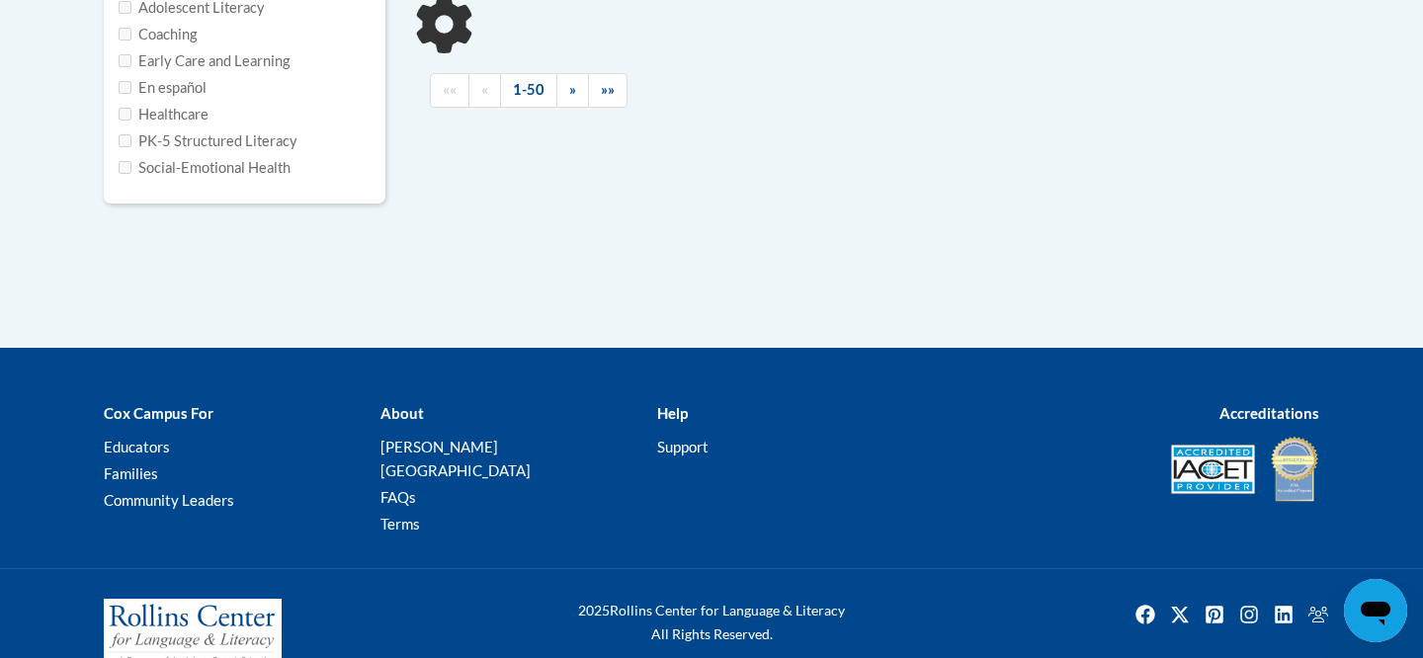
type input "response"
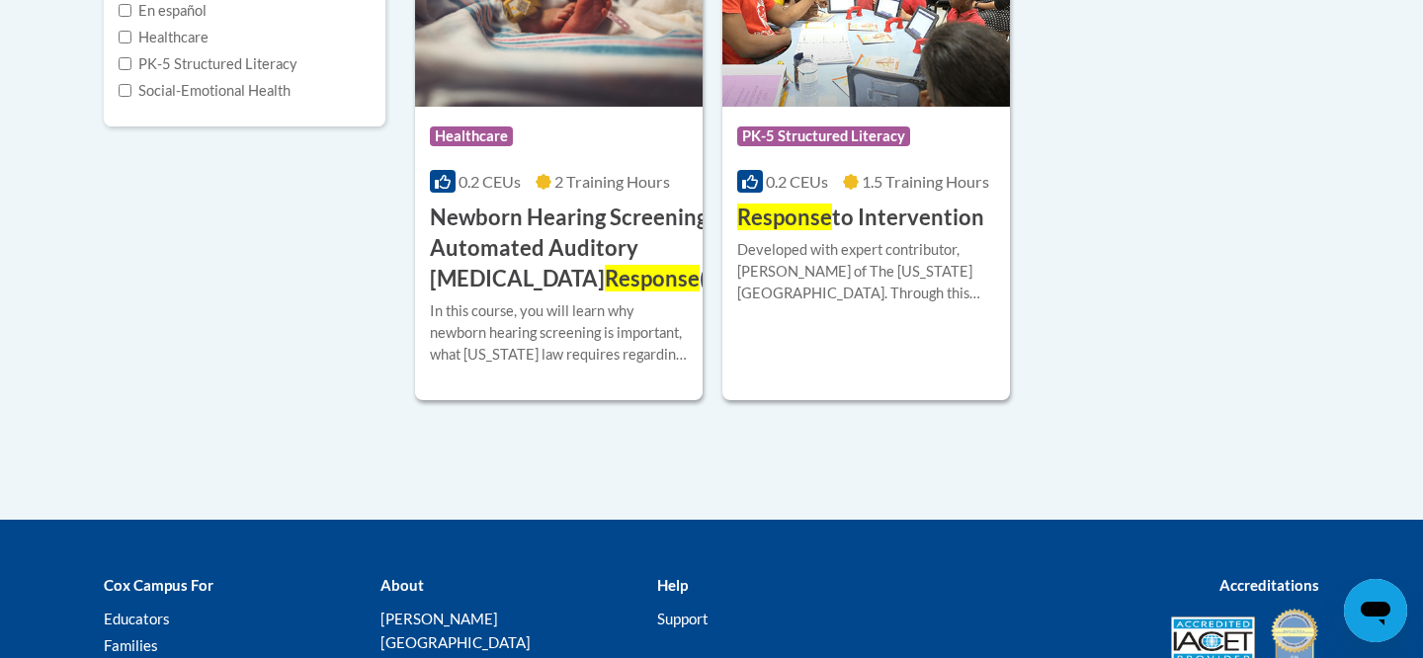
scroll to position [591, 0]
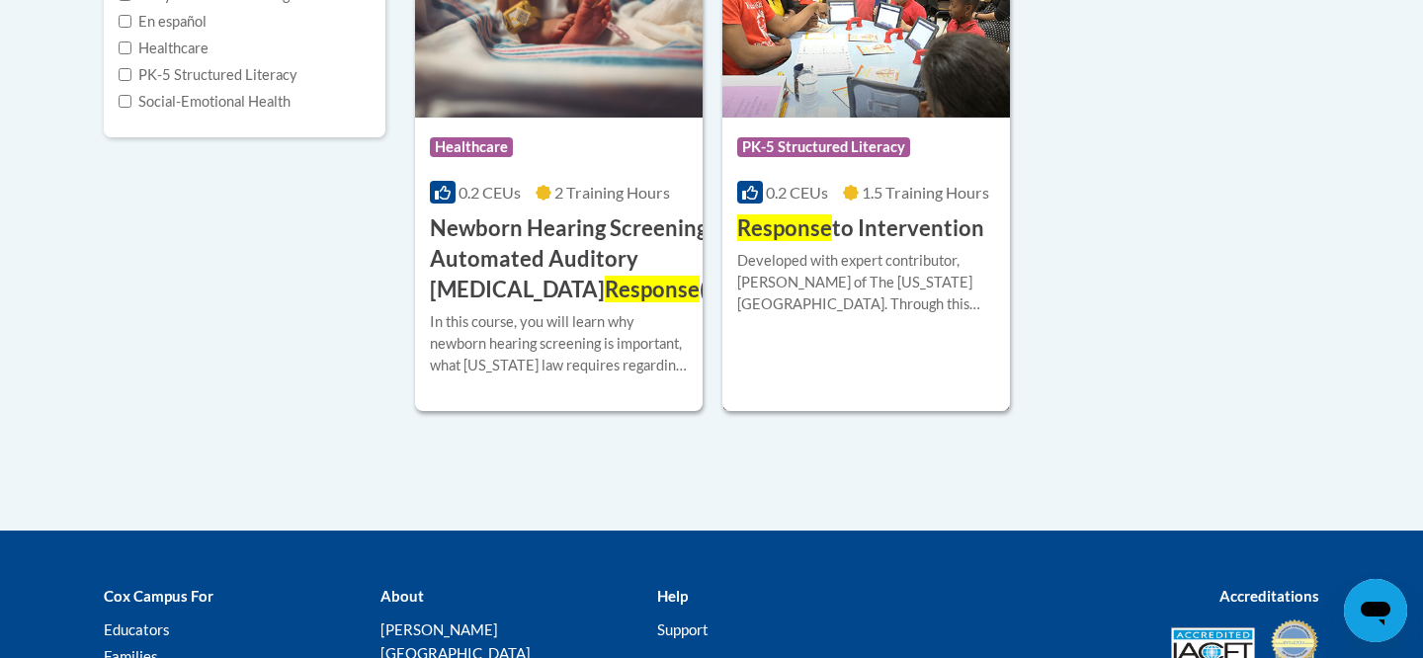
click at [835, 79] on img at bounding box center [865, 17] width 287 height 202
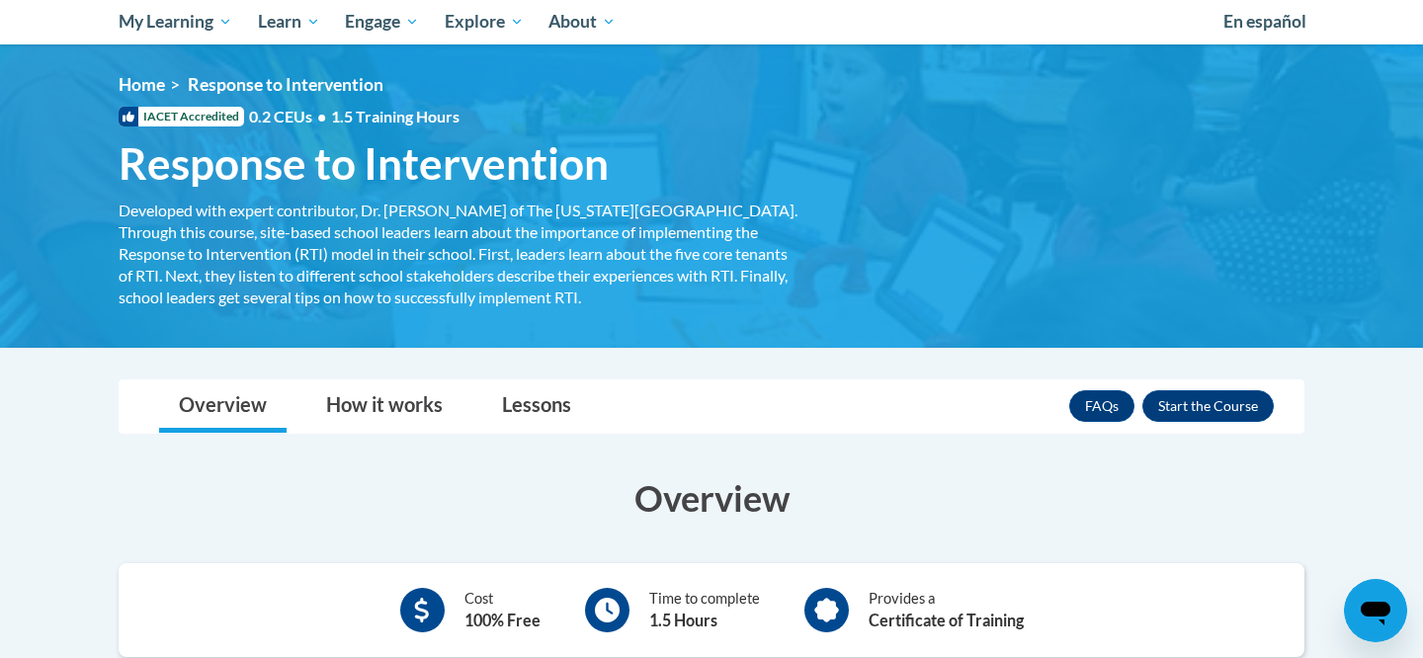
scroll to position [228, 0]
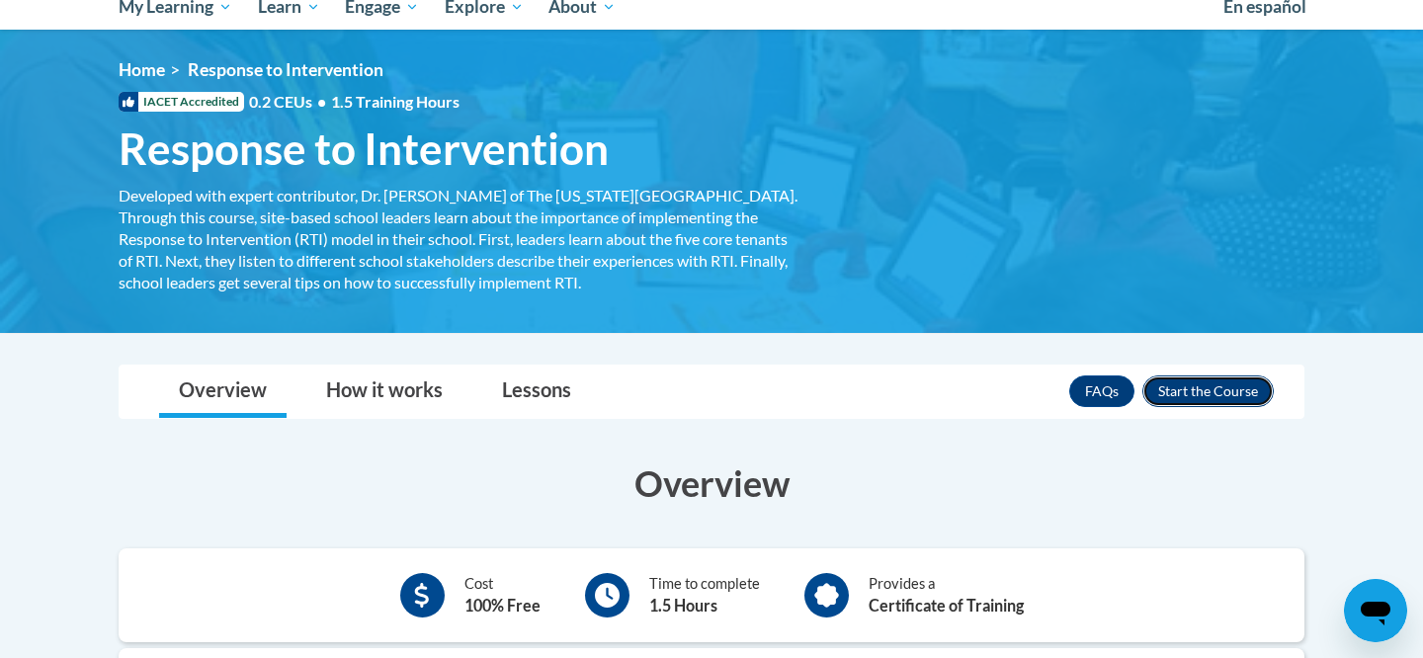
click at [1181, 402] on button "Enroll" at bounding box center [1207, 391] width 131 height 32
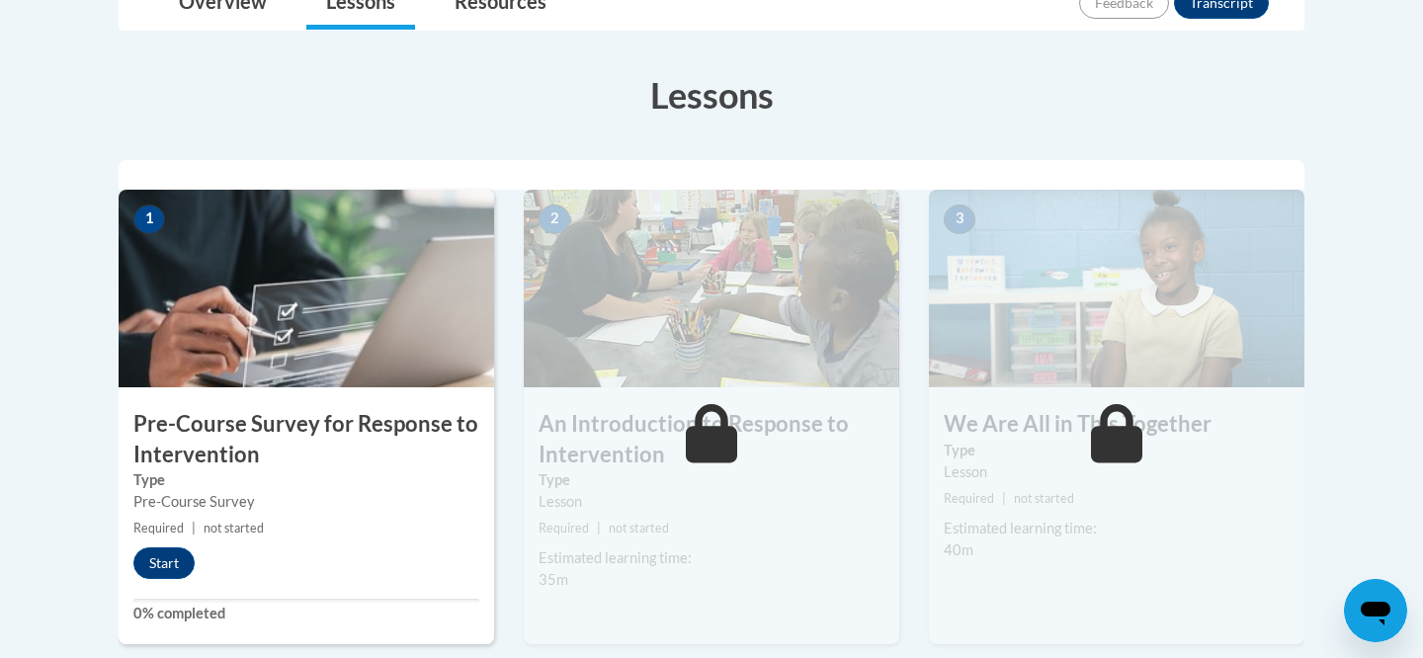
scroll to position [526, 0]
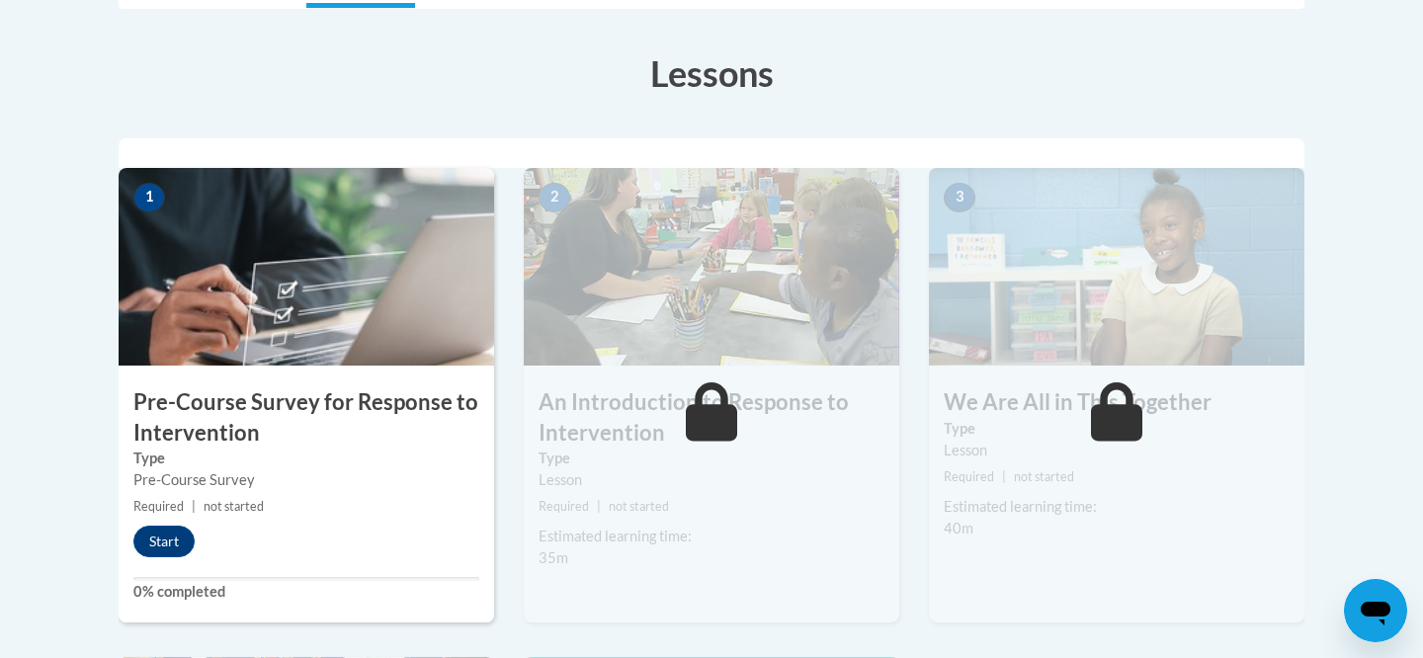
click at [315, 348] on img at bounding box center [306, 267] width 375 height 198
click at [174, 532] on button "Start" at bounding box center [163, 542] width 61 height 32
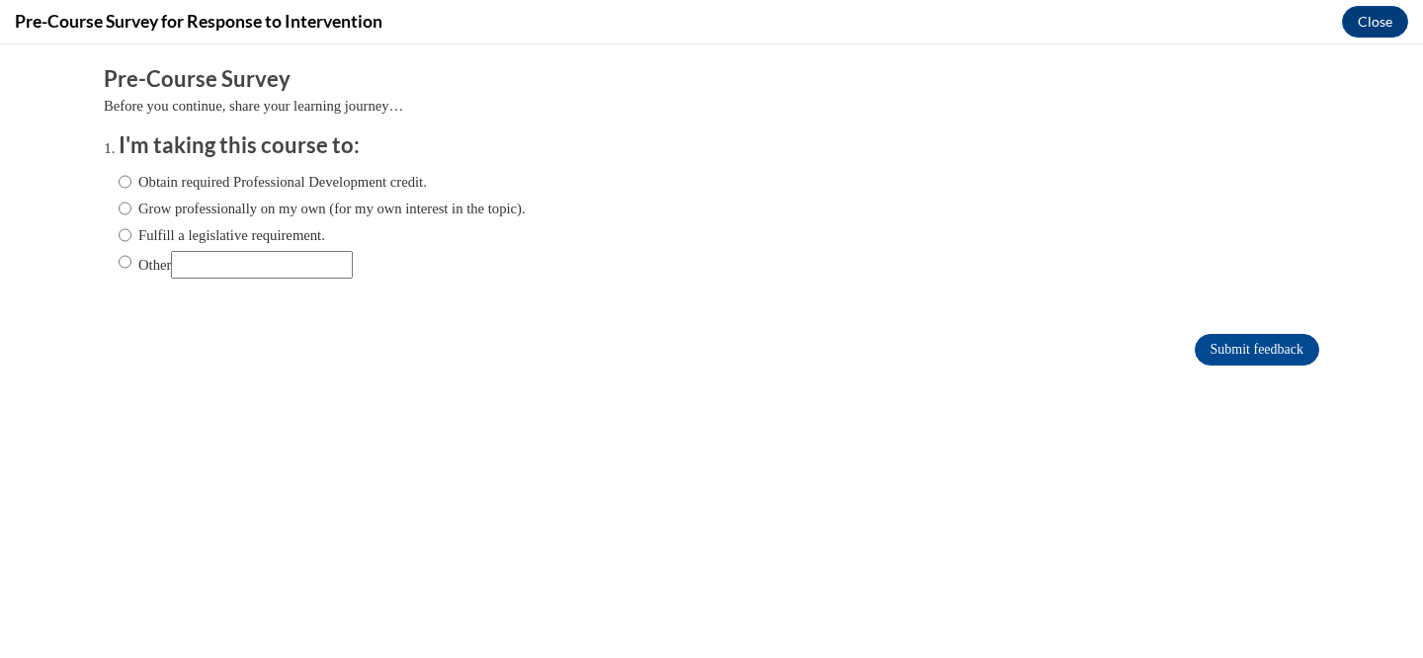
scroll to position [0, 0]
click at [128, 237] on input "Fulfill a legislative requirement." at bounding box center [125, 235] width 13 height 22
radio input "true"
click at [1254, 345] on input "Submit feedback" at bounding box center [1256, 350] width 124 height 32
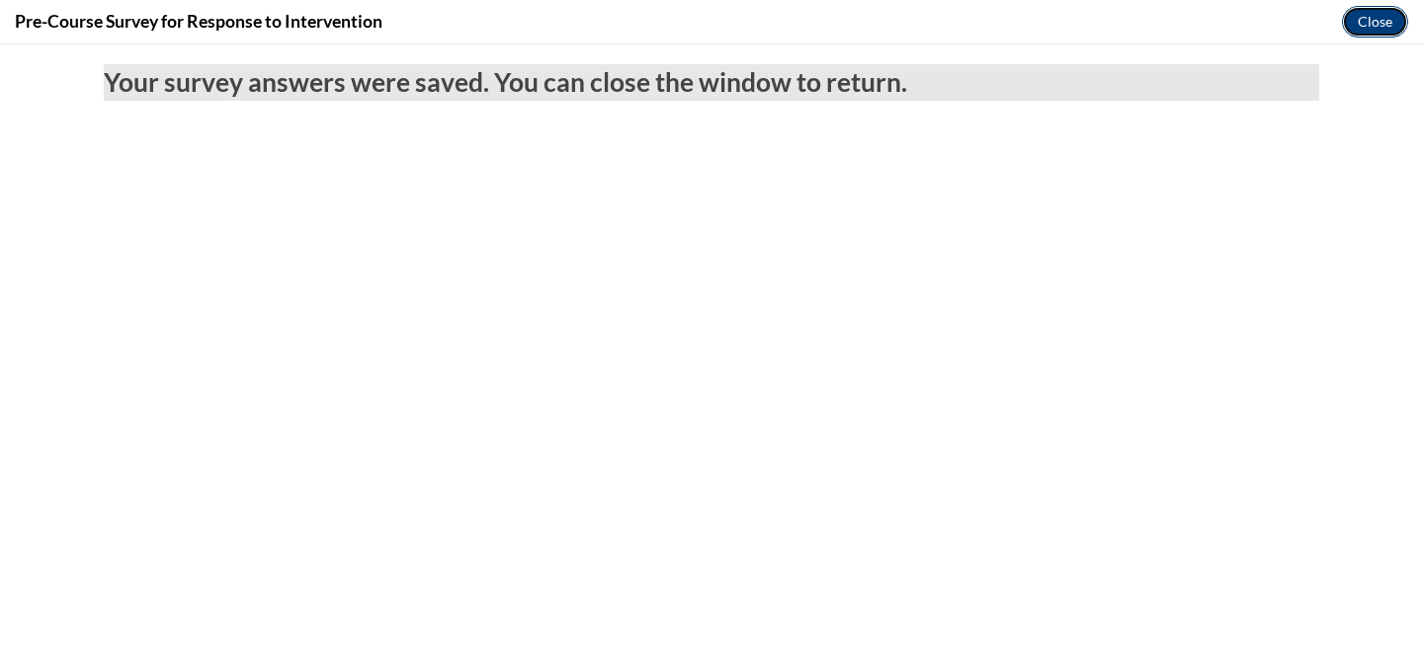
click at [1366, 20] on button "Close" at bounding box center [1375, 22] width 66 height 32
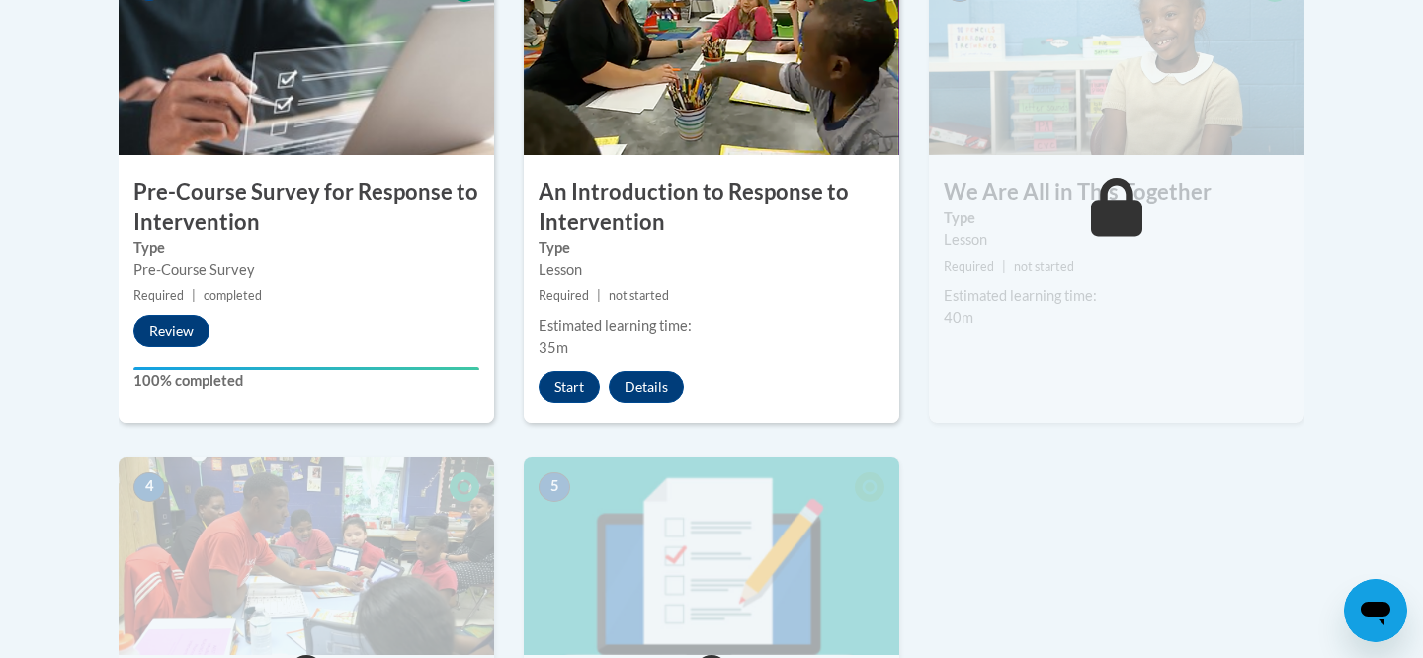
scroll to position [735, 0]
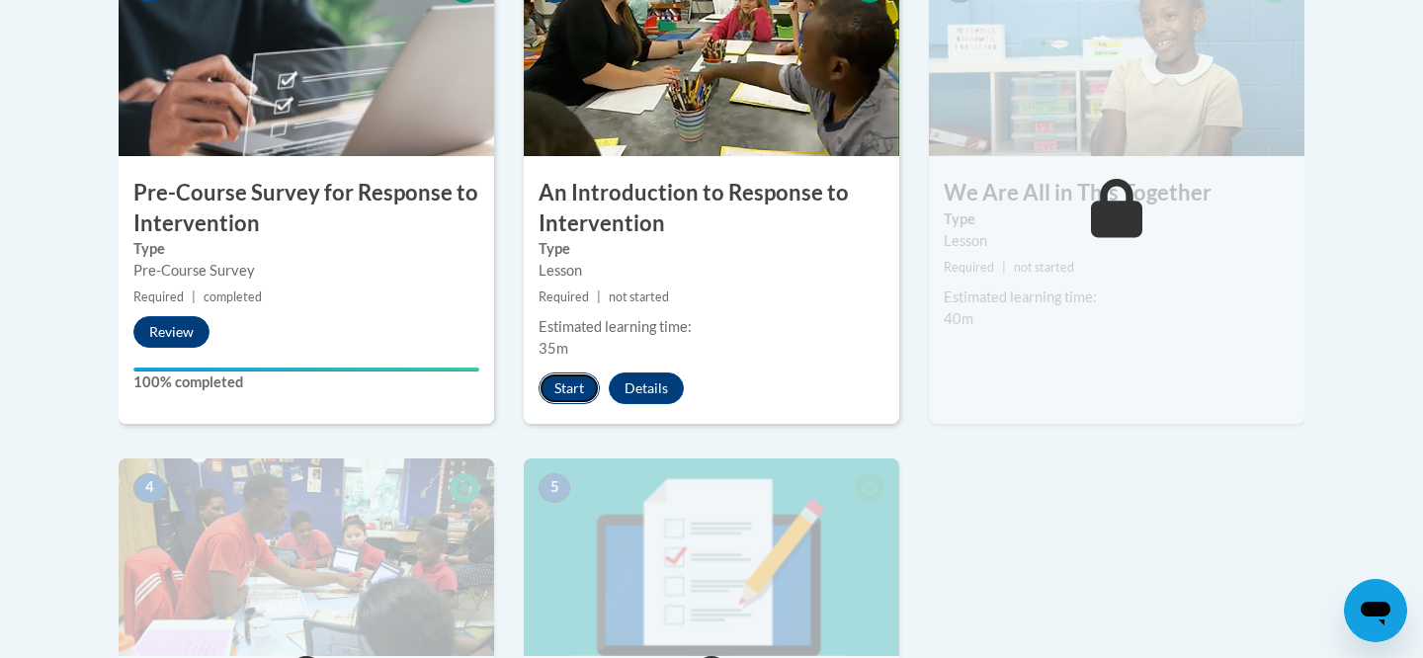
click at [560, 384] on button "Start" at bounding box center [568, 388] width 61 height 32
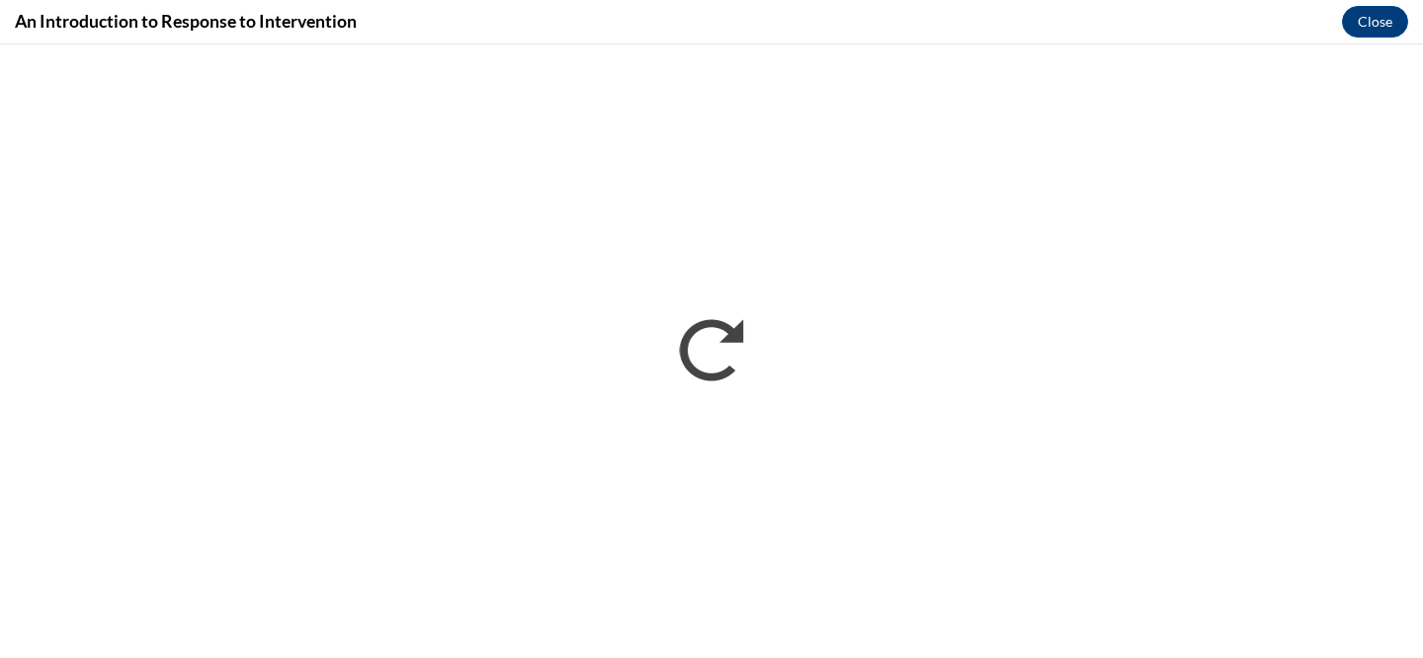
scroll to position [0, 0]
